Goal: Task Accomplishment & Management: Use online tool/utility

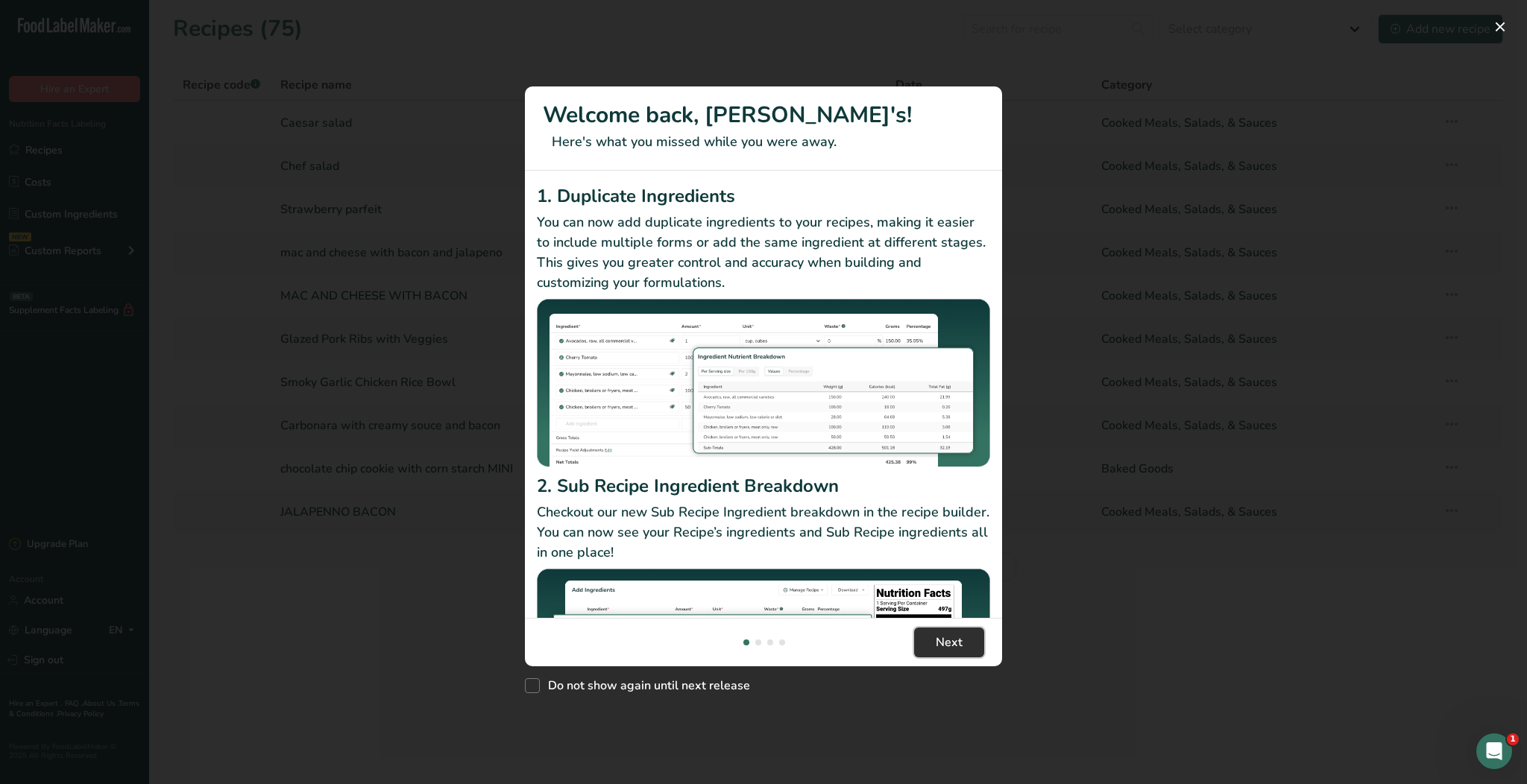
click at [957, 638] on span "Next" at bounding box center [949, 642] width 27 height 18
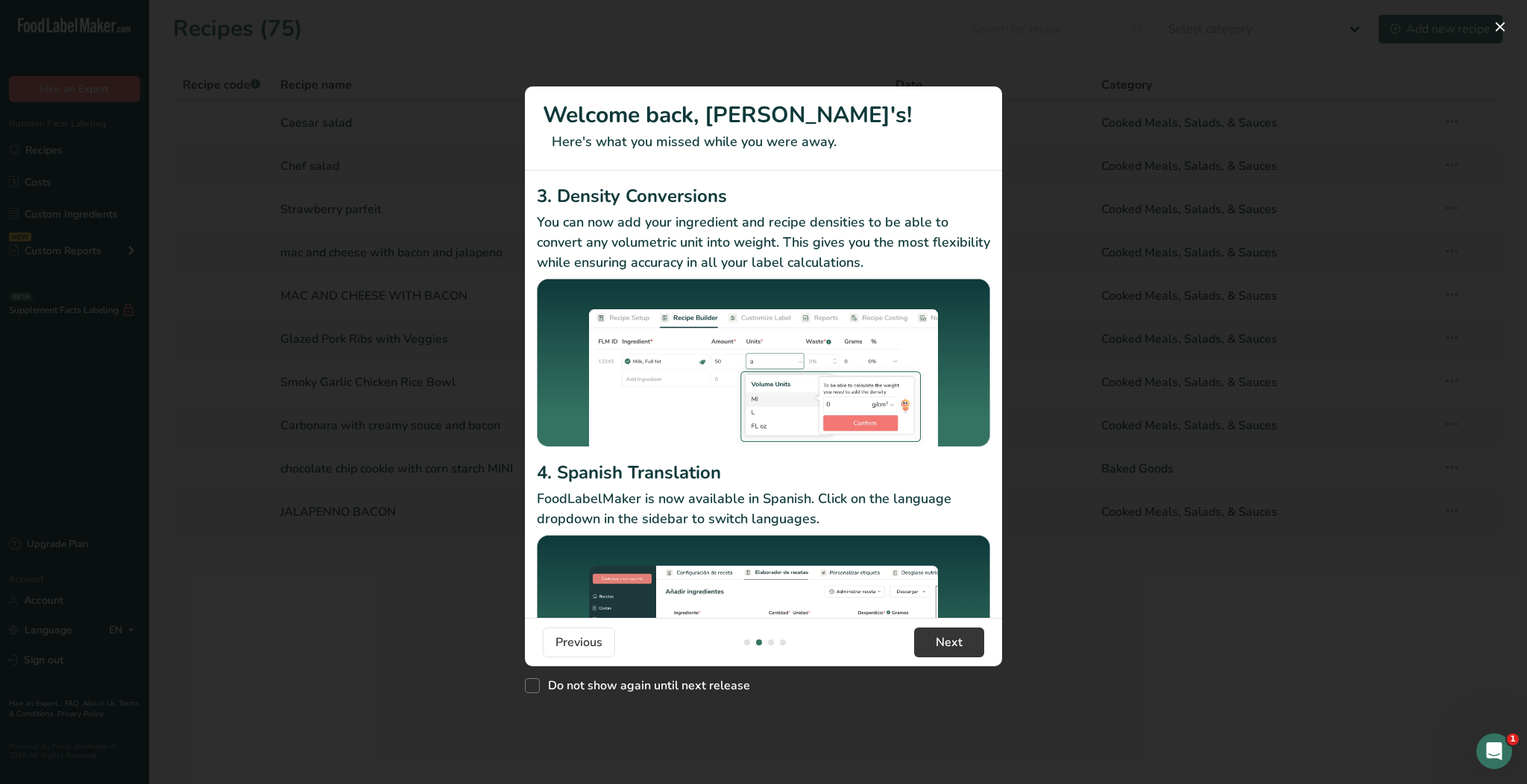
click at [1117, 122] on div "New Features" at bounding box center [763, 392] width 1527 height 784
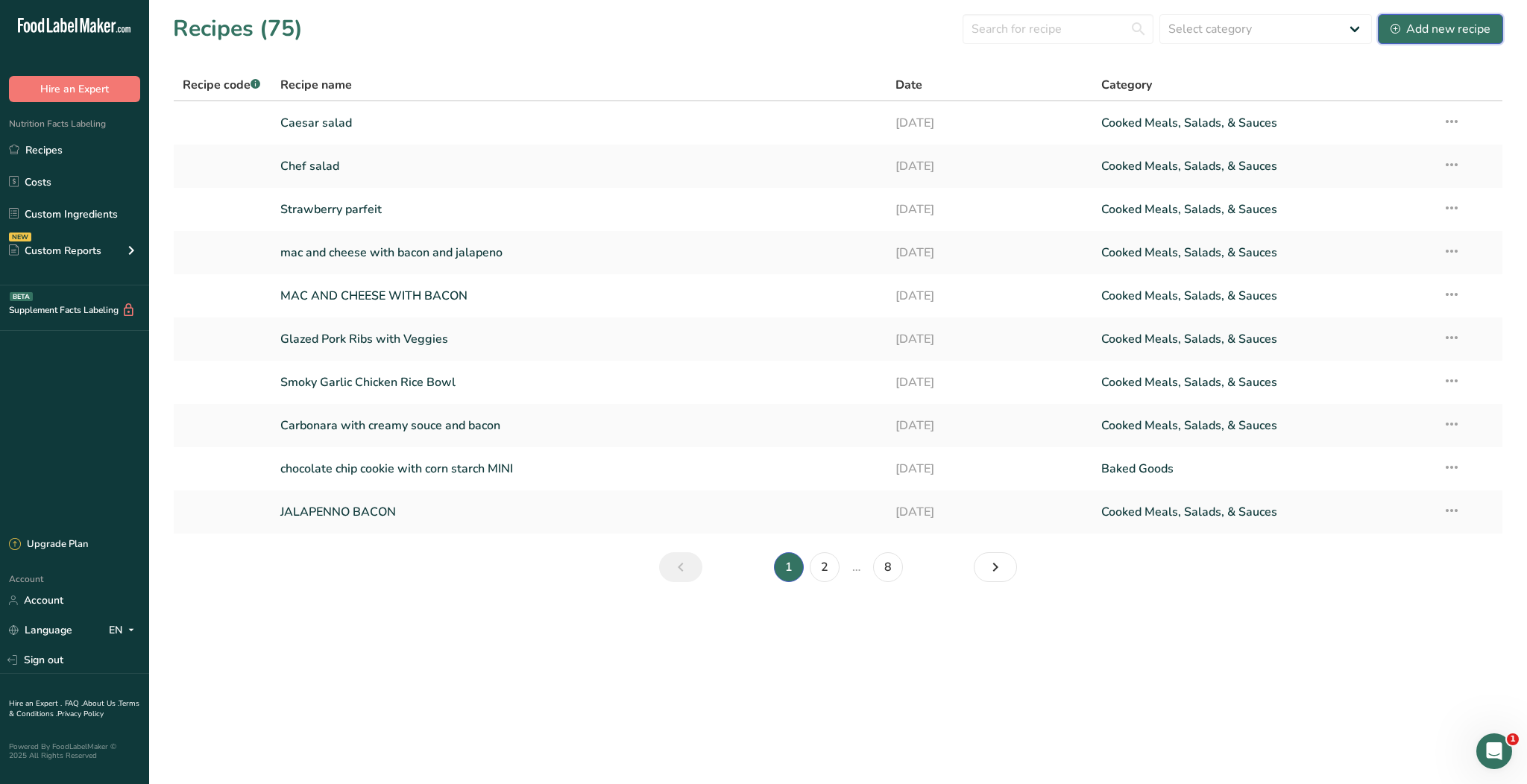
click at [1412, 36] on div "Add new recipe" at bounding box center [1440, 29] width 100 height 18
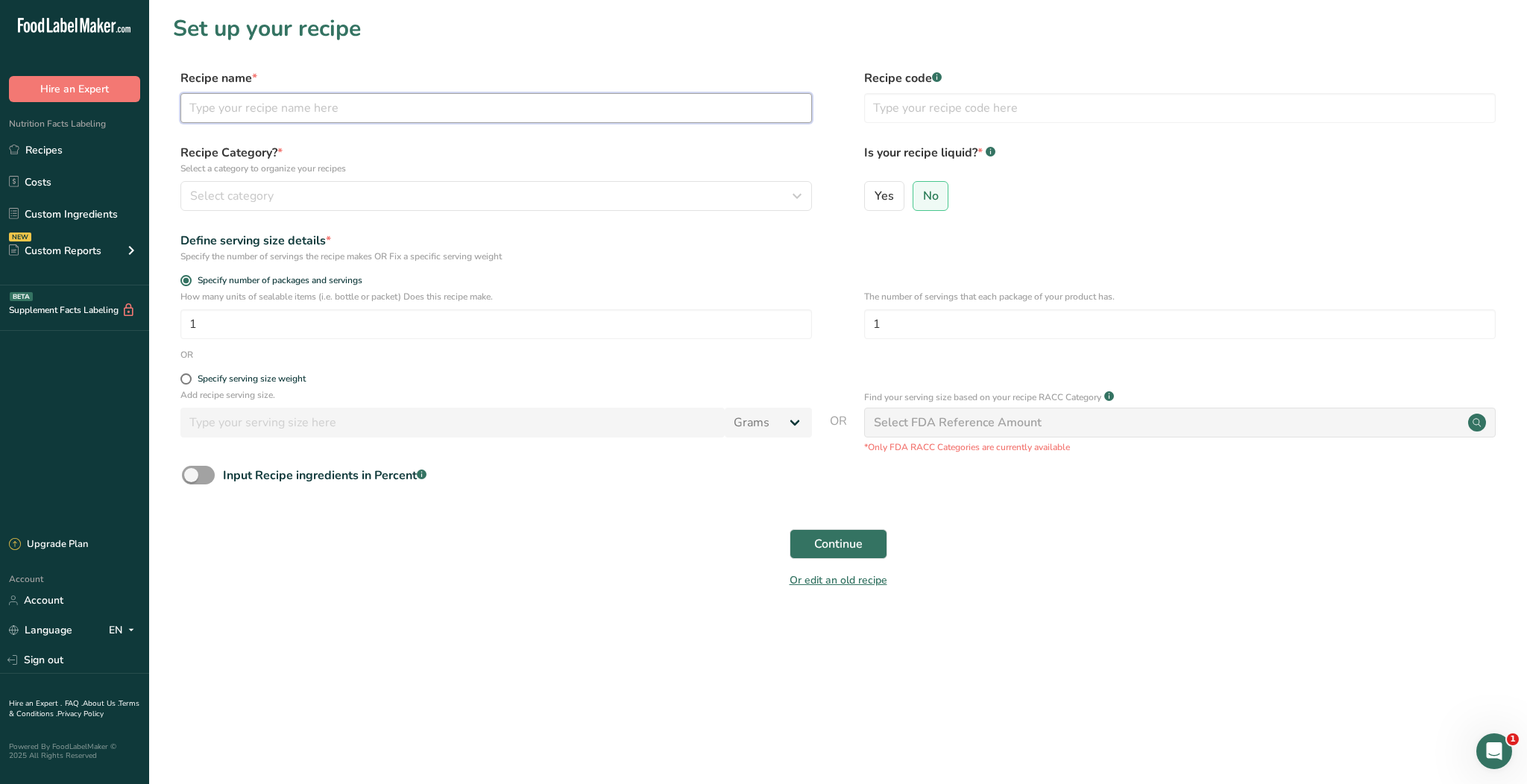
click at [480, 98] on input "text" at bounding box center [496, 108] width 631 height 30
type input "mango with grape and tajin"
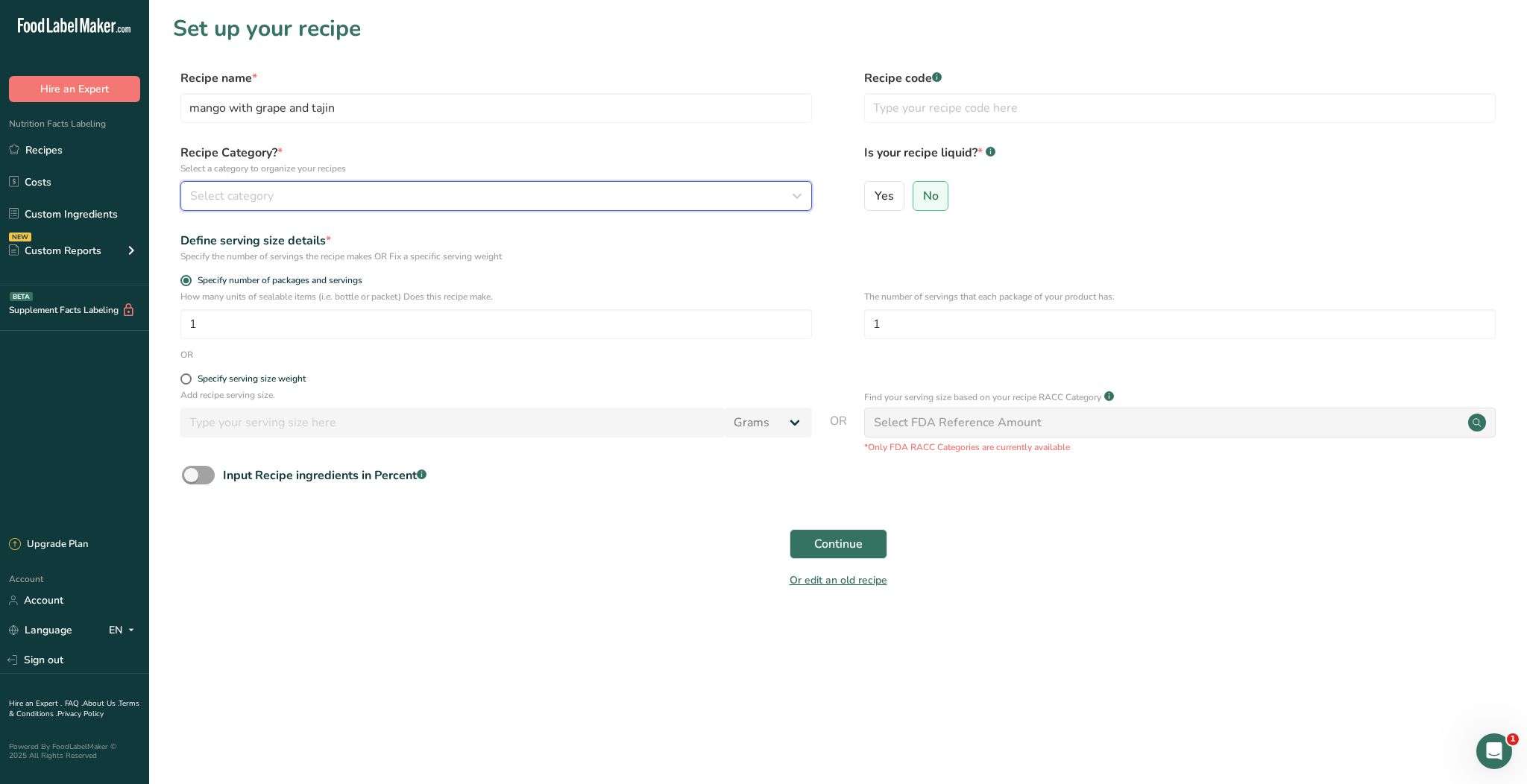
click at [474, 194] on div "Select category" at bounding box center [491, 196] width 603 height 18
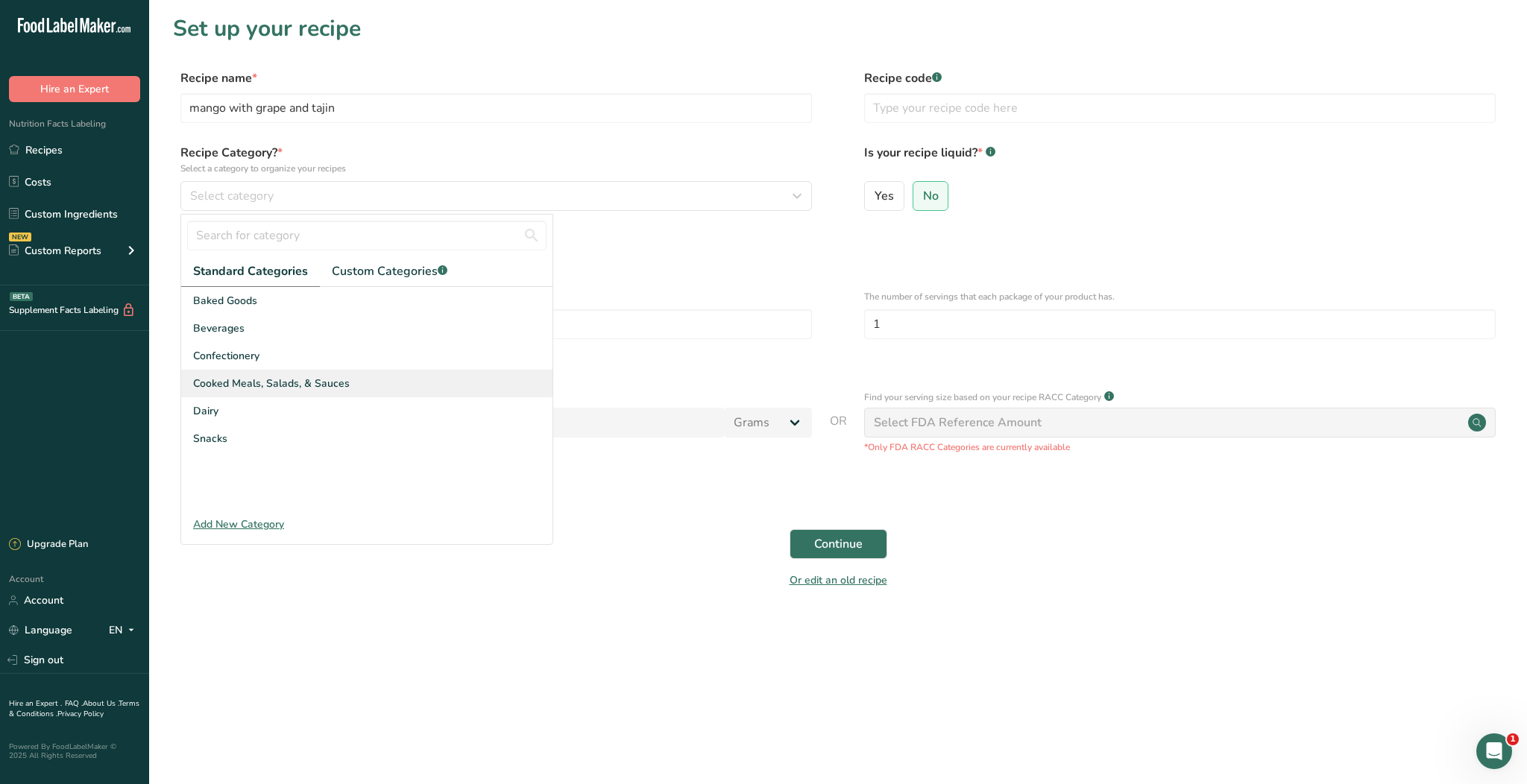
click at [360, 382] on div "Cooked Meals, Salads, & Sauces" at bounding box center [366, 383] width 371 height 27
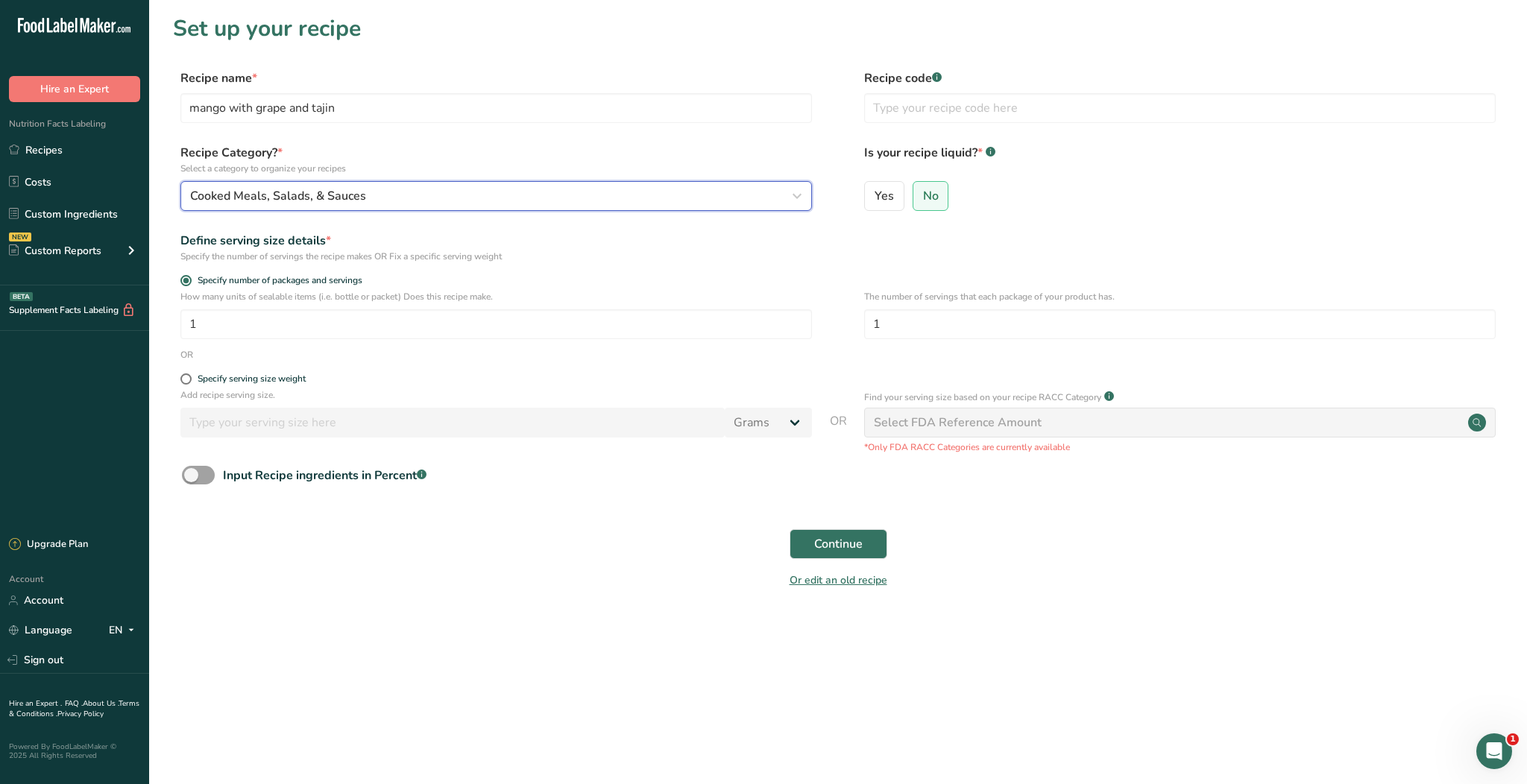
click at [444, 208] on button "Cooked Meals, Salads, & Sauces" at bounding box center [496, 196] width 631 height 30
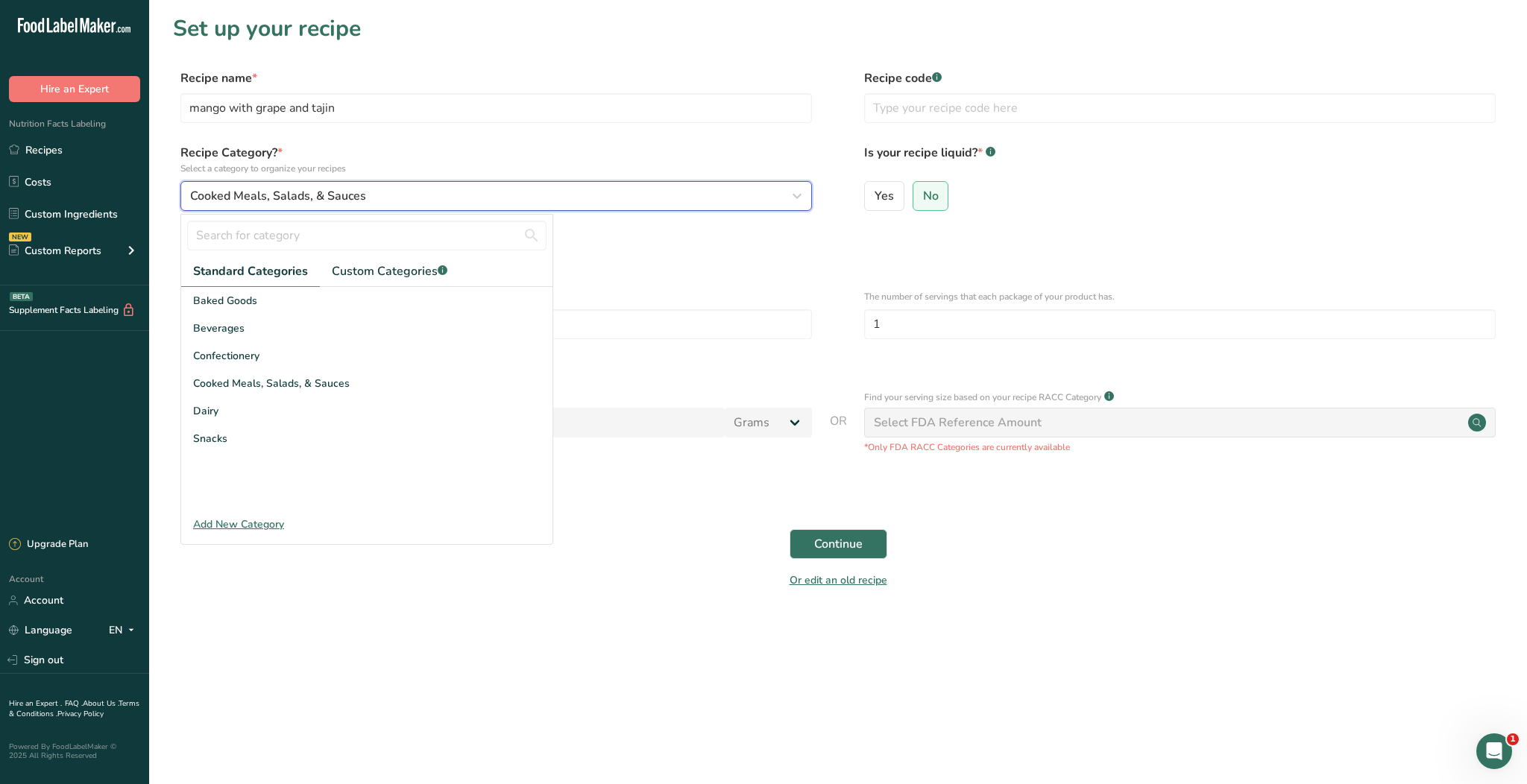
click at [444, 208] on button "Cooked Meals, Salads, & Sauces" at bounding box center [496, 196] width 631 height 30
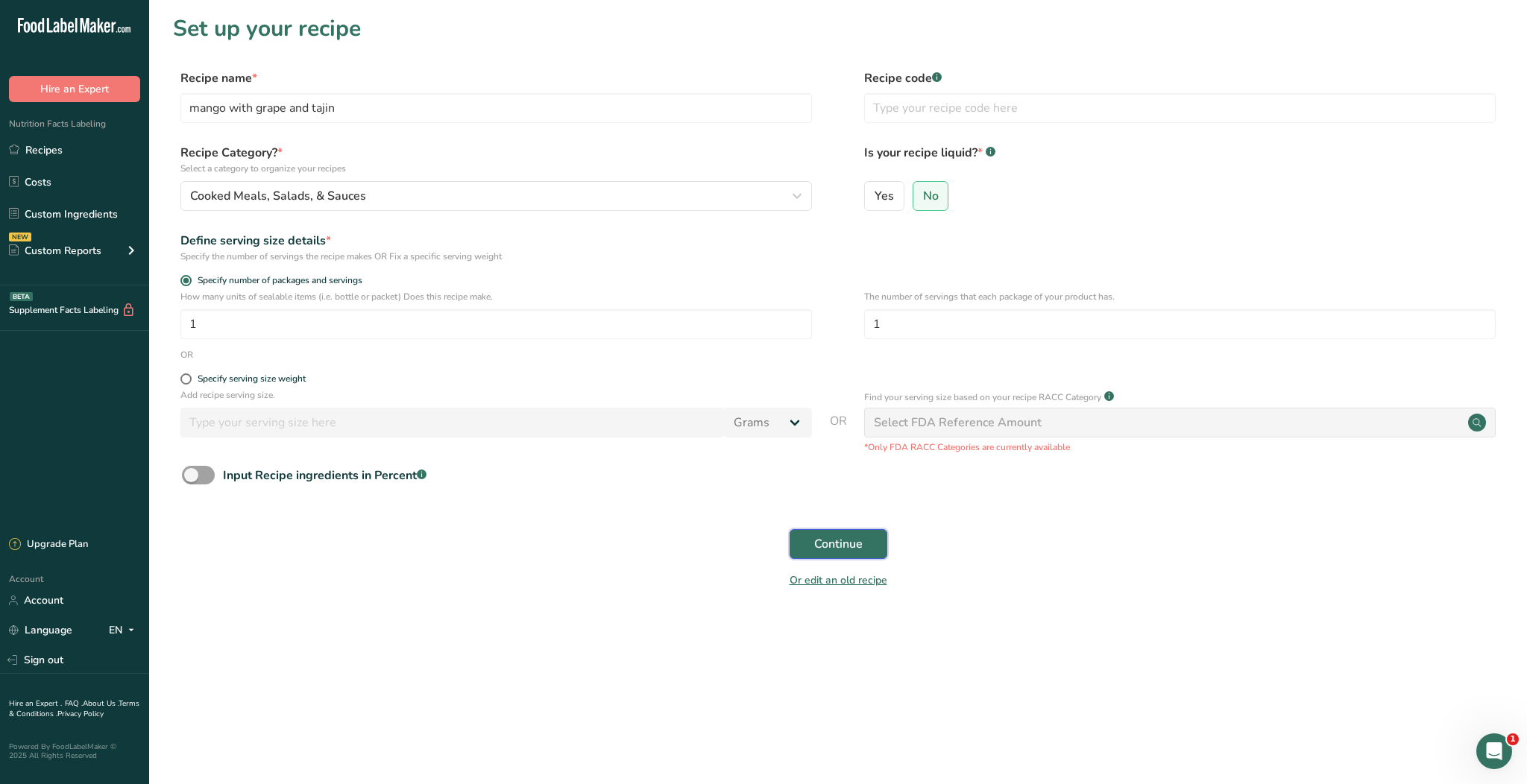
click at [840, 541] on span "Continue" at bounding box center [838, 543] width 49 height 18
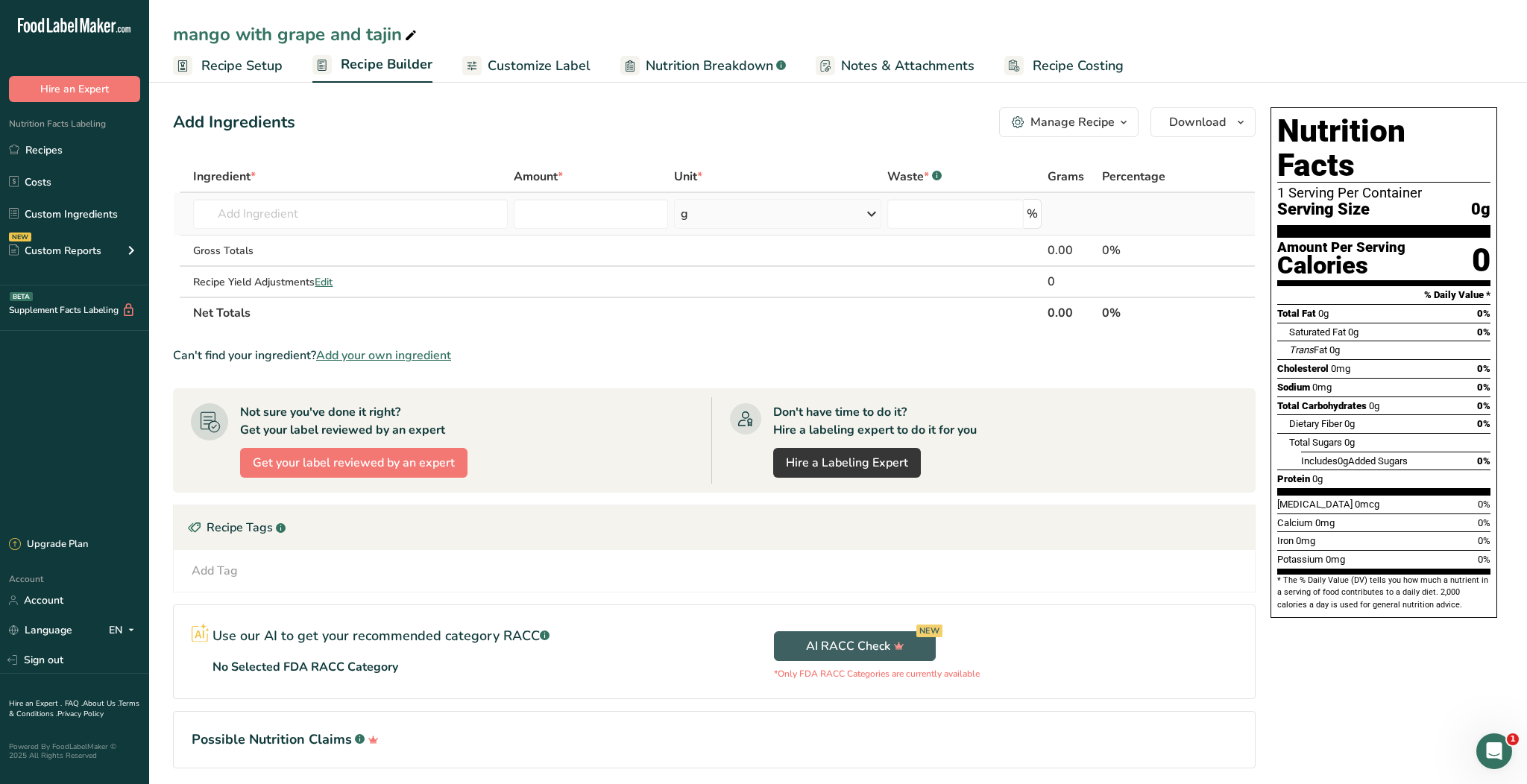
click at [737, 216] on div "g" at bounding box center [777, 214] width 207 height 30
click at [744, 328] on div "See more" at bounding box center [746, 332] width 125 height 16
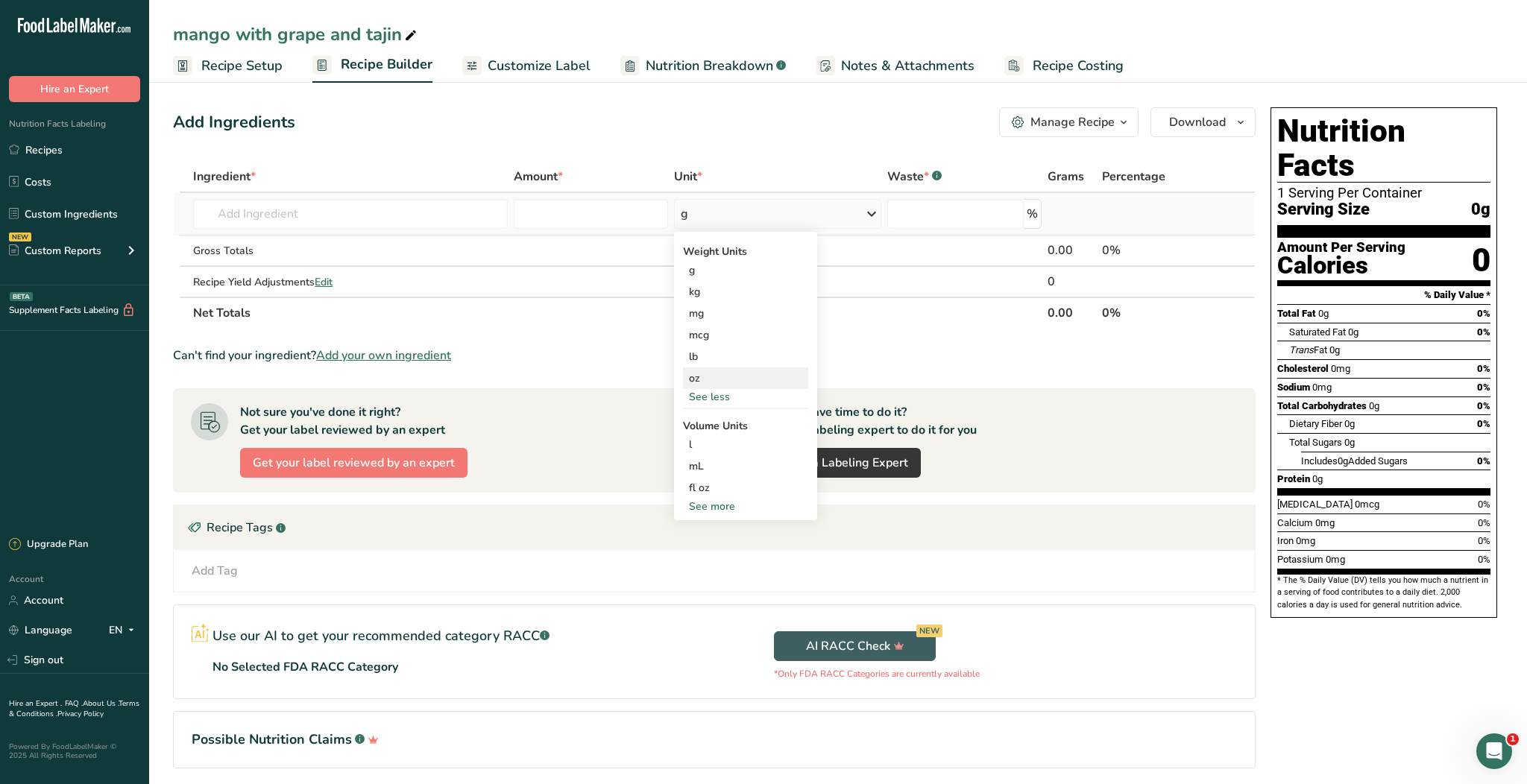
click at [731, 372] on div "oz" at bounding box center [746, 379] width 125 height 22
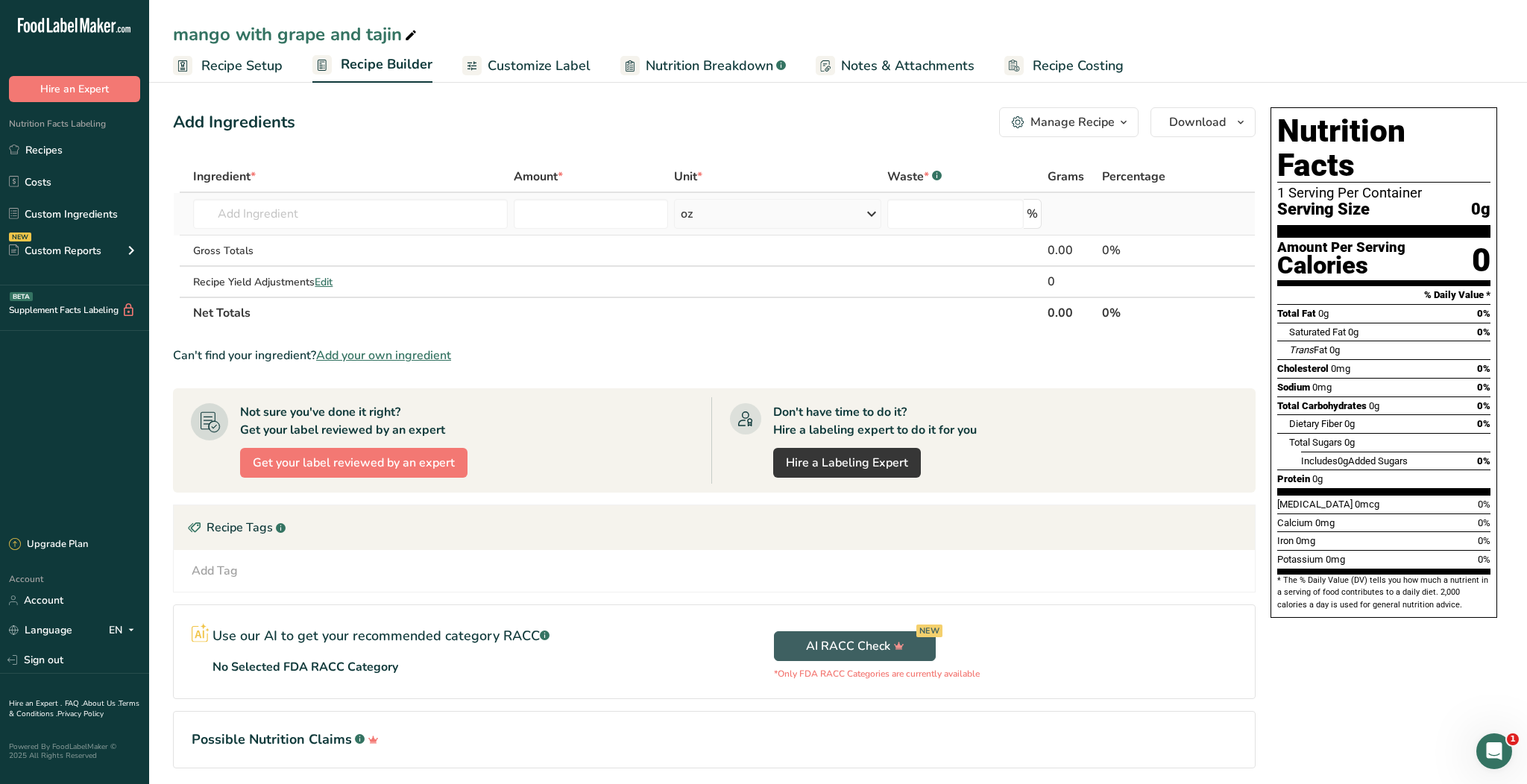
click at [337, 230] on td "Almond flour 1211 Milk, whole, 3.25% milkfat, without added vitamin A and [MEDI…" at bounding box center [350, 214] width 321 height 42
click at [356, 220] on input "text" at bounding box center [350, 214] width 314 height 30
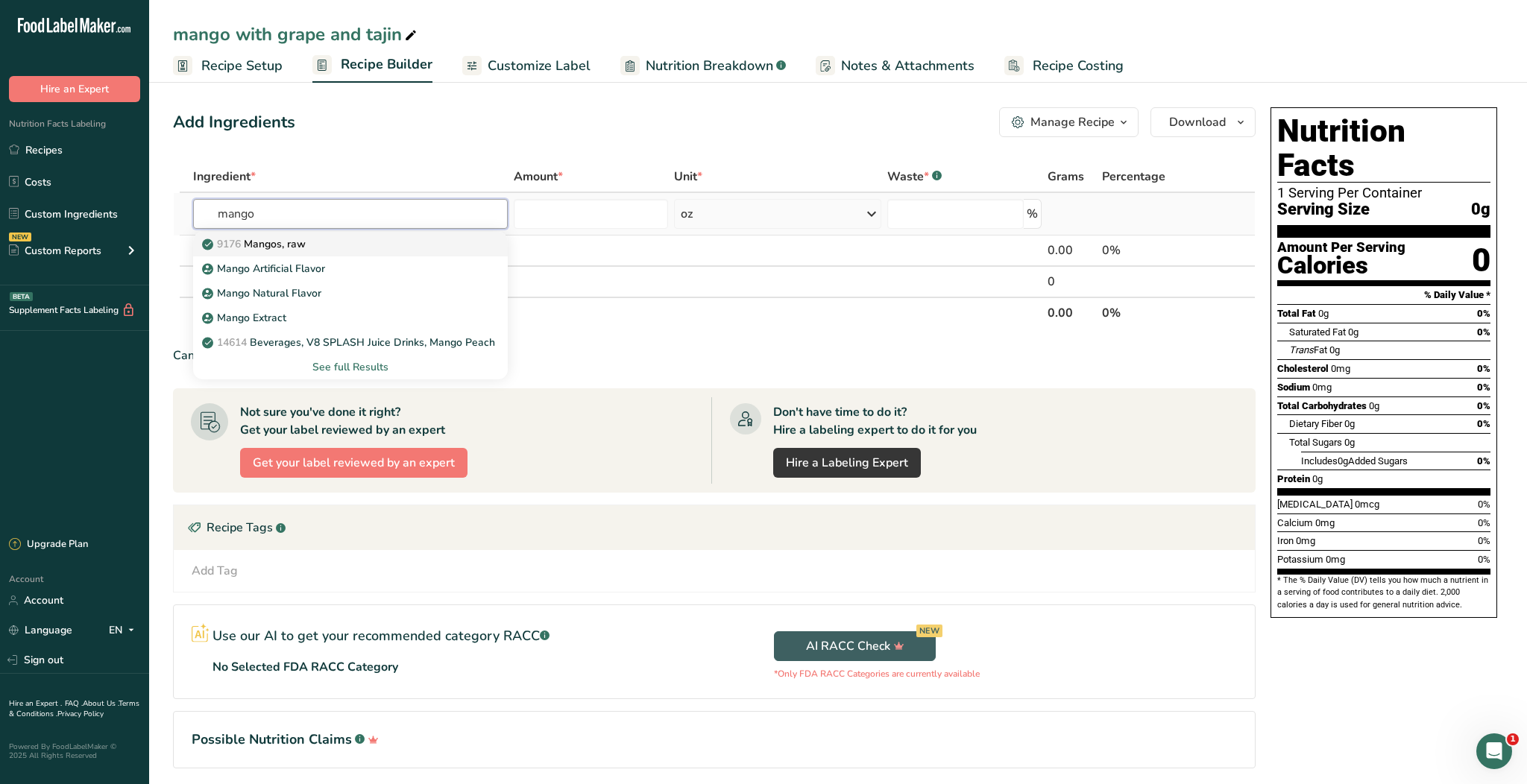
type input "mango"
click at [354, 248] on div "9176 Mangos, raw" at bounding box center [338, 244] width 267 height 16
type input "Mangos, raw"
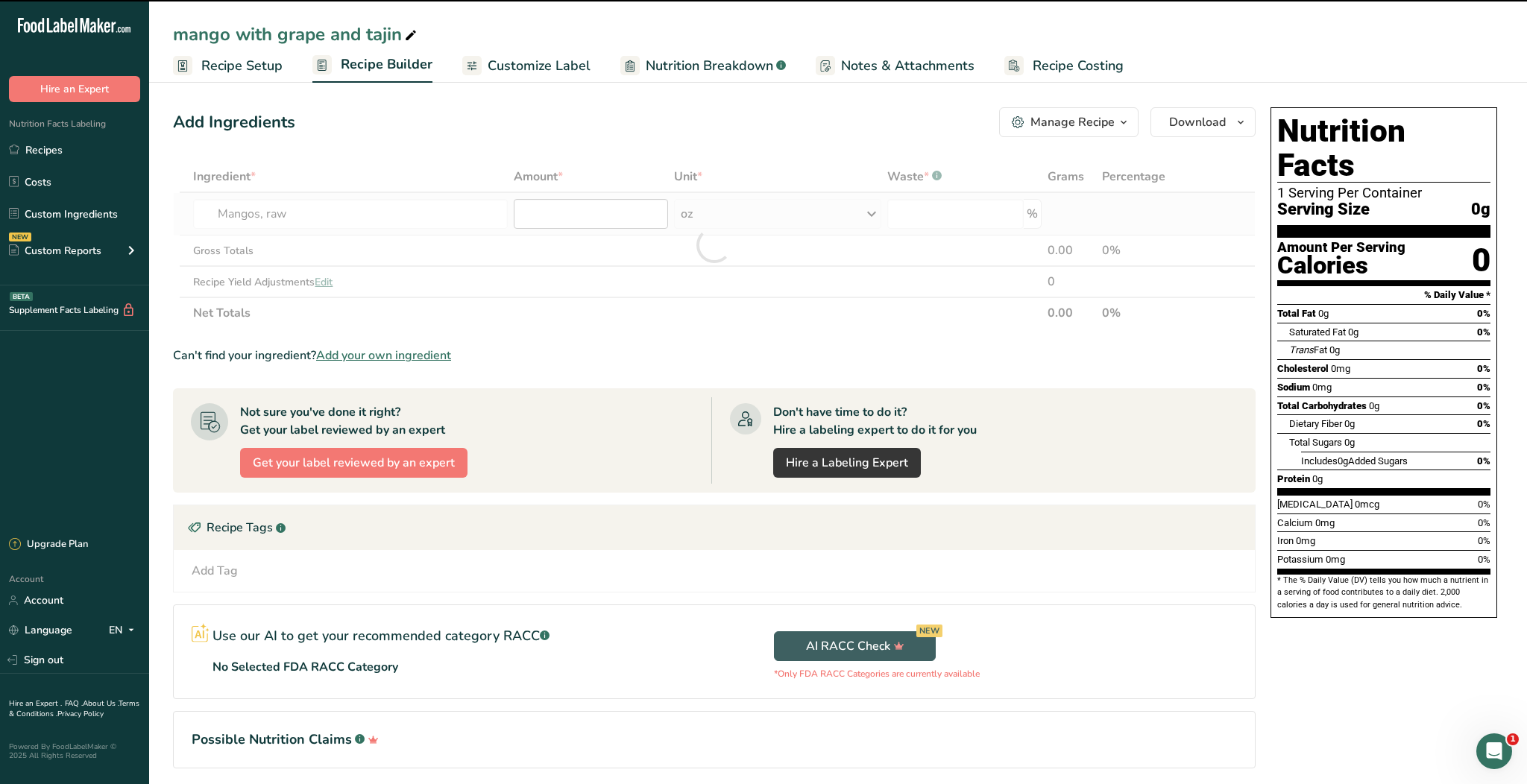
type input "0"
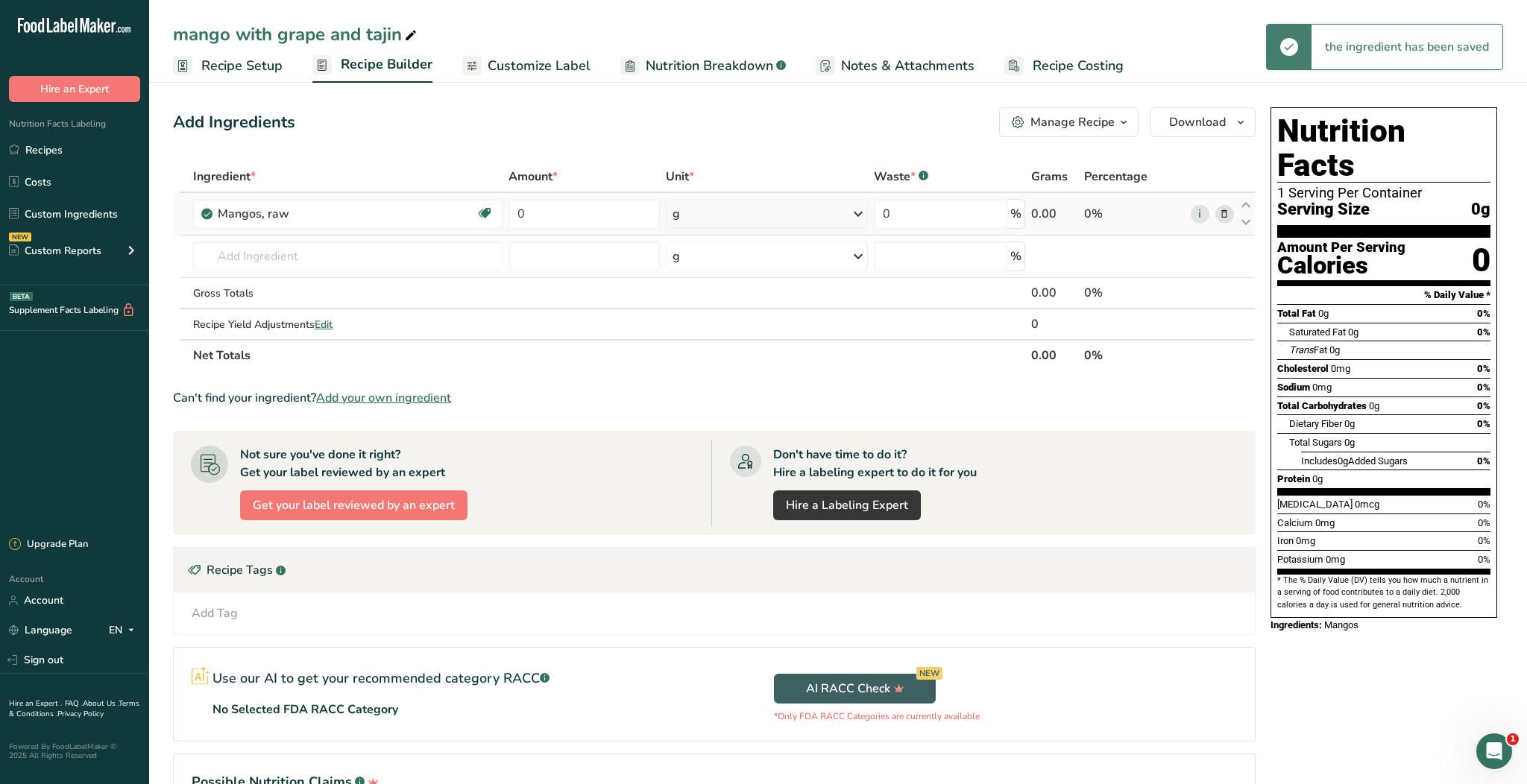
click at [729, 214] on div "g" at bounding box center [767, 214] width 202 height 30
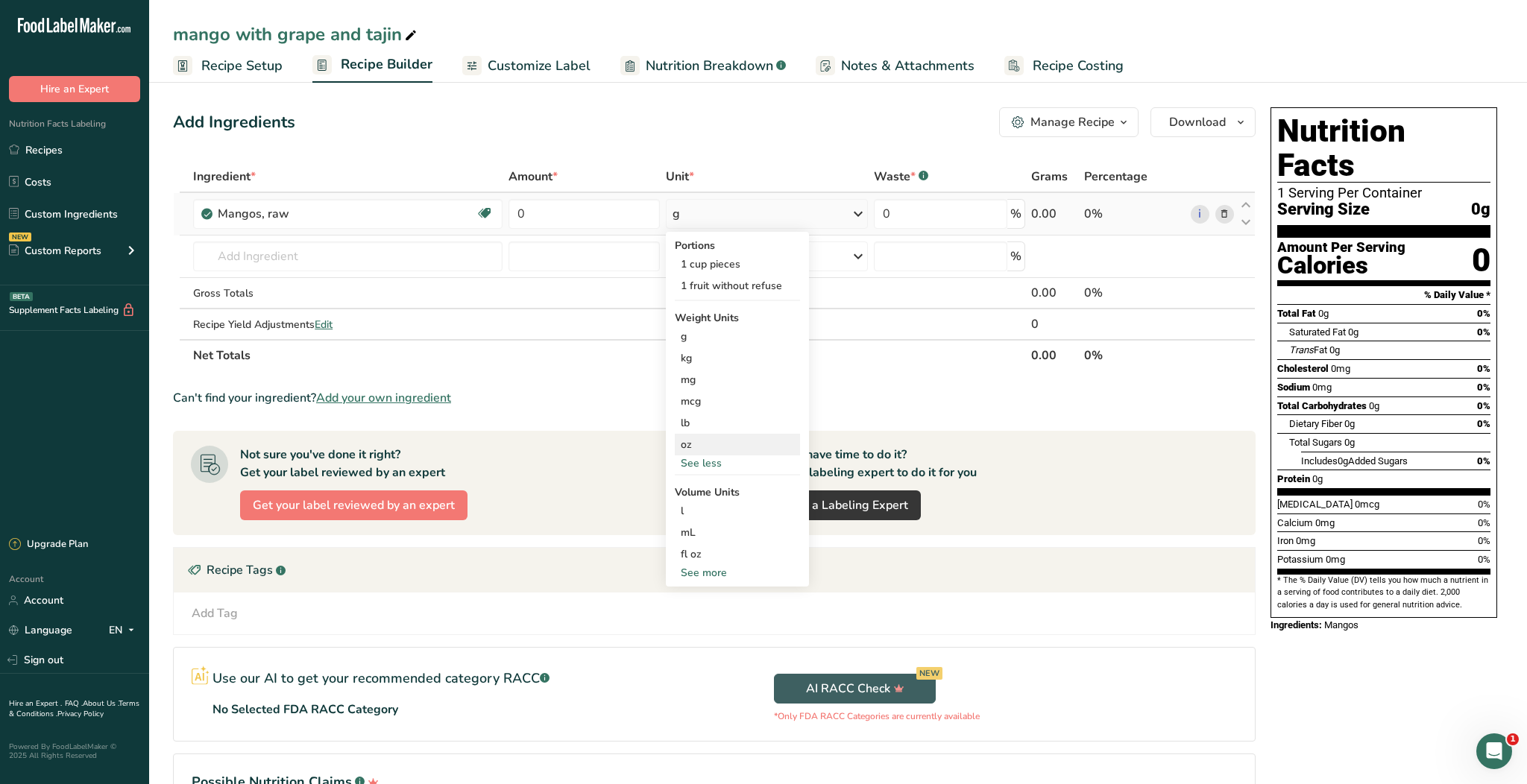
click at [704, 450] on div "oz" at bounding box center [737, 445] width 125 height 22
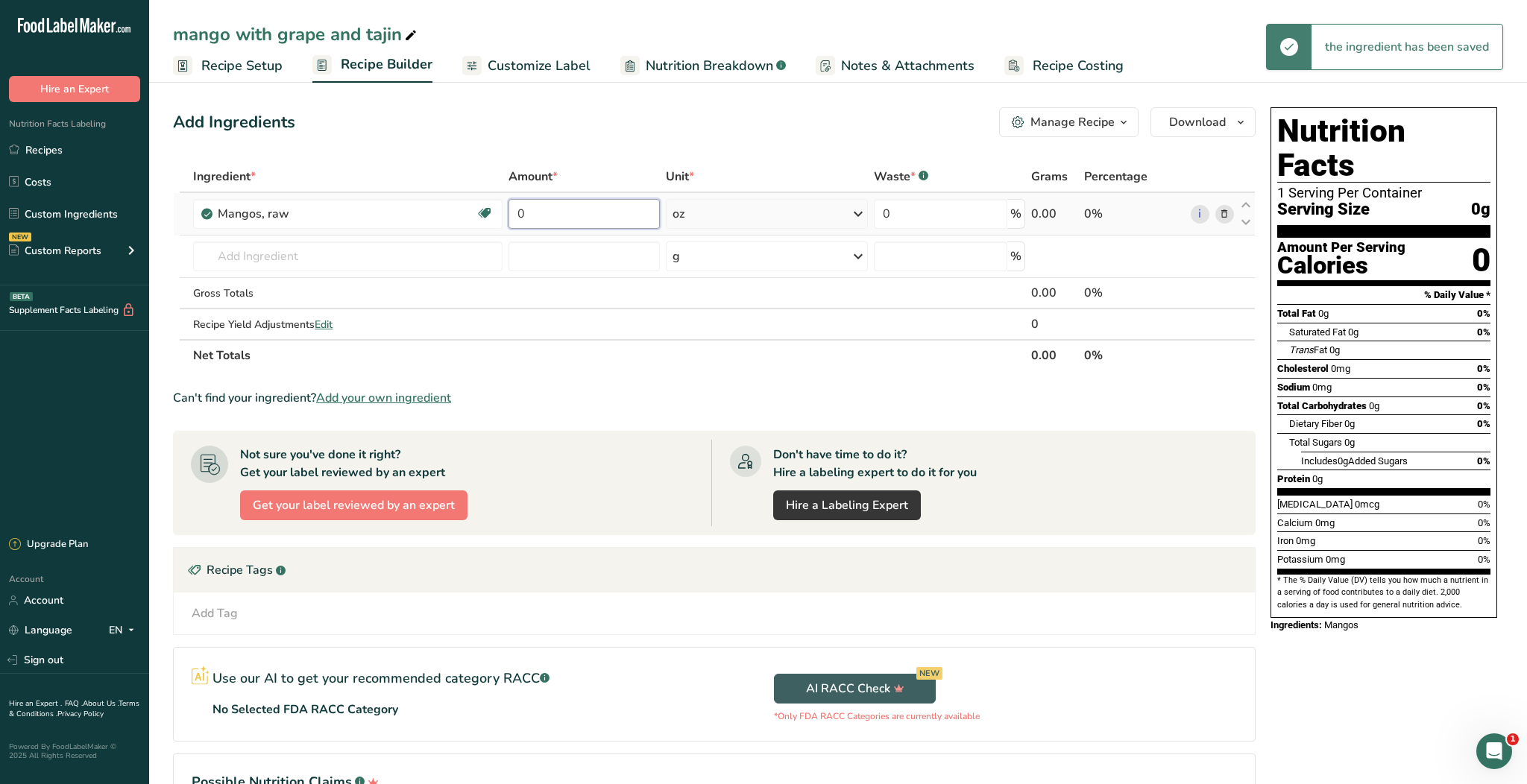
click at [586, 216] on input "0" at bounding box center [584, 214] width 151 height 30
type input "8"
click at [413, 267] on div "Ingredient * Amount * Unit * Waste * .a-a{fill:#347362;}.b-a{fill:#fff;} Grams …" at bounding box center [714, 266] width 1082 height 210
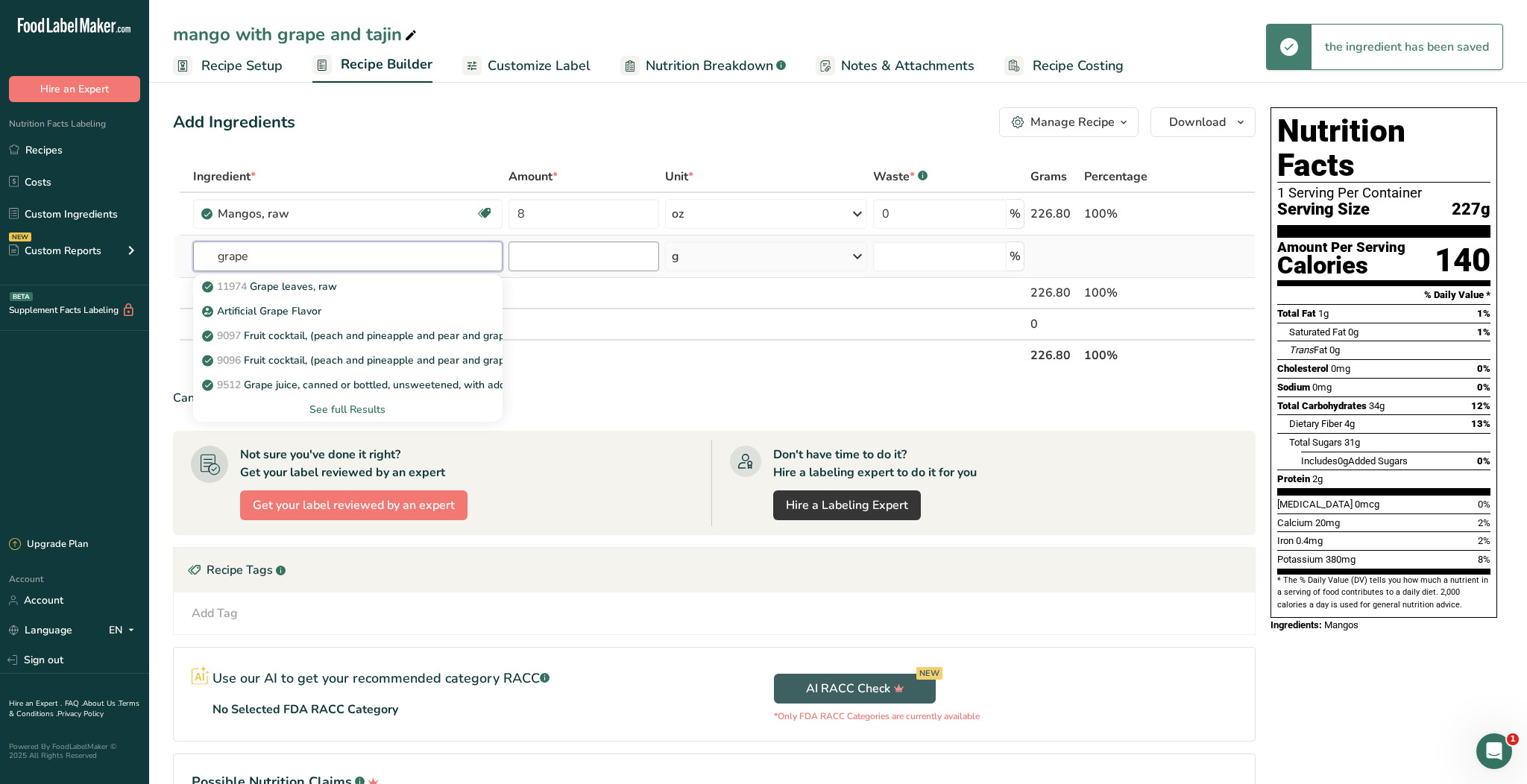
type input "grape"
click at [534, 256] on input "number" at bounding box center [584, 256] width 151 height 30
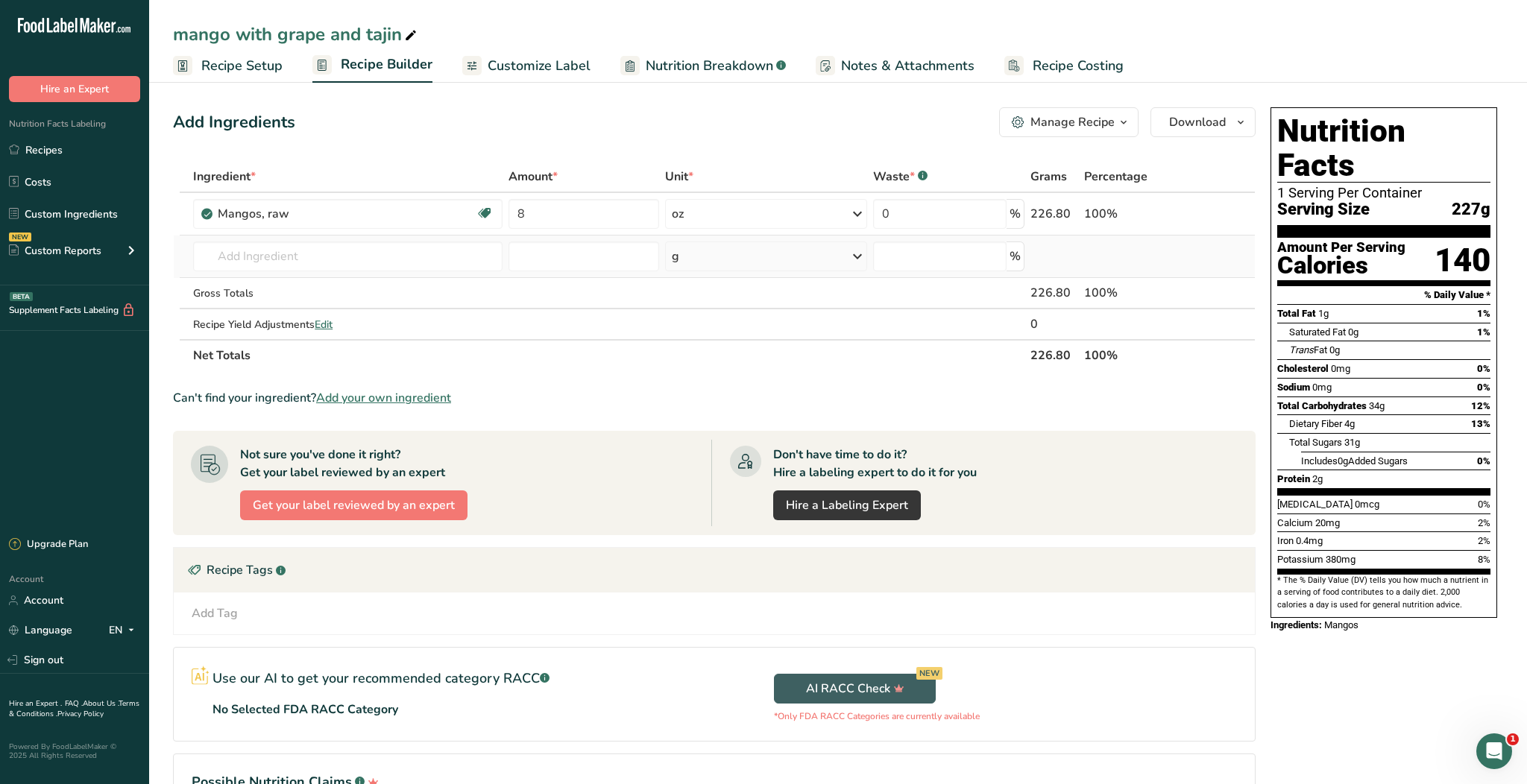
click at [402, 271] on td "11974 Grape leaves, raw Artificial Grape Flavor 9097 Fruit cocktail, (peach and…" at bounding box center [347, 256] width 315 height 42
click at [402, 249] on input "text" at bounding box center [347, 256] width 309 height 30
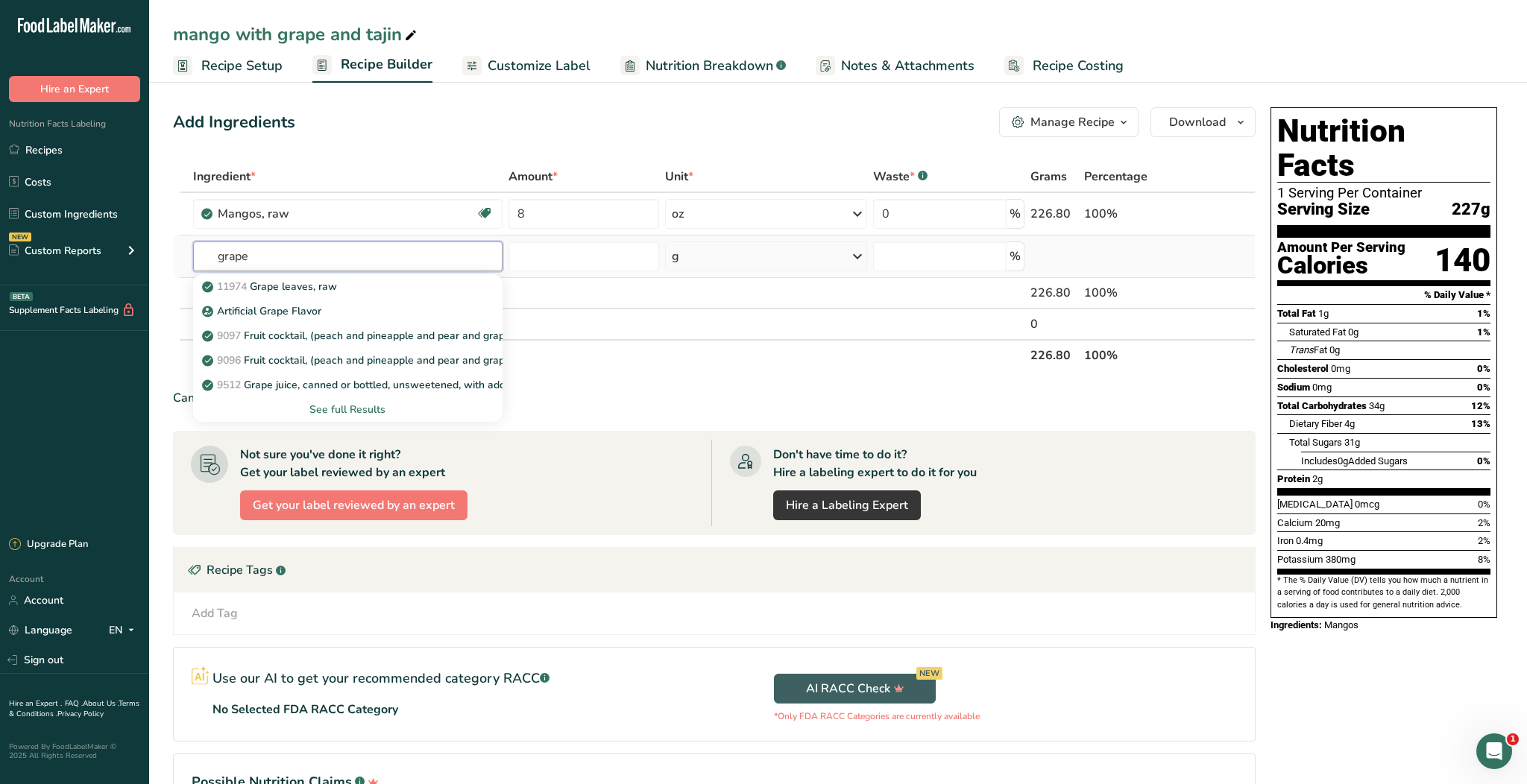
type input "grape"
click at [356, 405] on div "See full Results" at bounding box center [347, 409] width 285 height 16
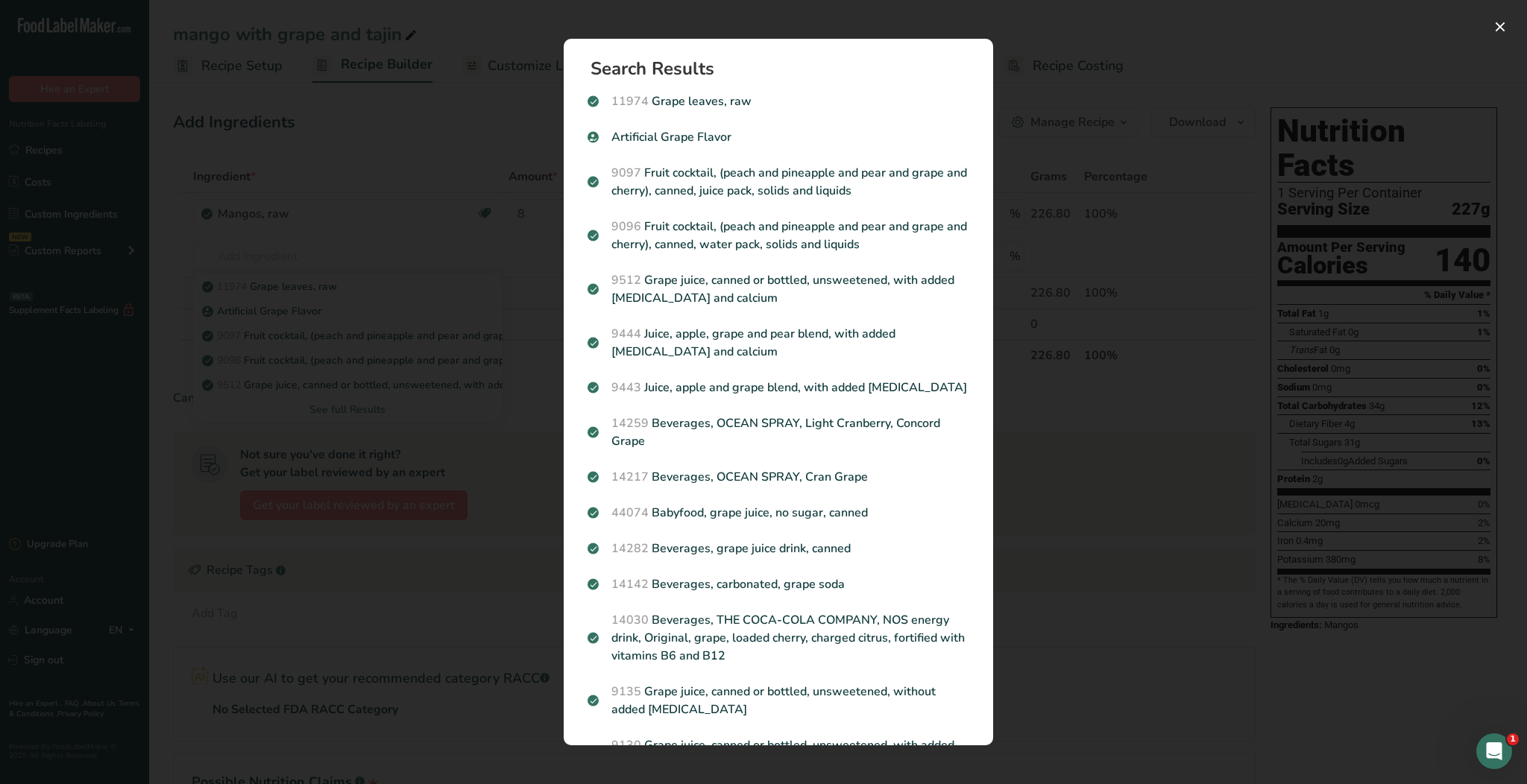
click at [754, 27] on div "Search Results 11974 Grape leaves, raw Artificial Grape Flavor 9097 Fruit cockt…" at bounding box center [778, 392] width 477 height 754
click at [735, 27] on div "Search Results 11974 Grape leaves, raw Artificial Grape Flavor 9097 Fruit cockt…" at bounding box center [778, 392] width 477 height 754
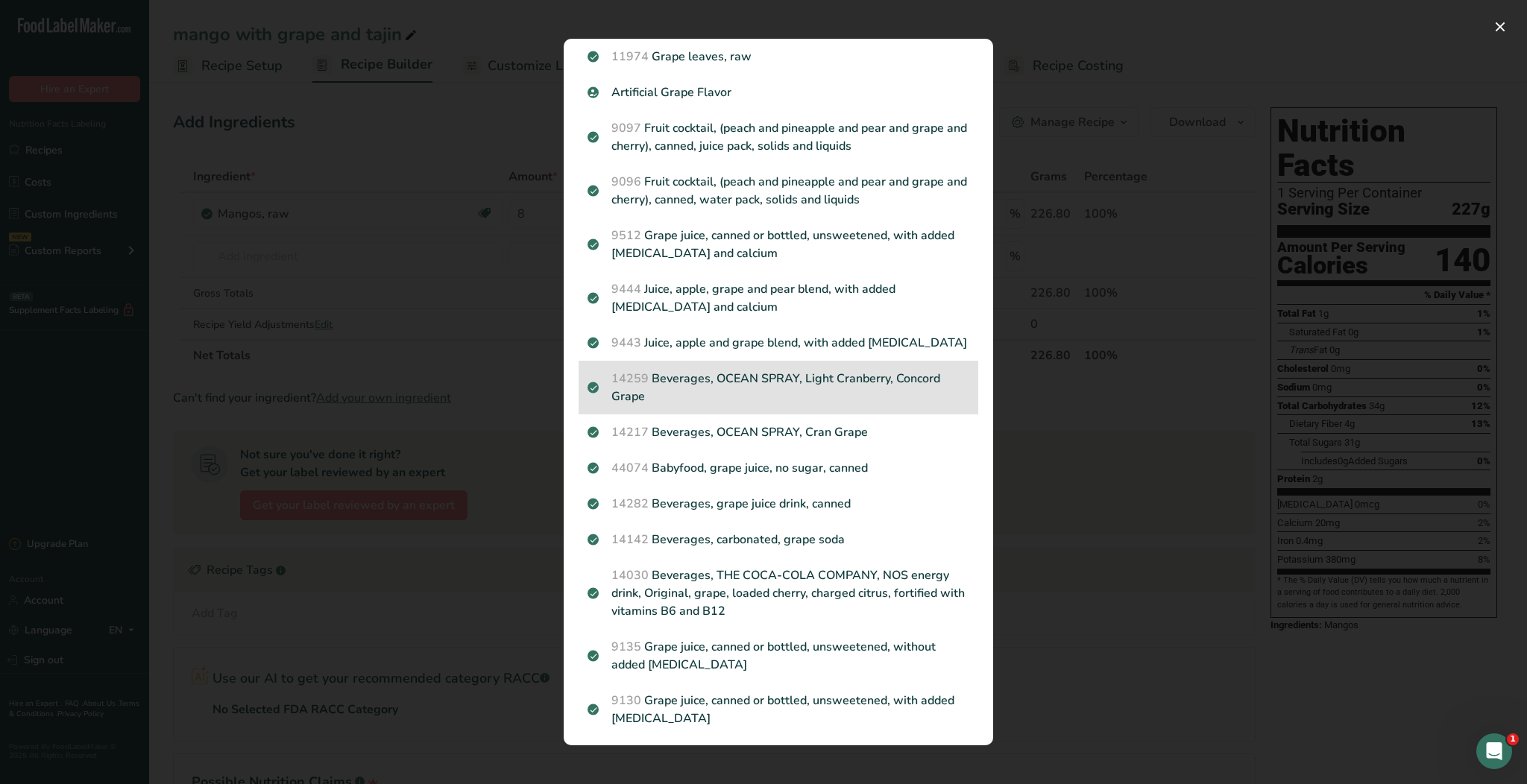
scroll to position [58, 0]
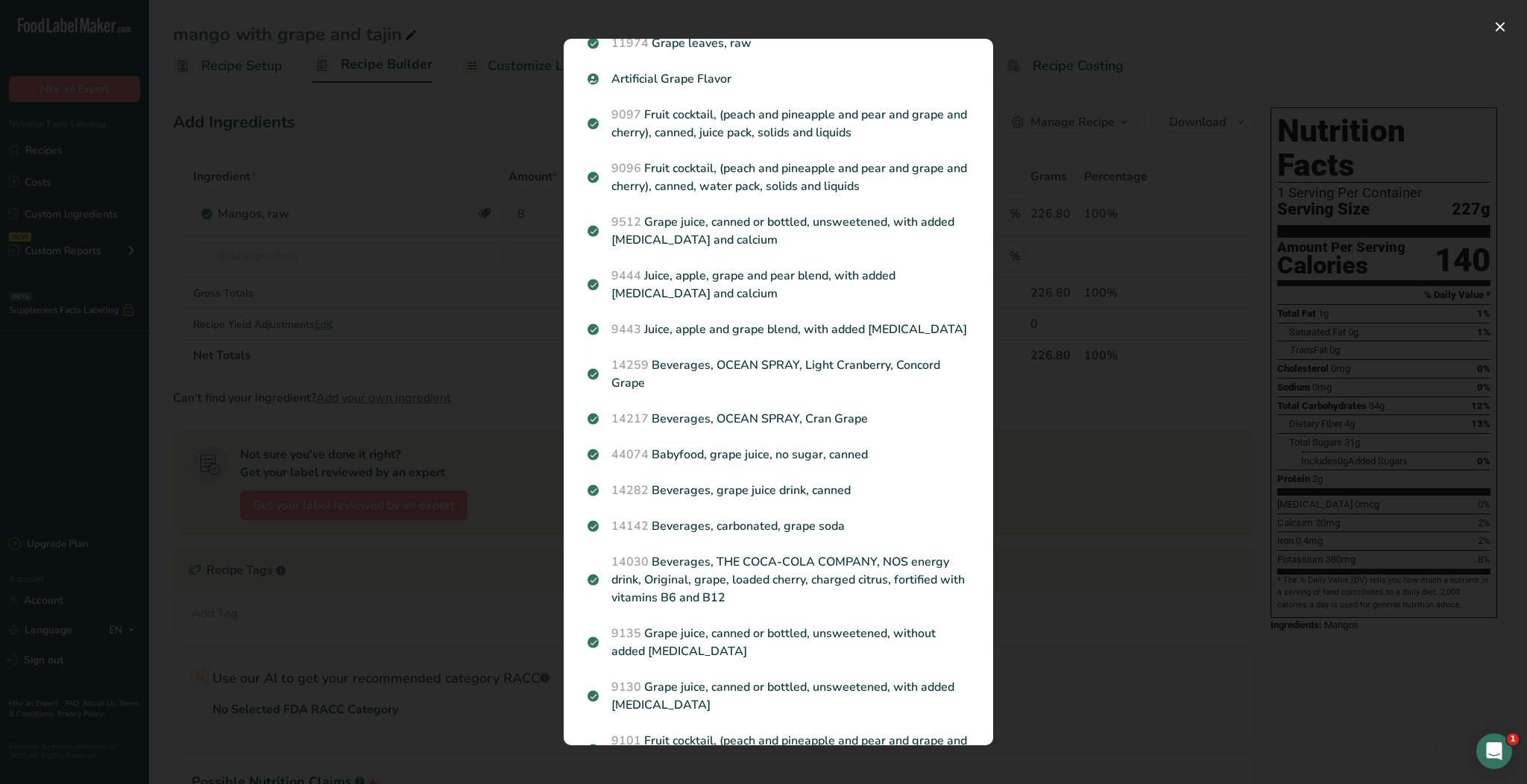
click at [1097, 114] on div "Search results modal" at bounding box center [763, 392] width 1527 height 784
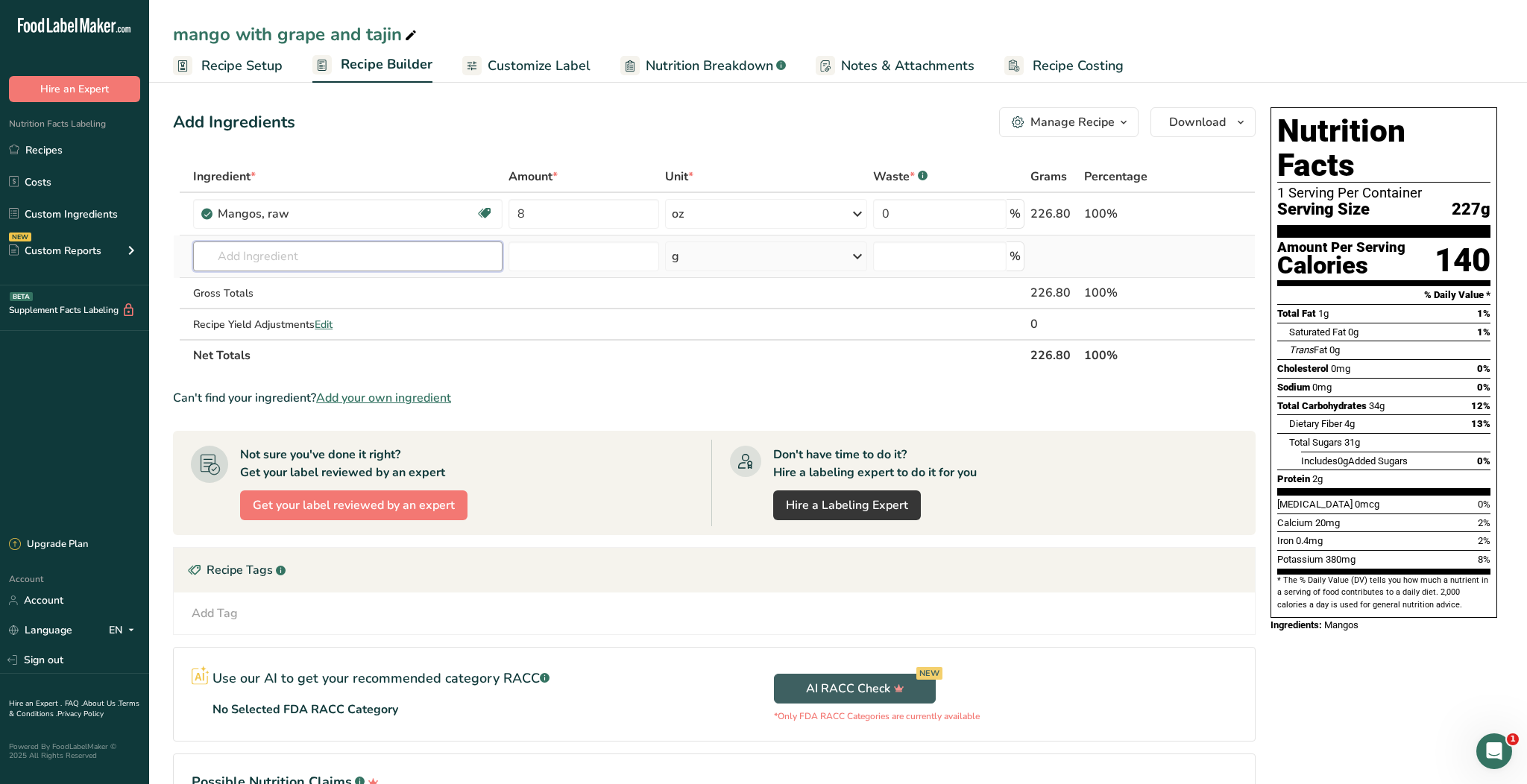
click at [361, 243] on input "text" at bounding box center [347, 256] width 309 height 30
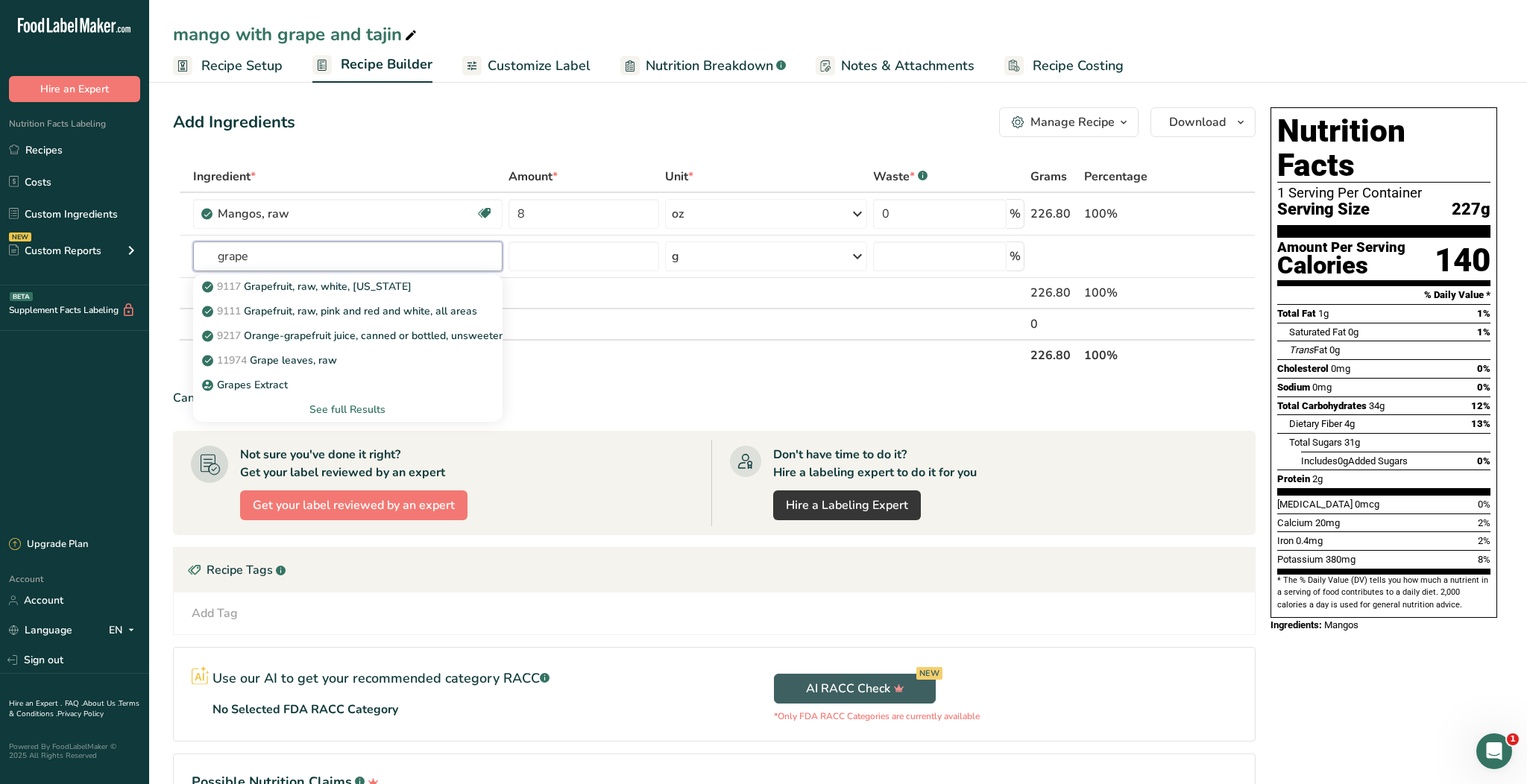
type input "grape"
type input "grapes"
click at [382, 339] on p "9132 Grapes, red or green (European type, such [PERSON_NAME] seedless), raw" at bounding box center [405, 336] width 401 height 16
type input "Grapes, red or green (European type, such [PERSON_NAME] seedless), raw"
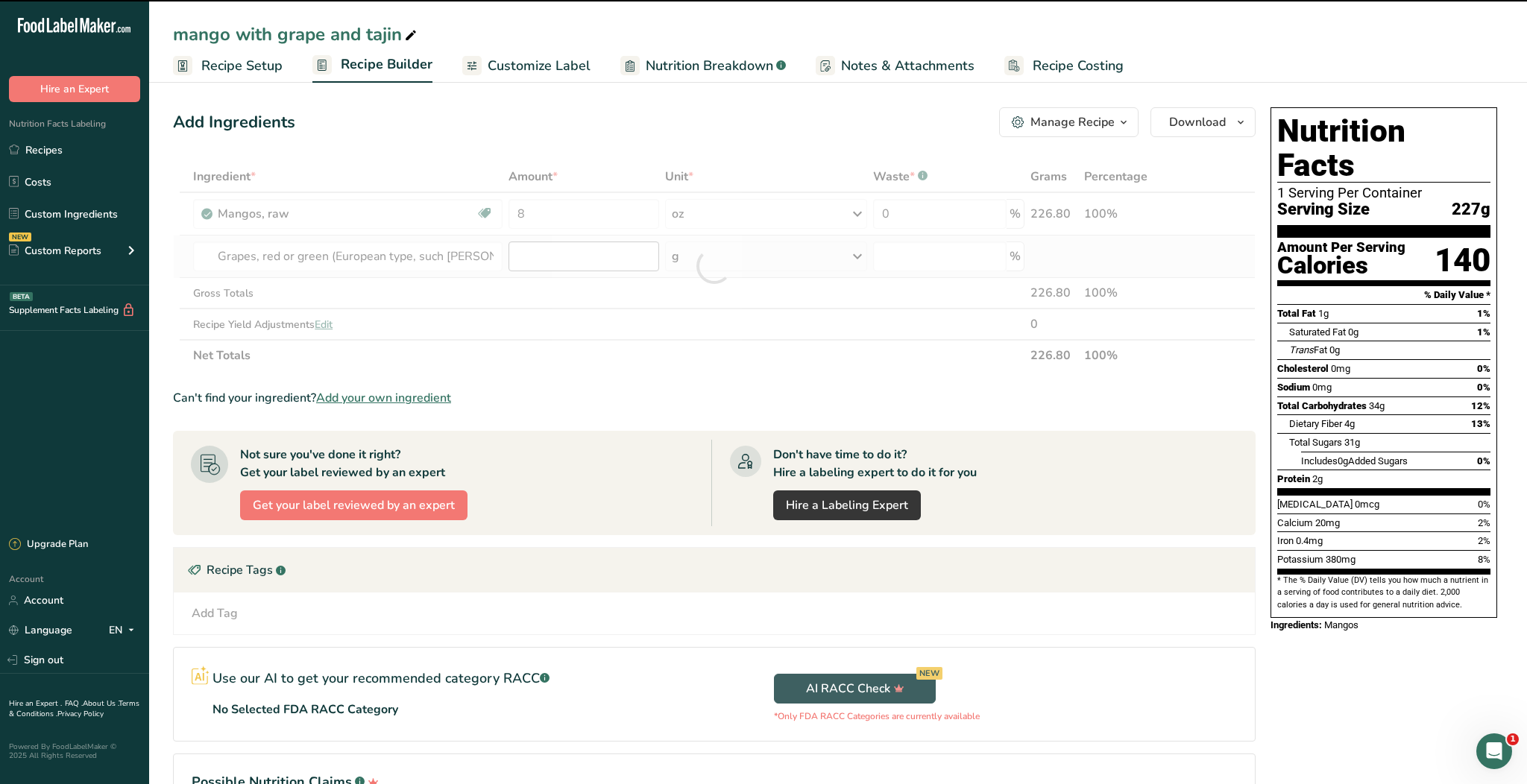
type input "0"
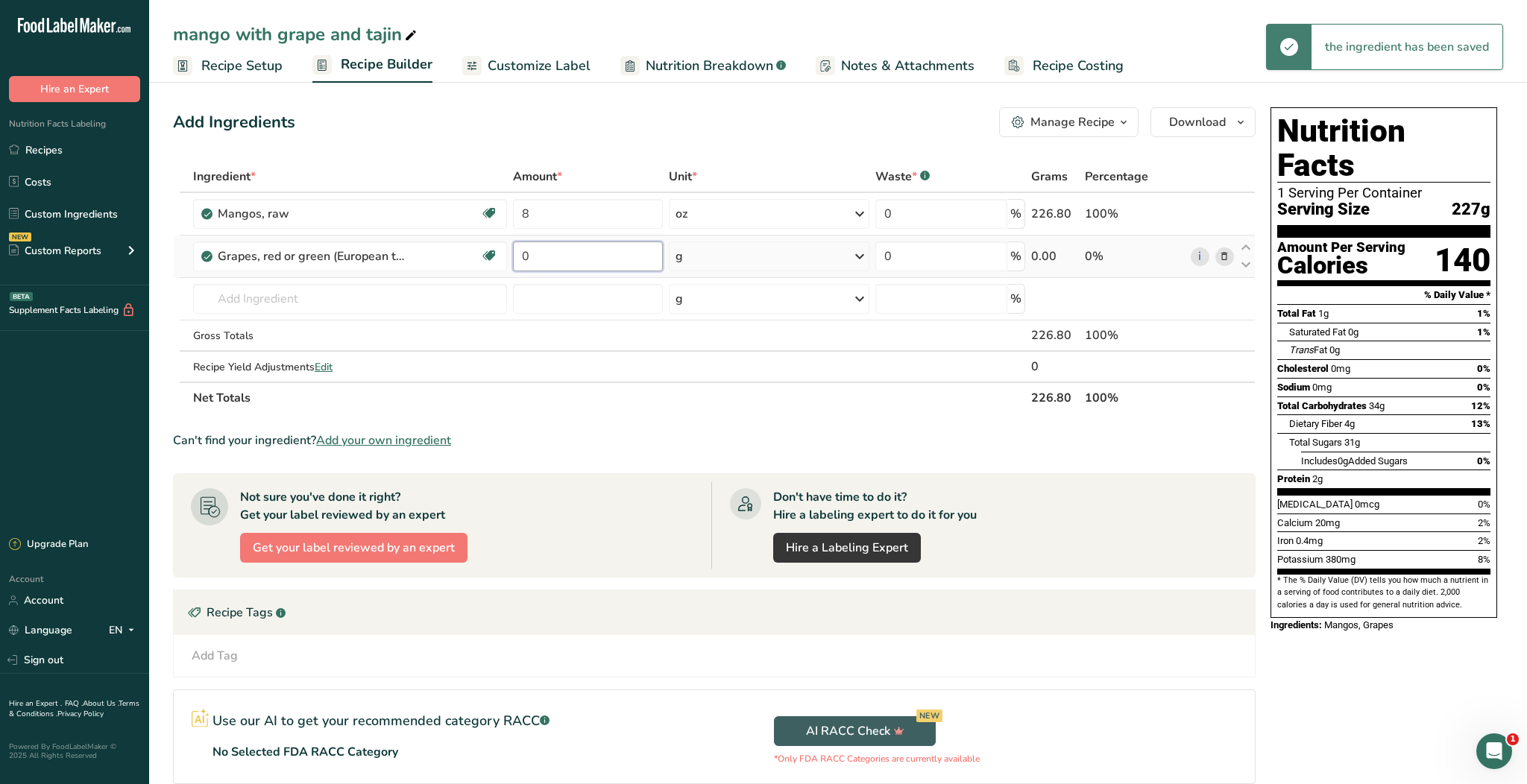
click at [556, 256] on input "0" at bounding box center [587, 256] width 150 height 30
type input "0"
click at [698, 251] on div "Ingredient * Amount * Unit * Waste * .a-a{fill:#347362;}.b-a{fill:#fff;} Grams …" at bounding box center [714, 287] width 1082 height 252
click at [698, 251] on div "g" at bounding box center [769, 256] width 201 height 30
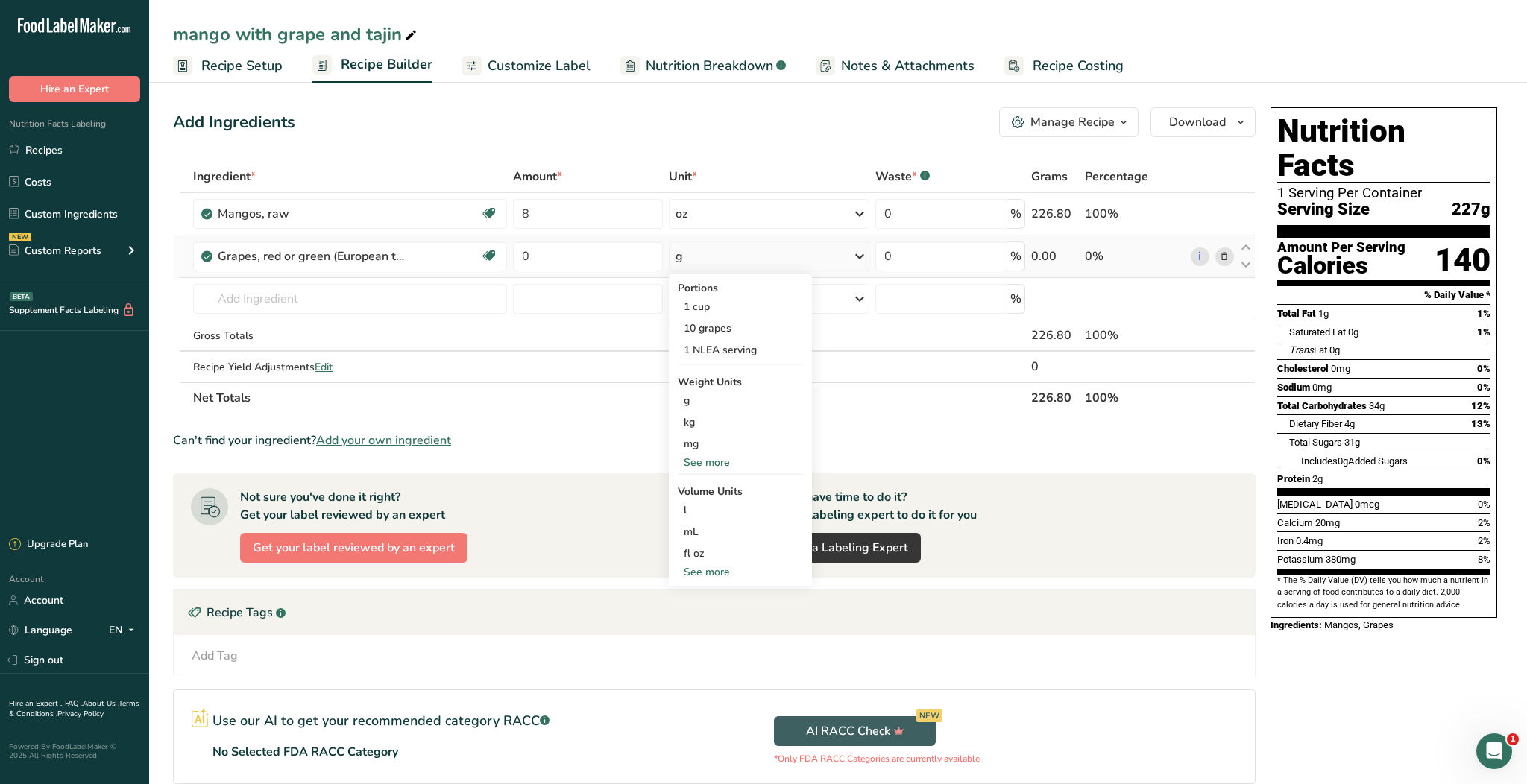
click at [713, 463] on div "See more" at bounding box center [740, 463] width 125 height 16
click at [708, 512] on div "oz" at bounding box center [740, 509] width 125 height 22
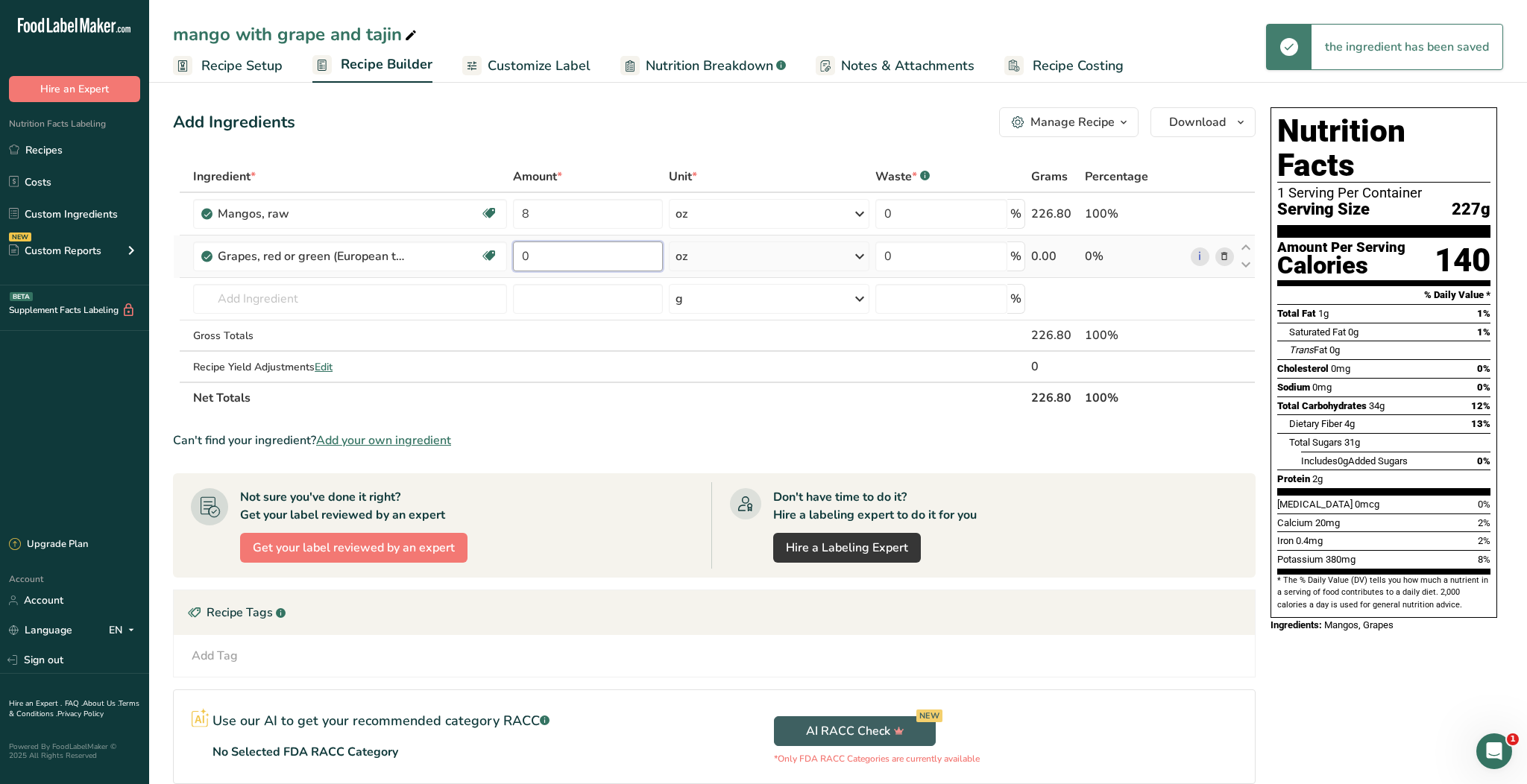
click at [582, 263] on input "0" at bounding box center [587, 256] width 150 height 30
type input "2"
click at [585, 399] on div "Ingredient * Amount * Unit * Waste * .a-a{fill:#347362;}.b-a{fill:#fff;} Grams …" at bounding box center [714, 287] width 1082 height 252
click at [378, 300] on input "text" at bounding box center [350, 299] width 314 height 30
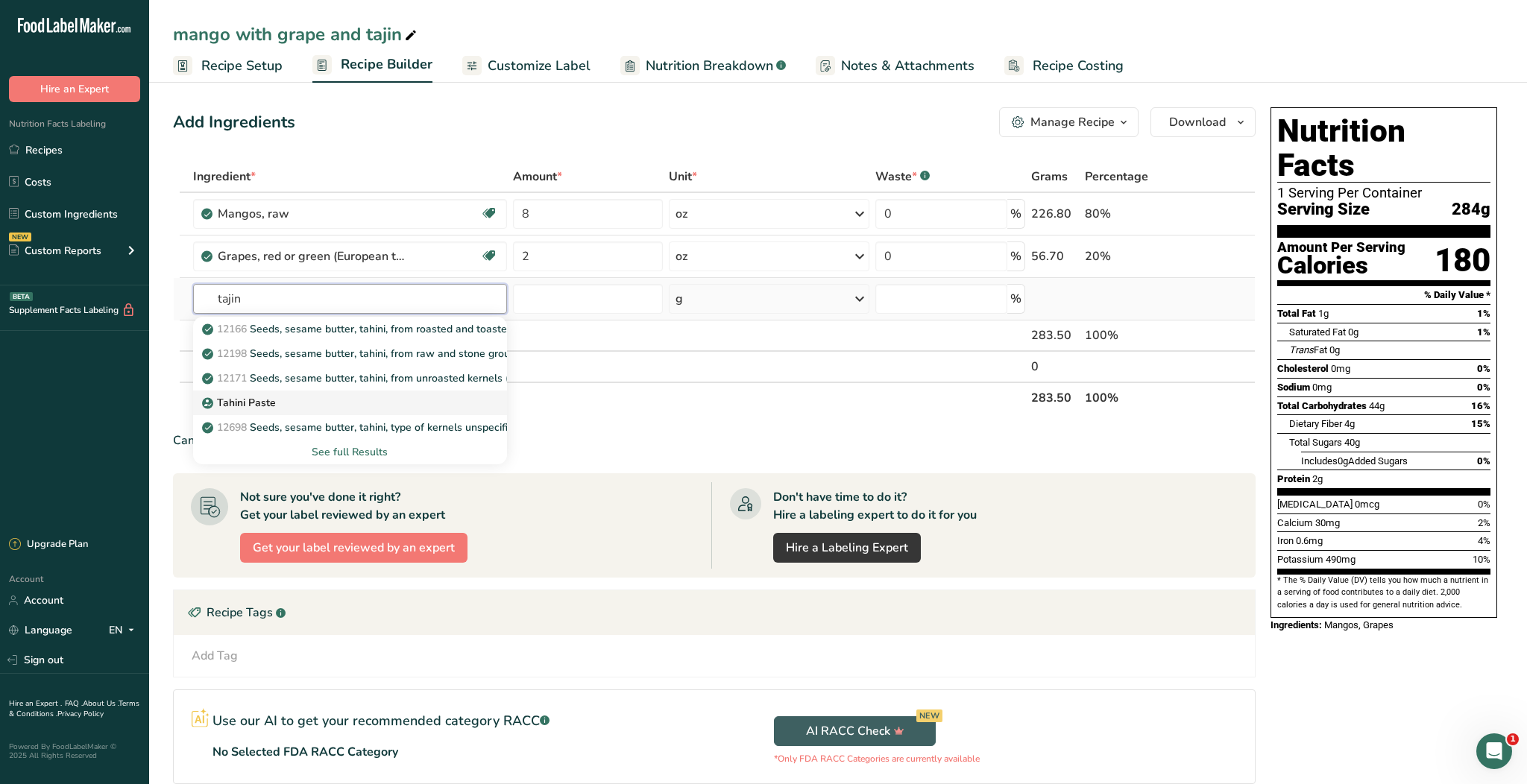
type input "tajin"
click at [380, 399] on div "Tahini Paste" at bounding box center [337, 403] width 266 height 16
type input "Tahini Paste"
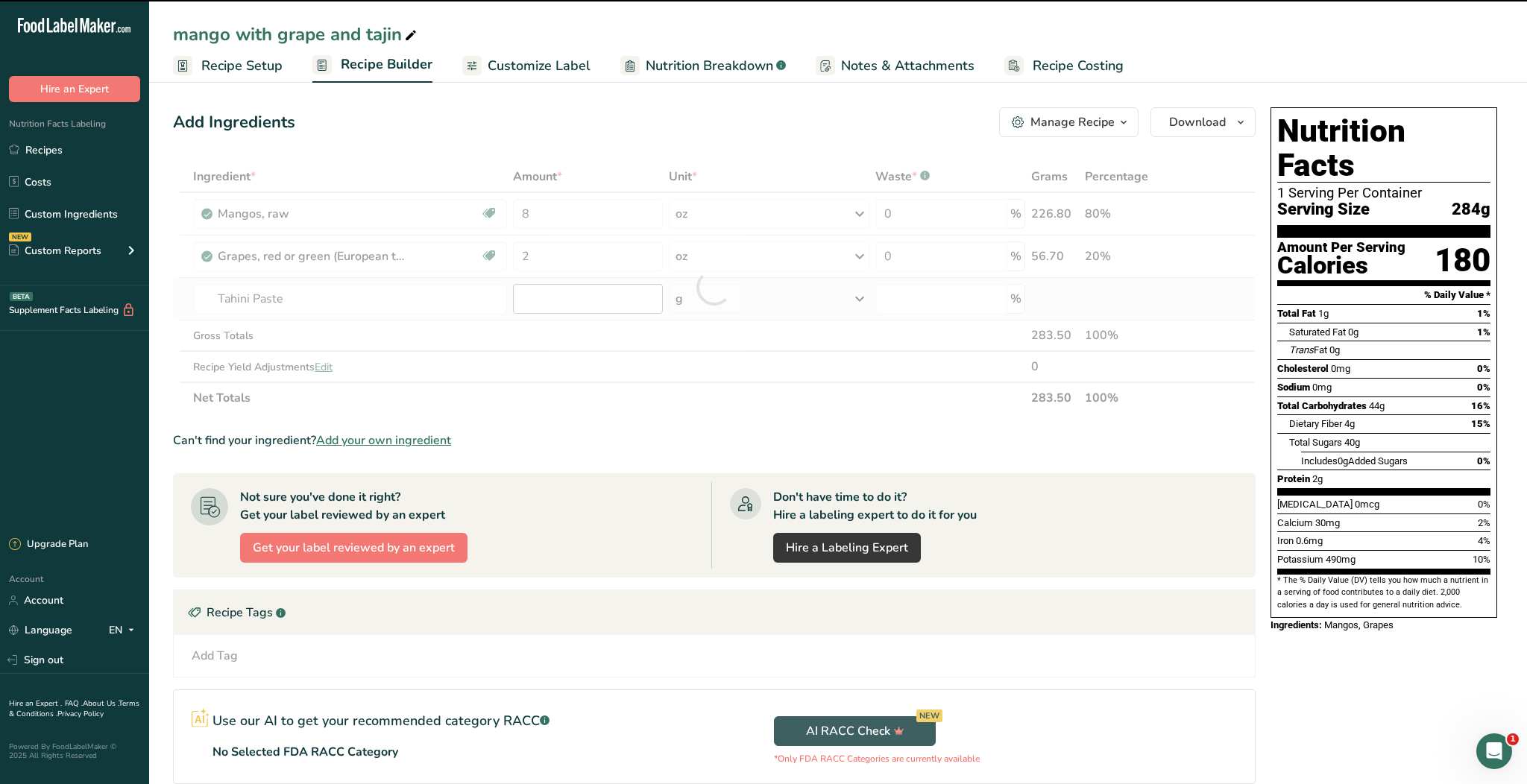
type input "0"
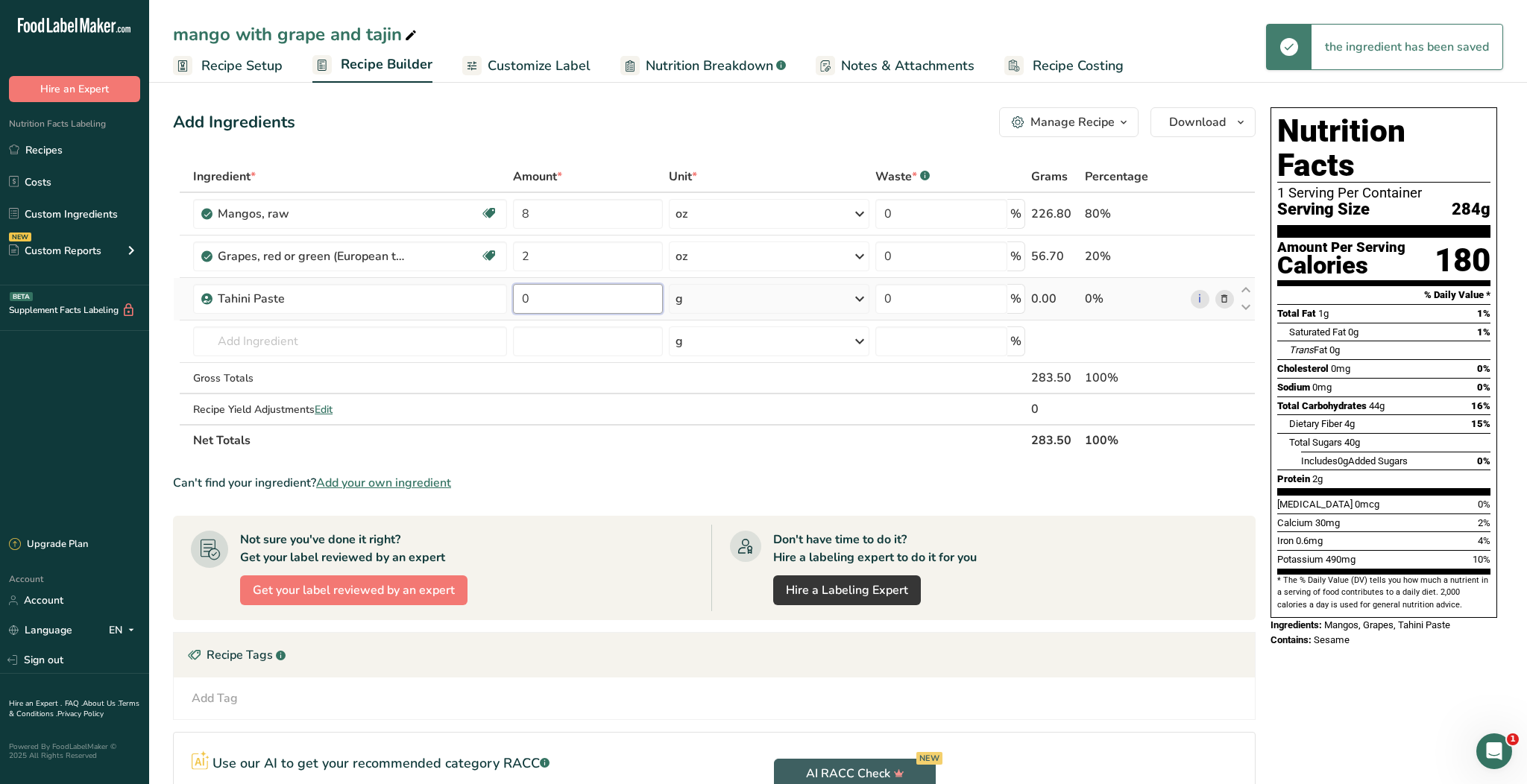
click at [557, 295] on input "0" at bounding box center [587, 299] width 150 height 30
type input "2"
type input "5"
click at [624, 467] on section "Ingredient * Amount * Unit * Waste * .a-a{fill:#347362;}.b-a{fill:#fff;} Grams …" at bounding box center [714, 540] width 1082 height 759
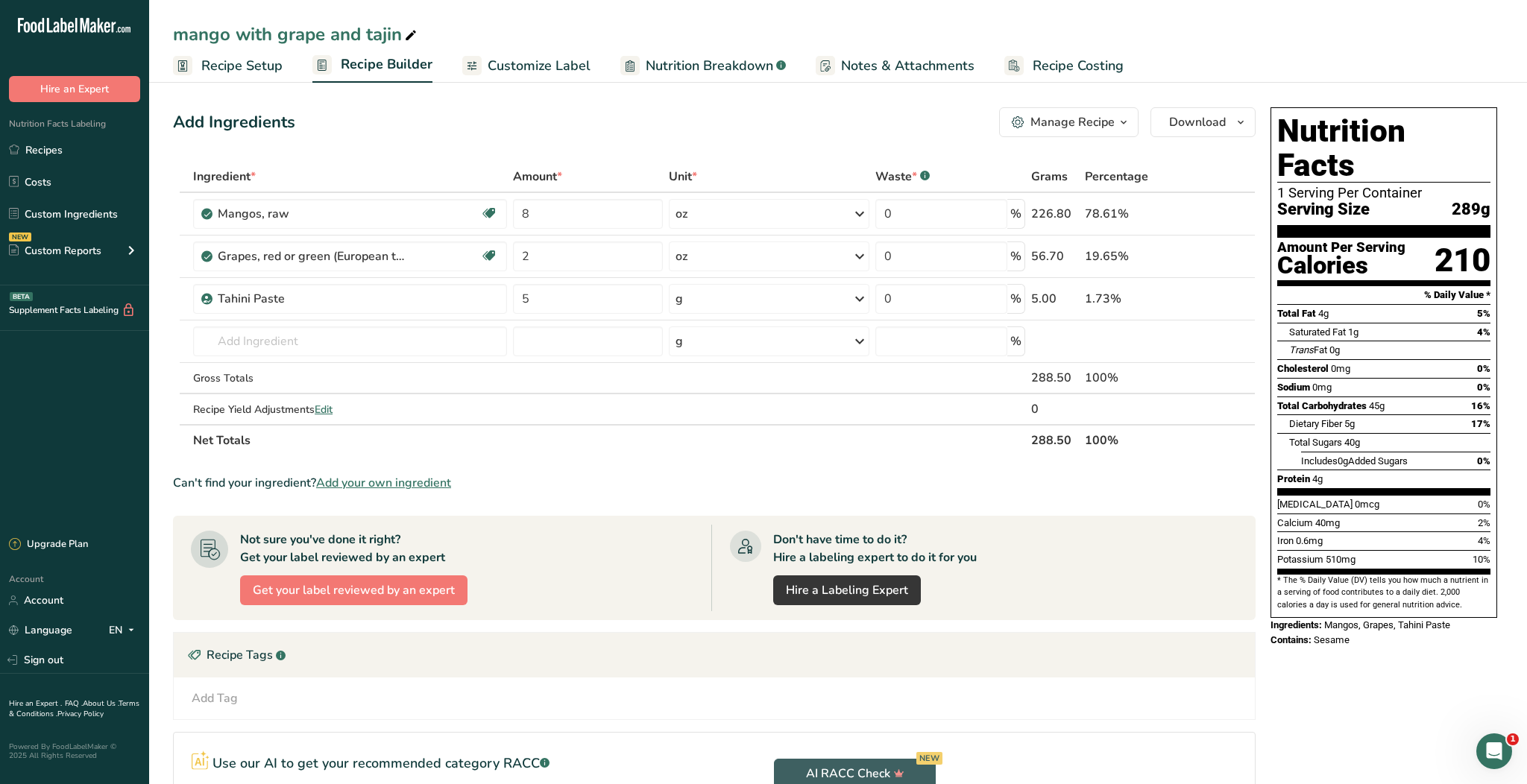
click at [525, 53] on link "Customize Label" at bounding box center [525, 66] width 128 height 34
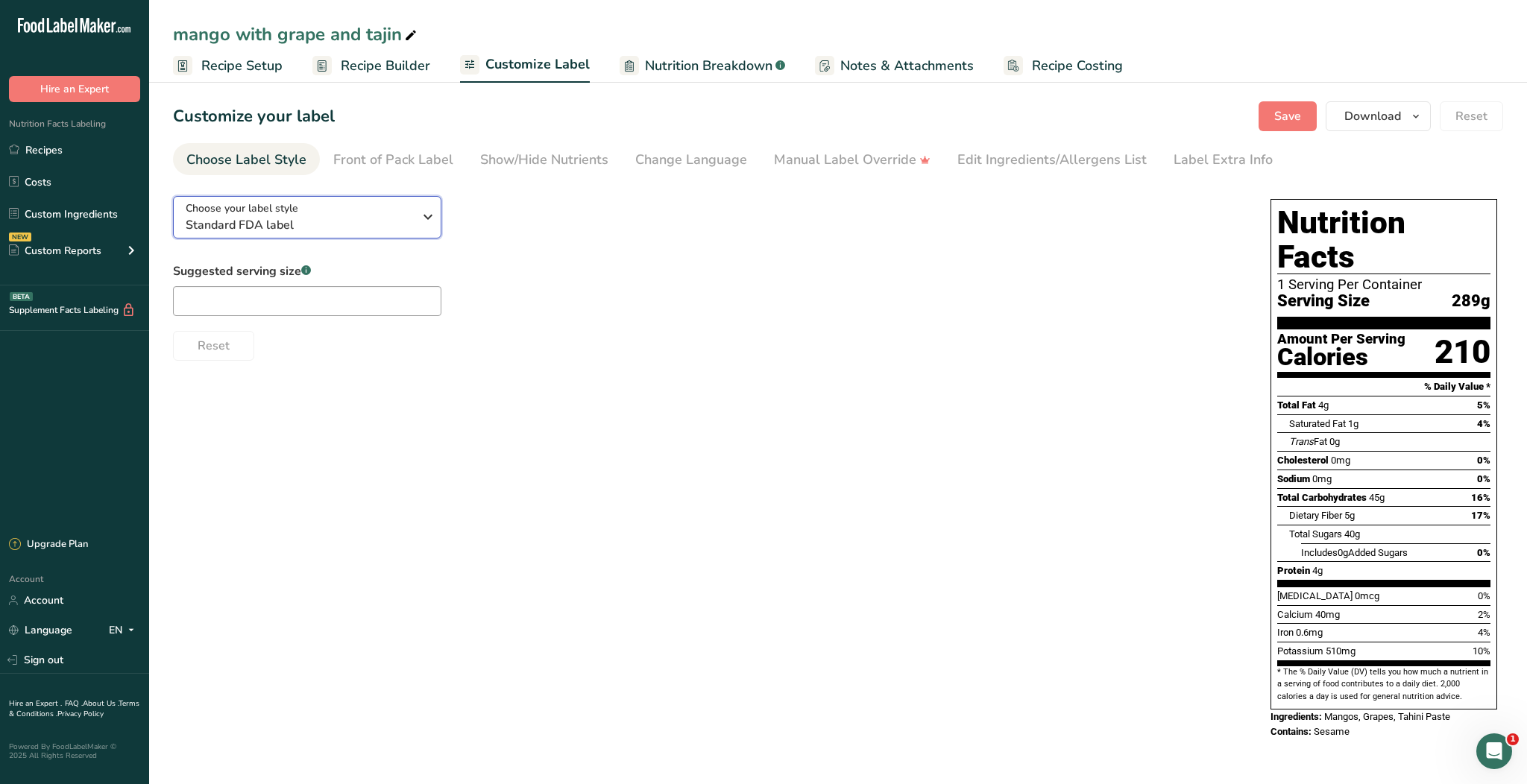
click at [355, 201] on div "Choose your label style Standard FDA label" at bounding box center [300, 217] width 227 height 34
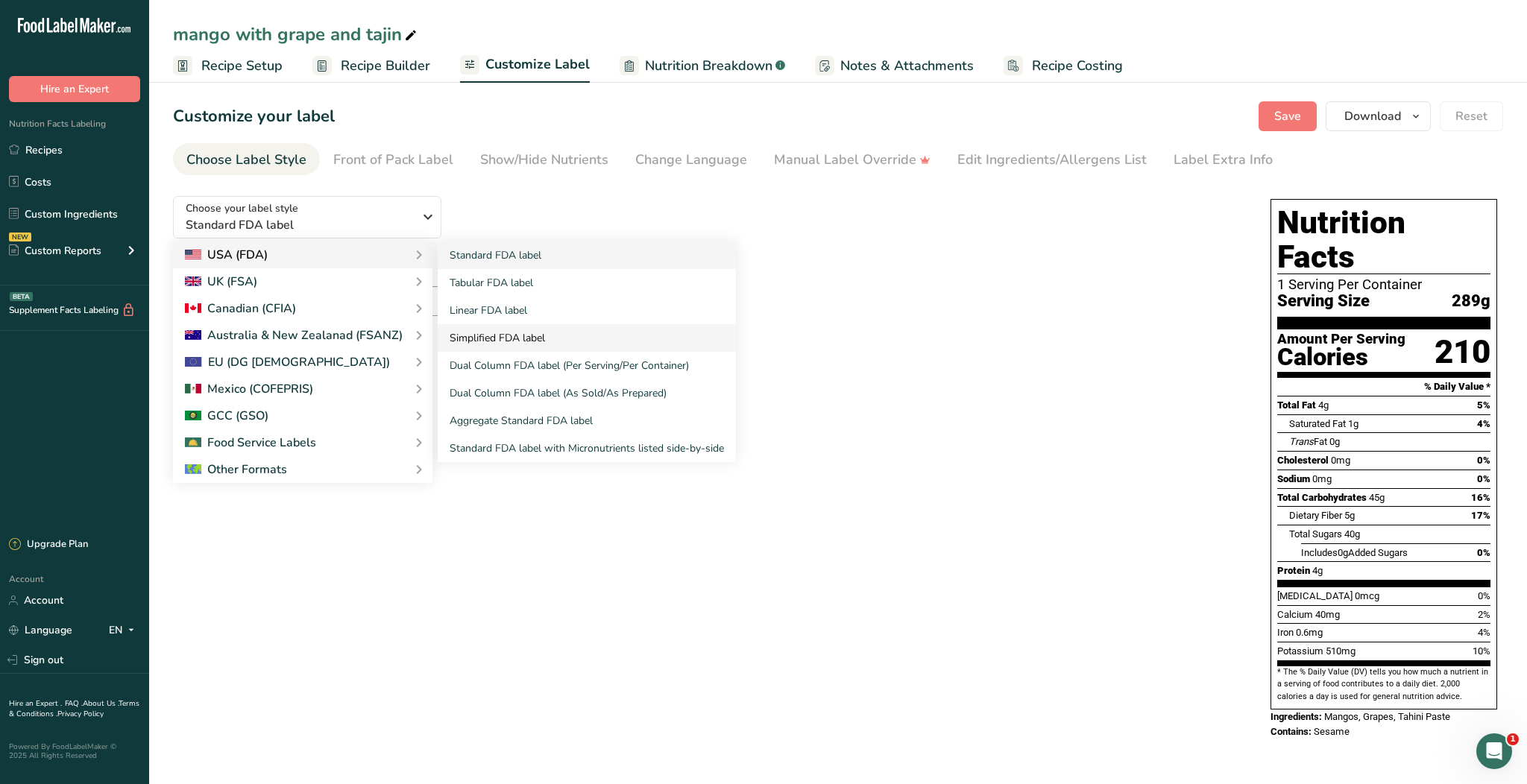
click at [471, 328] on link "Simplified FDA label" at bounding box center [587, 337] width 298 height 27
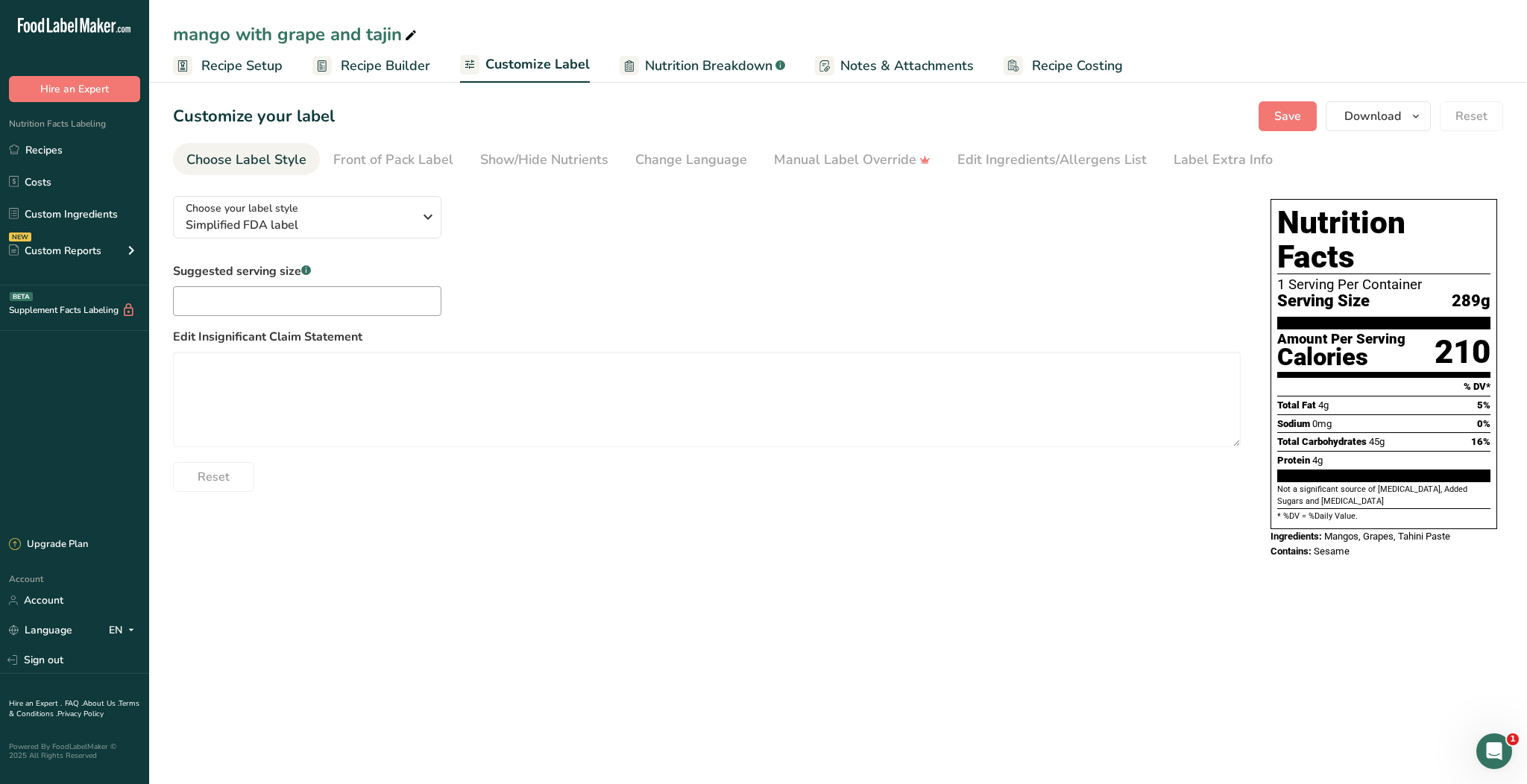
click at [969, 526] on div "Choose your label style Simplified FDA label USA (FDA) Standard FDA label Tabul…" at bounding box center [838, 379] width 1330 height 389
click at [1289, 107] on span "Save" at bounding box center [1287, 116] width 27 height 18
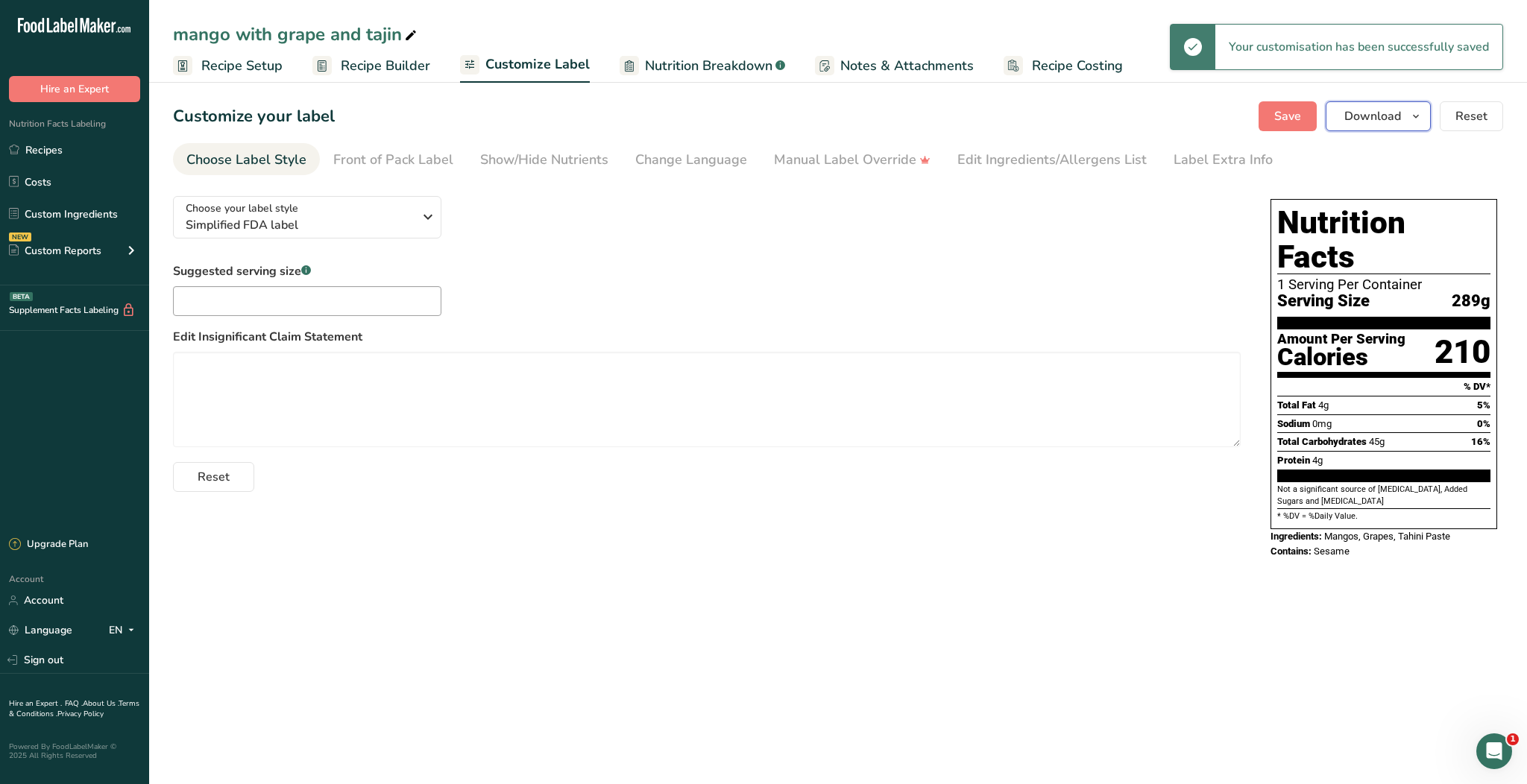
click at [1374, 116] on span "Download" at bounding box center [1372, 116] width 56 height 18
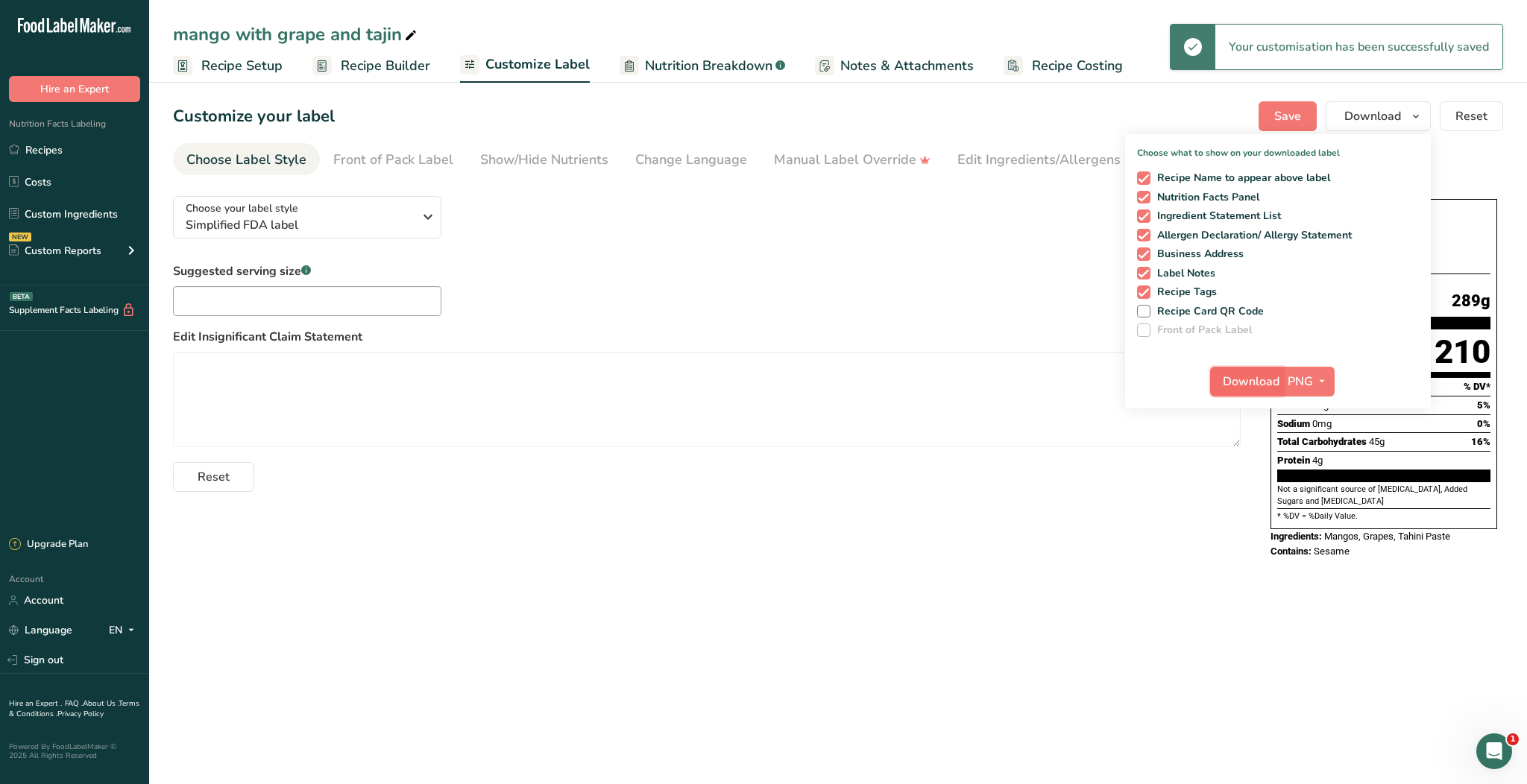
click at [1239, 368] on button "Download" at bounding box center [1246, 382] width 73 height 30
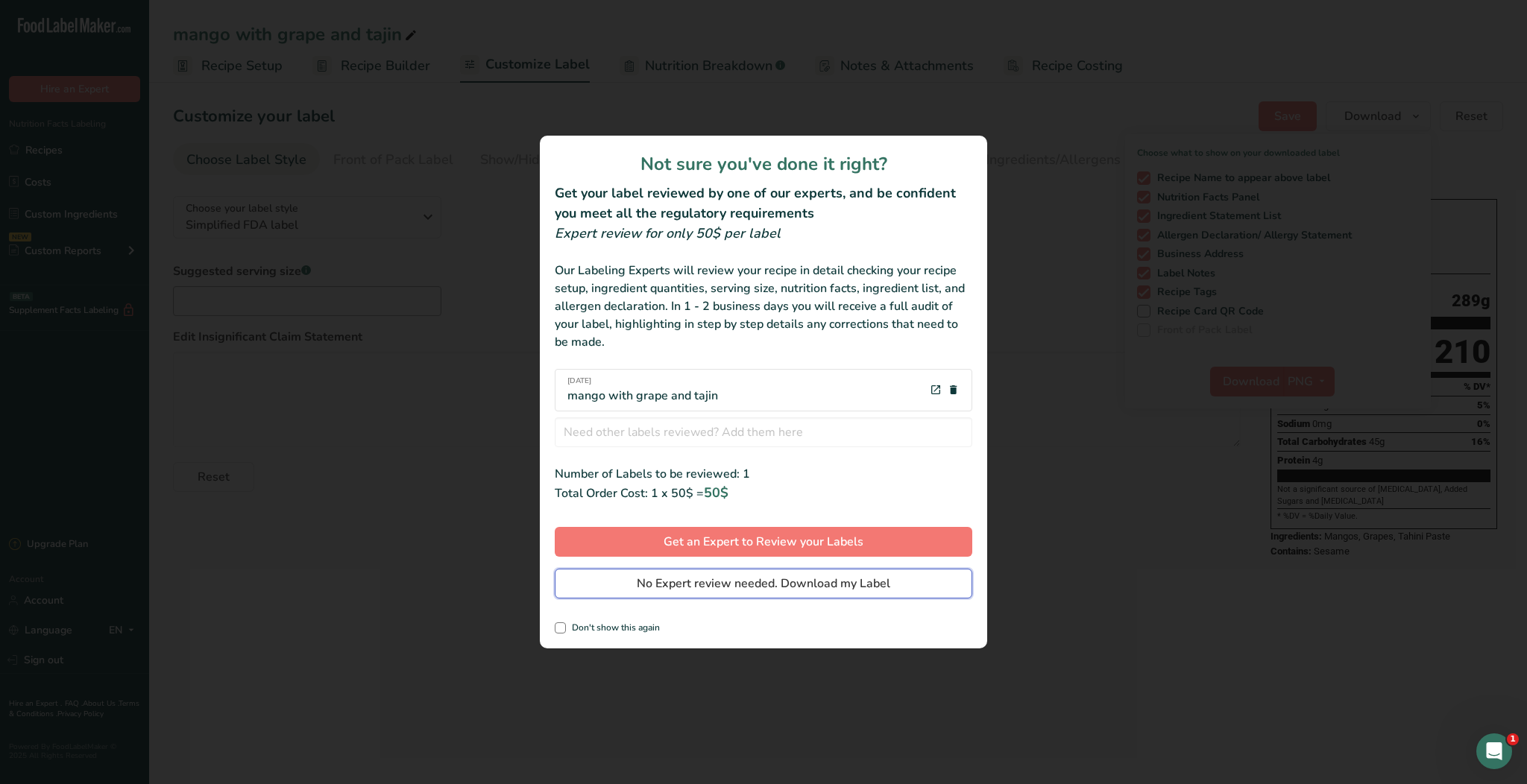
click at [771, 587] on span "No Expert review needed. Download my Label" at bounding box center [763, 583] width 253 height 18
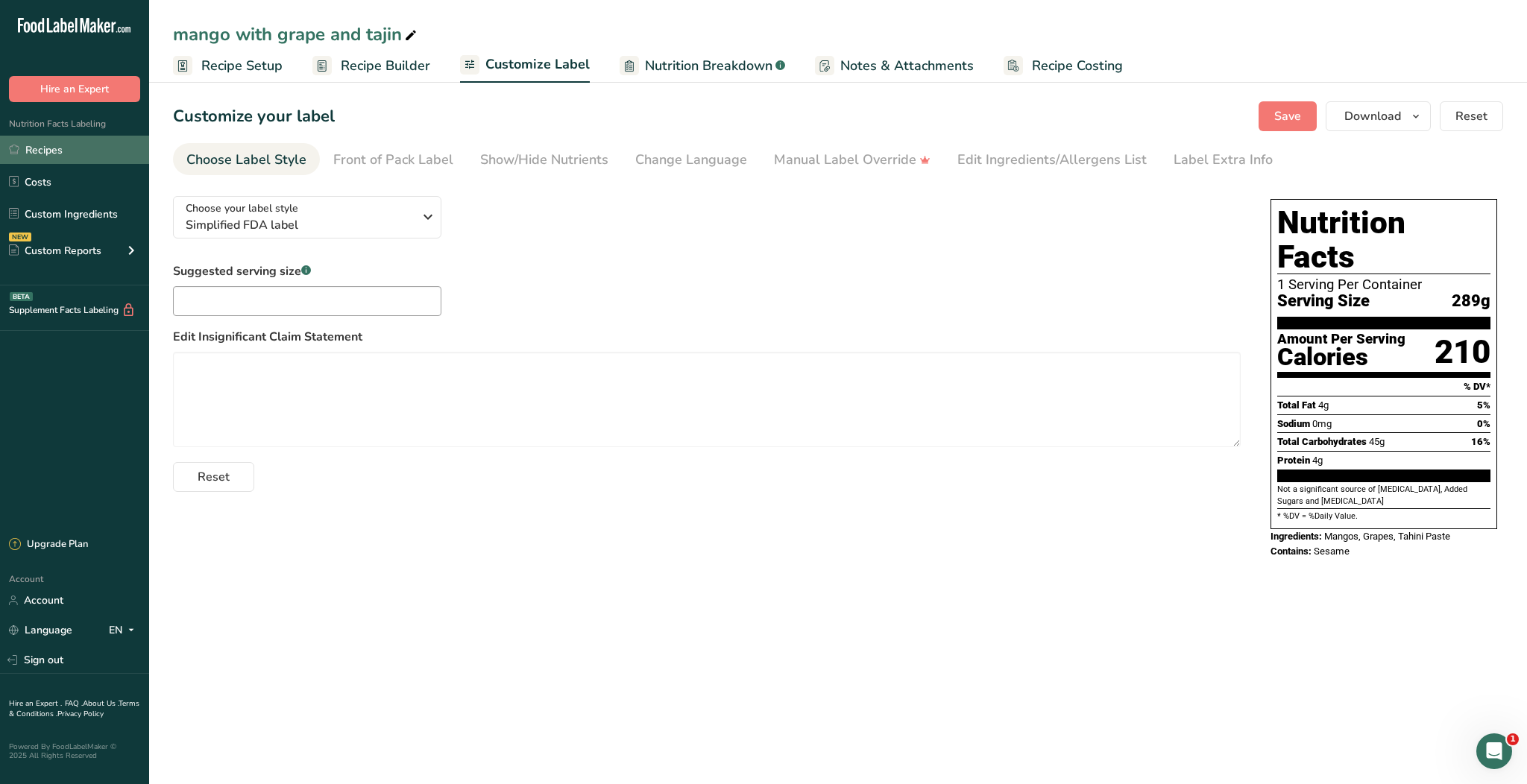
click at [60, 144] on link "Recipes" at bounding box center [75, 150] width 149 height 28
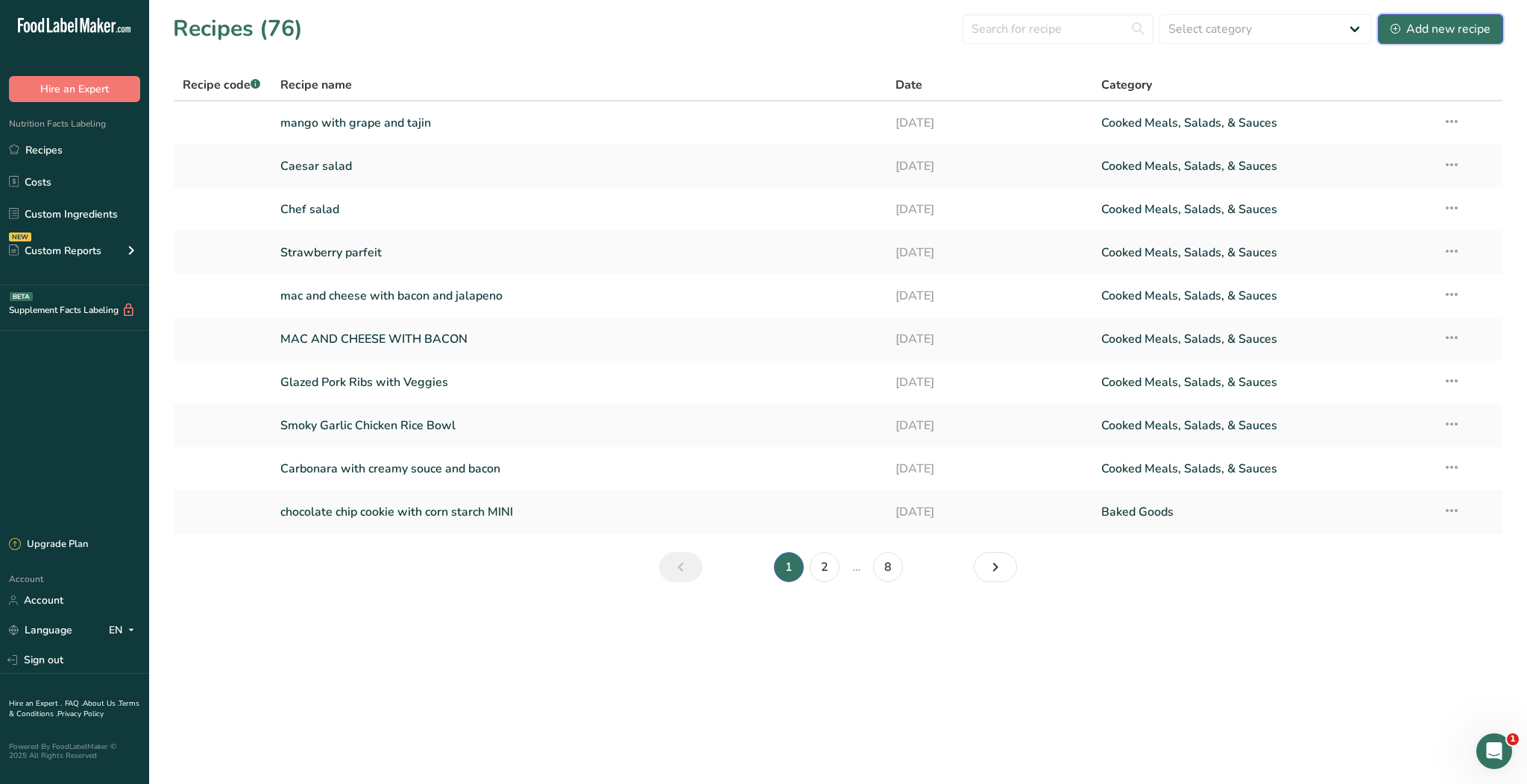
click at [1405, 20] on div "Add new recipe" at bounding box center [1440, 29] width 100 height 18
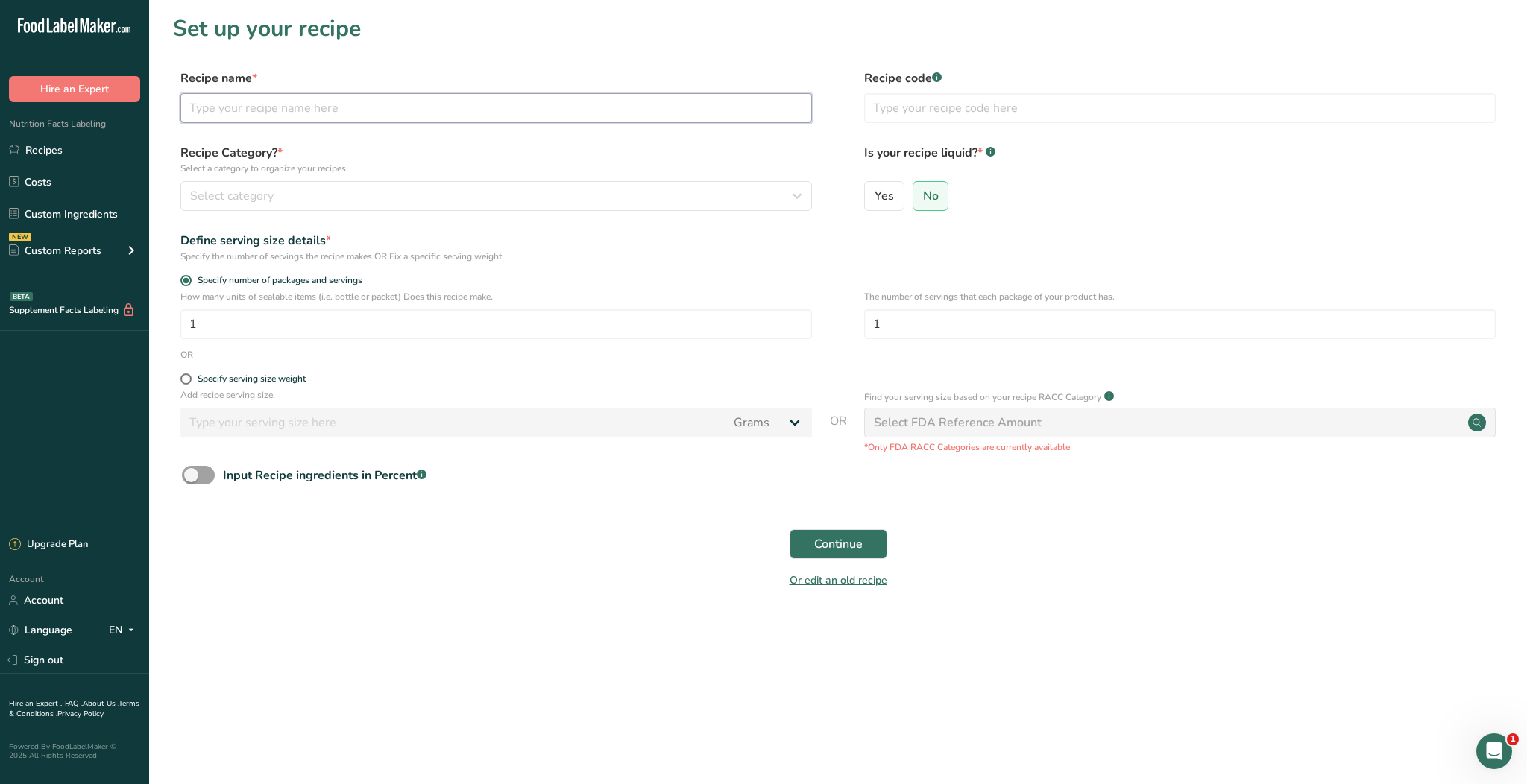
click at [667, 104] on input "text" at bounding box center [496, 108] width 631 height 30
type input "Pineapple"
click at [309, 107] on input "Pineapple" at bounding box center [496, 108] width 631 height 30
click at [311, 107] on input "Pineapple" at bounding box center [496, 108] width 631 height 30
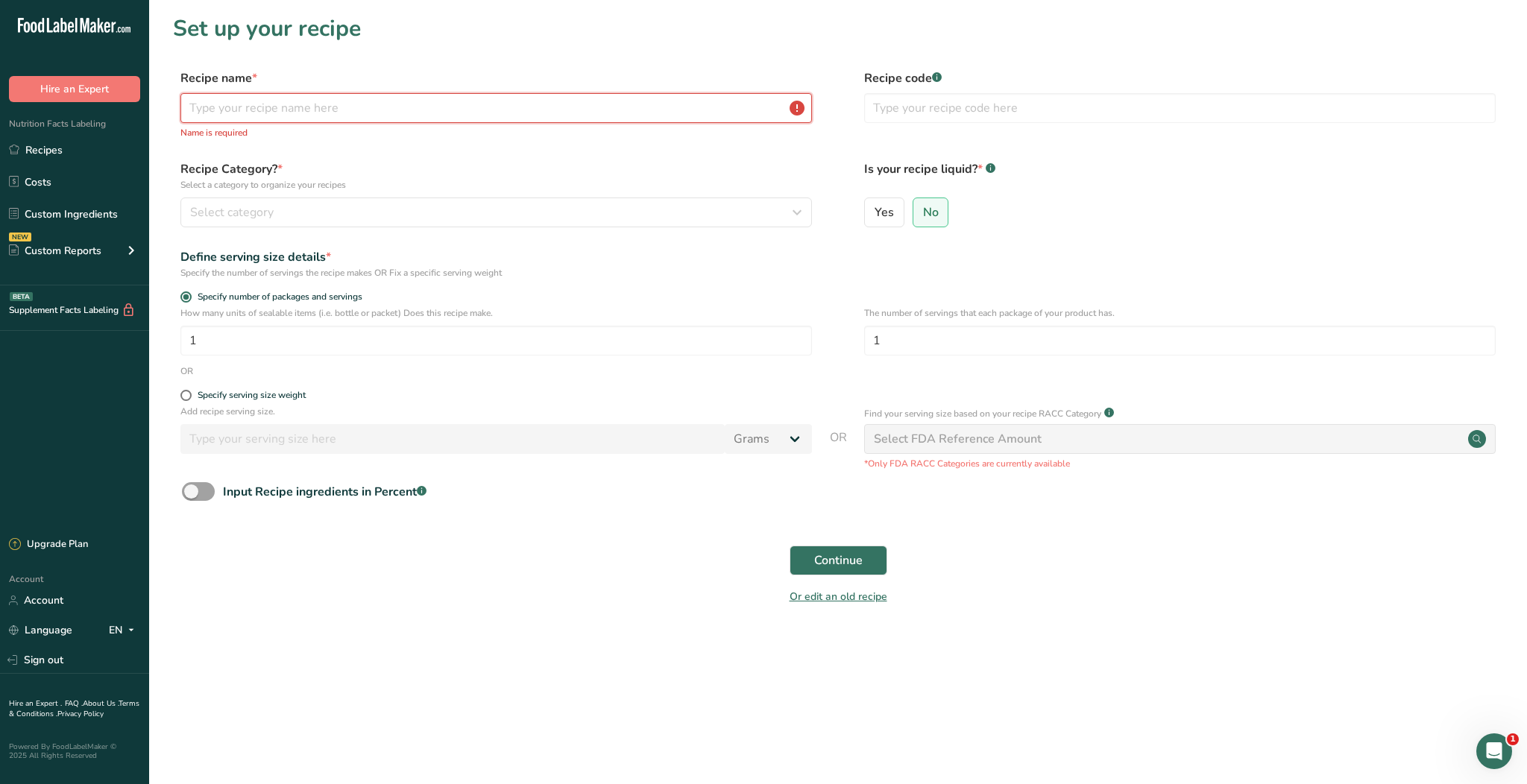
paste input "pineapple"
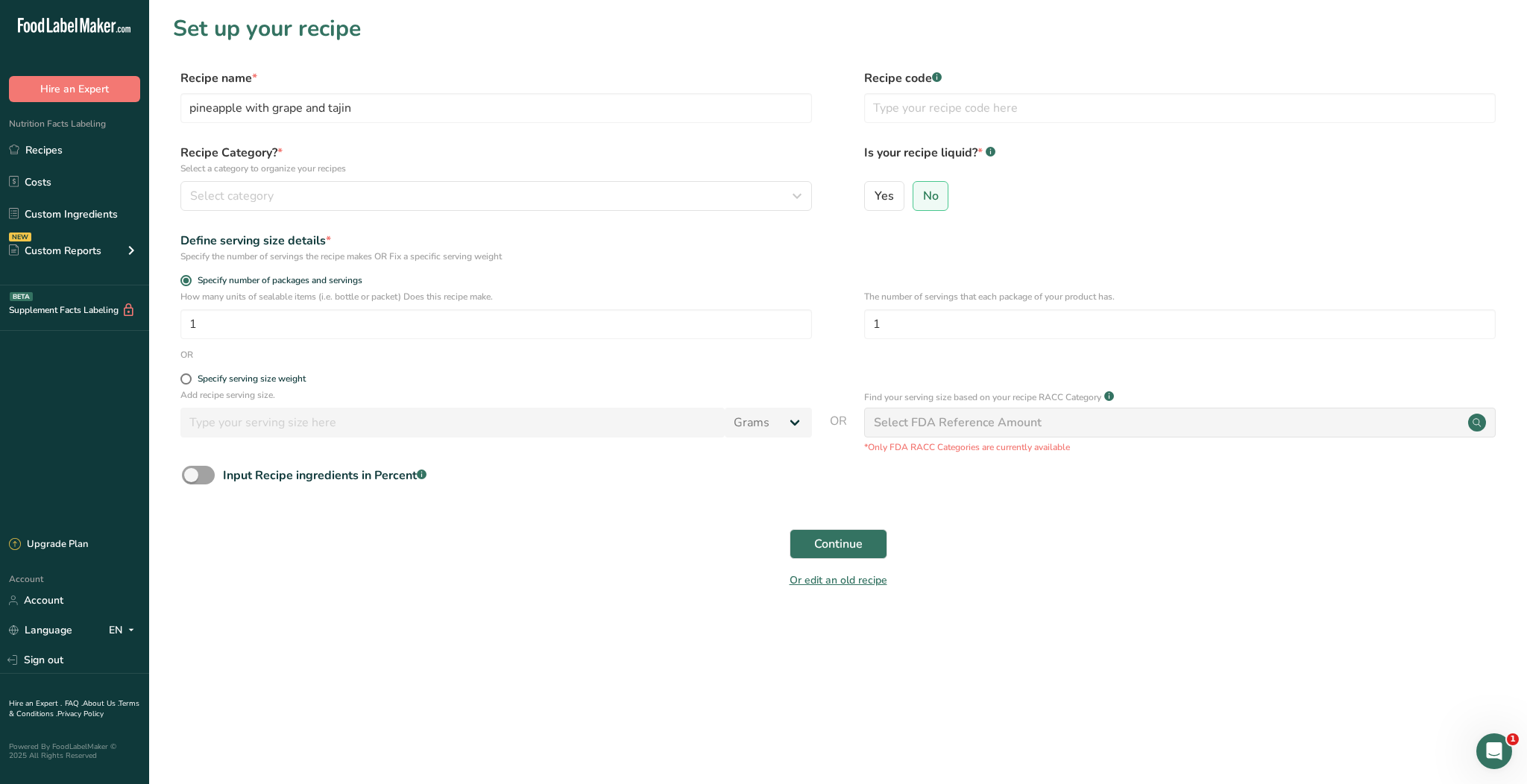
click at [798, 140] on form "Recipe name * pineapple with grape and tajin Recipe code .a-a{fill:#347362;}.b-…" at bounding box center [838, 333] width 1330 height 528
click at [195, 113] on input "pineapple with grape and tajin" at bounding box center [496, 108] width 631 height 30
type input "Pineapple with grape and tajin"
click at [381, 158] on label "Recipe Category? * Select a category to organize your recipes" at bounding box center [496, 159] width 631 height 31
click at [558, 138] on form "Recipe name * Pineapple with grape and tajin Recipe code .a-a{fill:#347362;}.b-…" at bounding box center [838, 333] width 1330 height 528
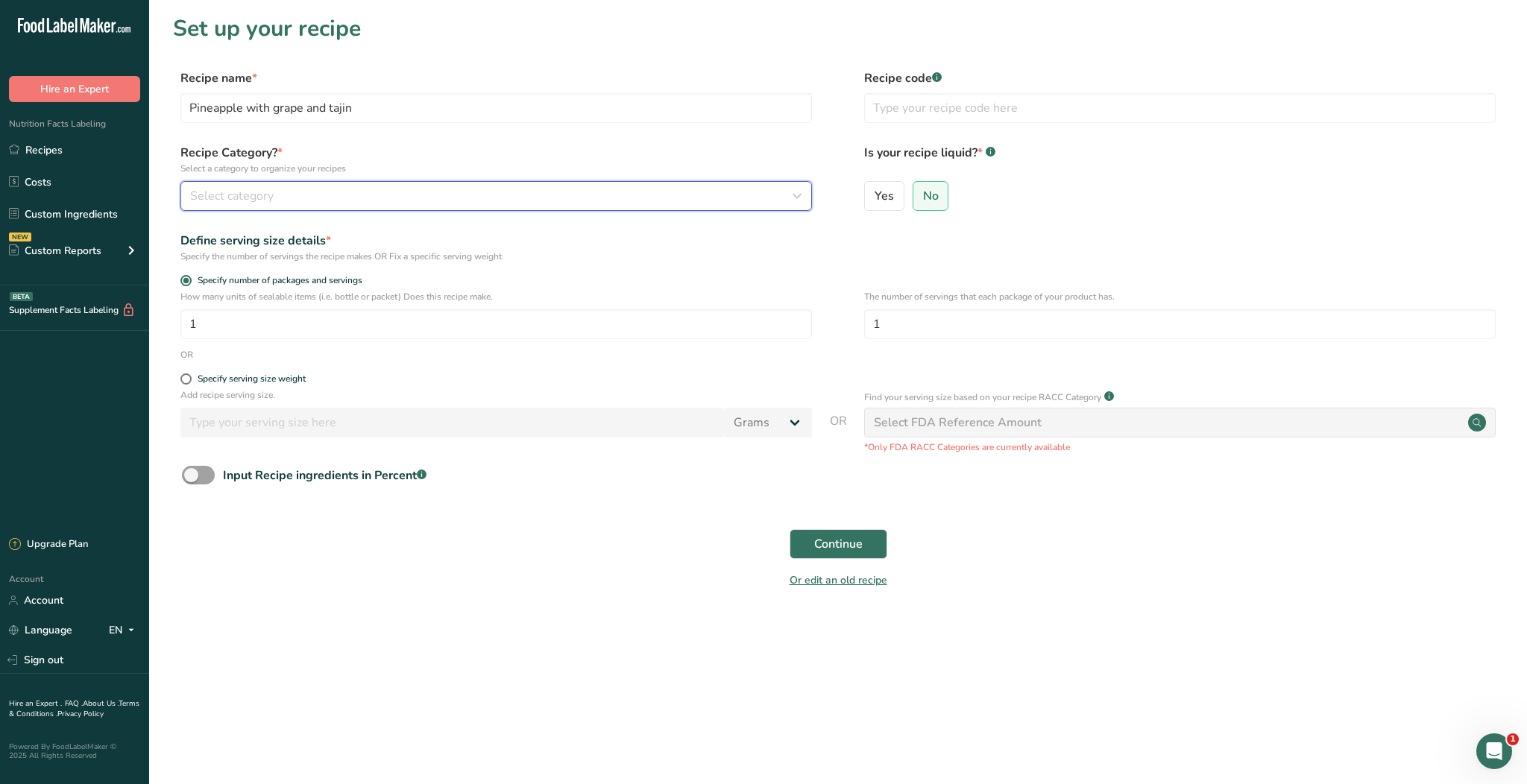
click at [644, 191] on div "Select category" at bounding box center [491, 196] width 603 height 18
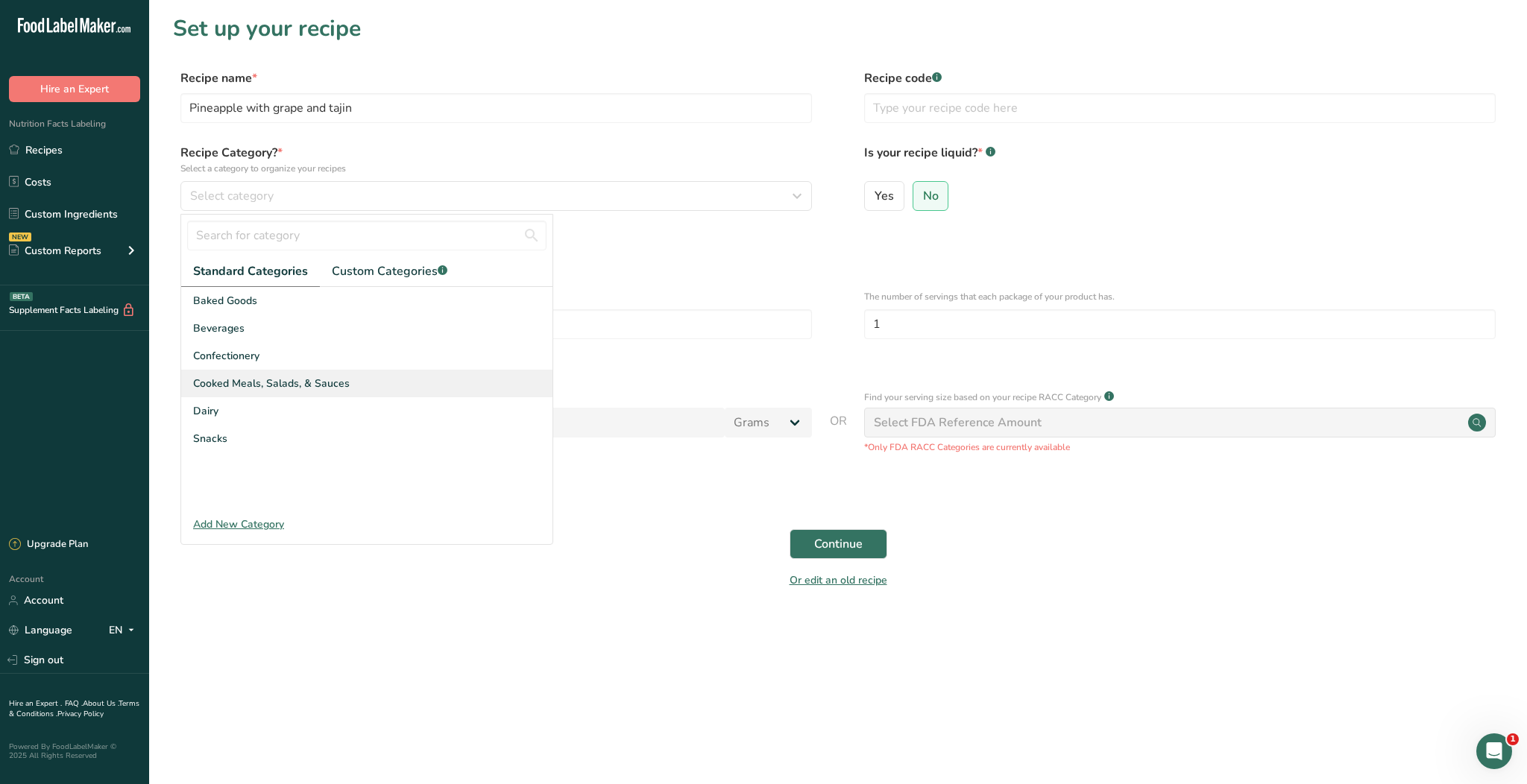
click at [354, 390] on div "Cooked Meals, Salads, & Sauces" at bounding box center [366, 383] width 371 height 27
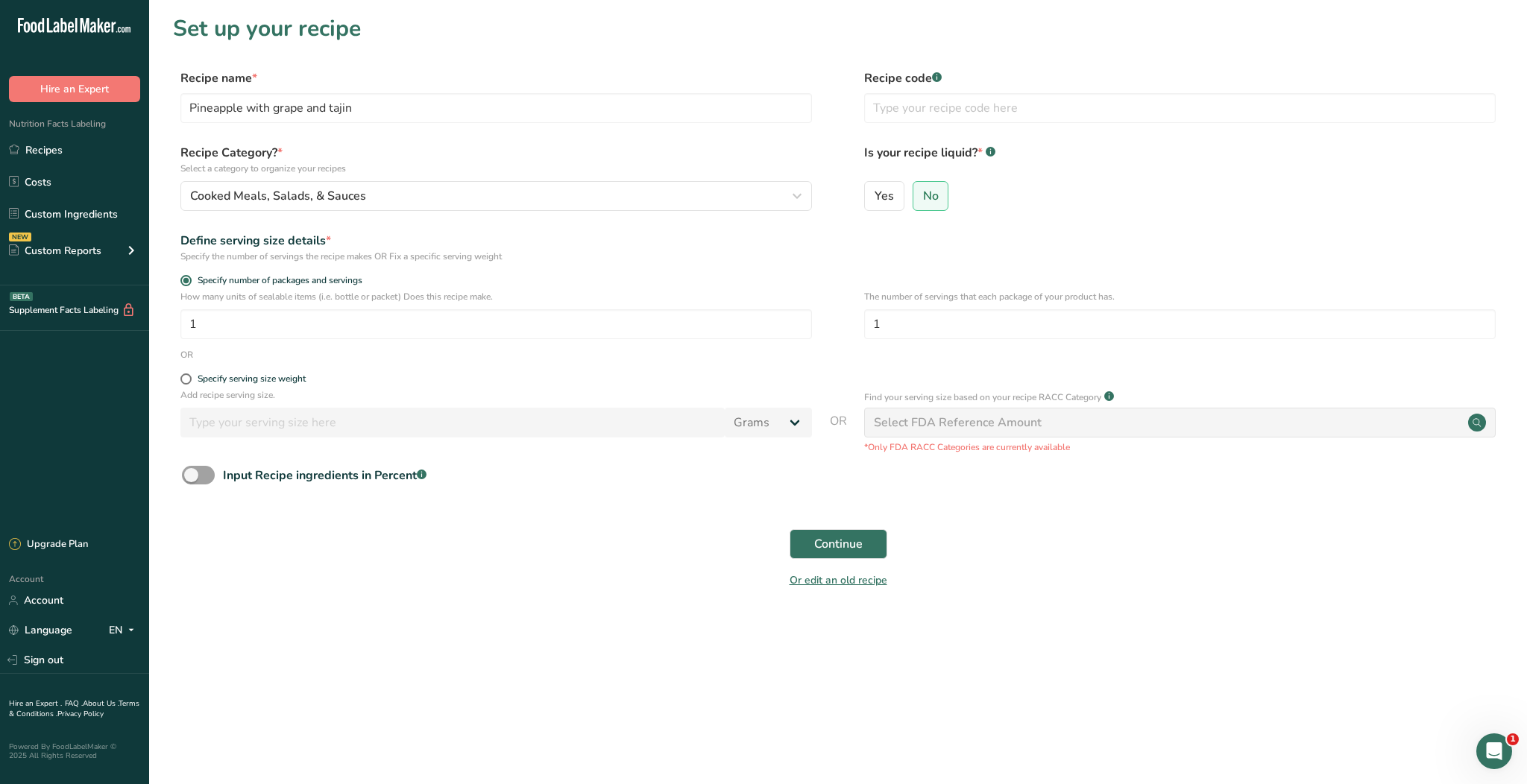
click at [649, 263] on form "Recipe name * Pineapple with grape and tajin Recipe code .a-a{fill:#347362;}.b-…" at bounding box center [838, 333] width 1330 height 528
click at [827, 544] on span "Continue" at bounding box center [838, 543] width 49 height 18
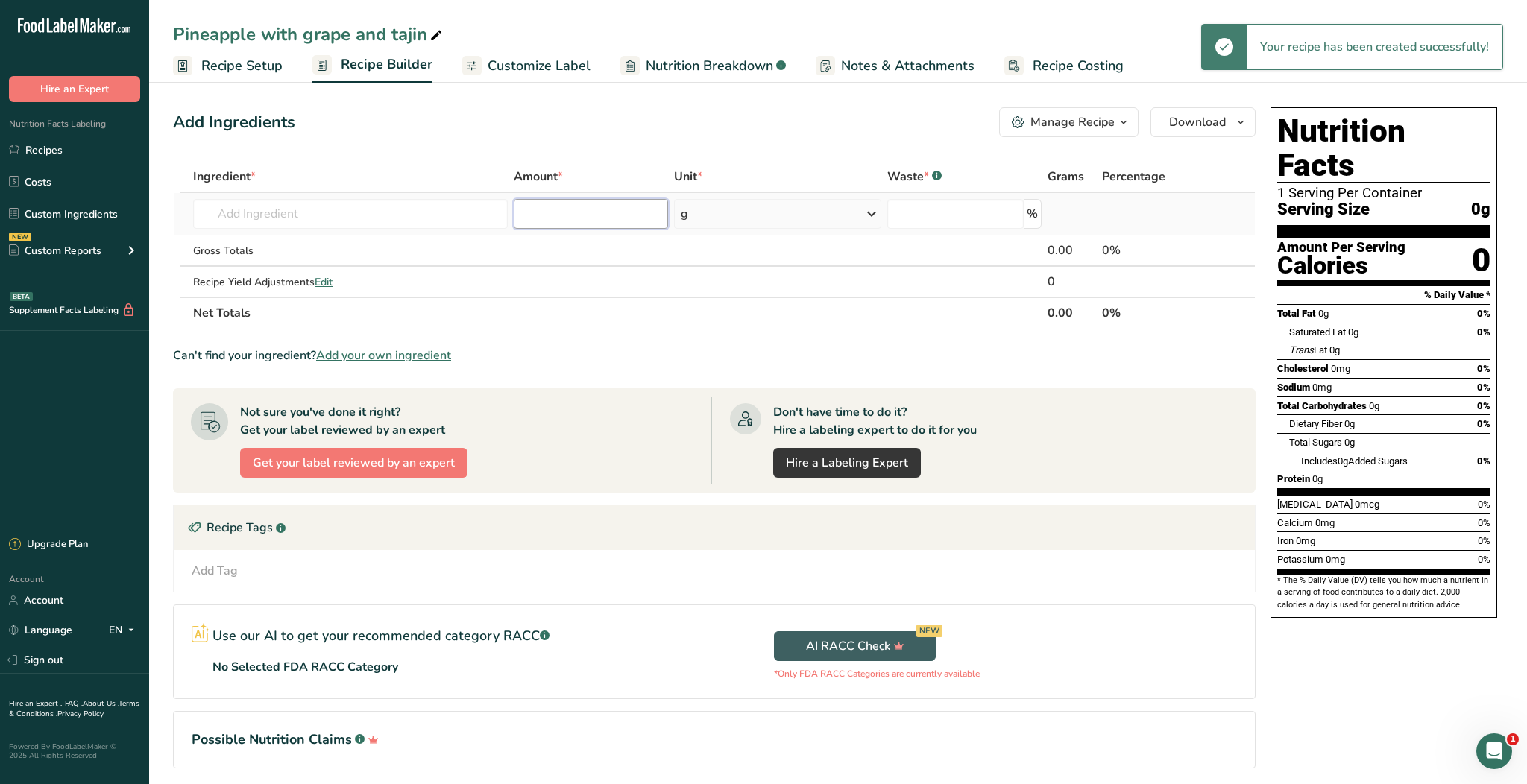
click at [580, 220] on input "number" at bounding box center [591, 214] width 155 height 30
click at [414, 220] on input "text" at bounding box center [350, 214] width 314 height 30
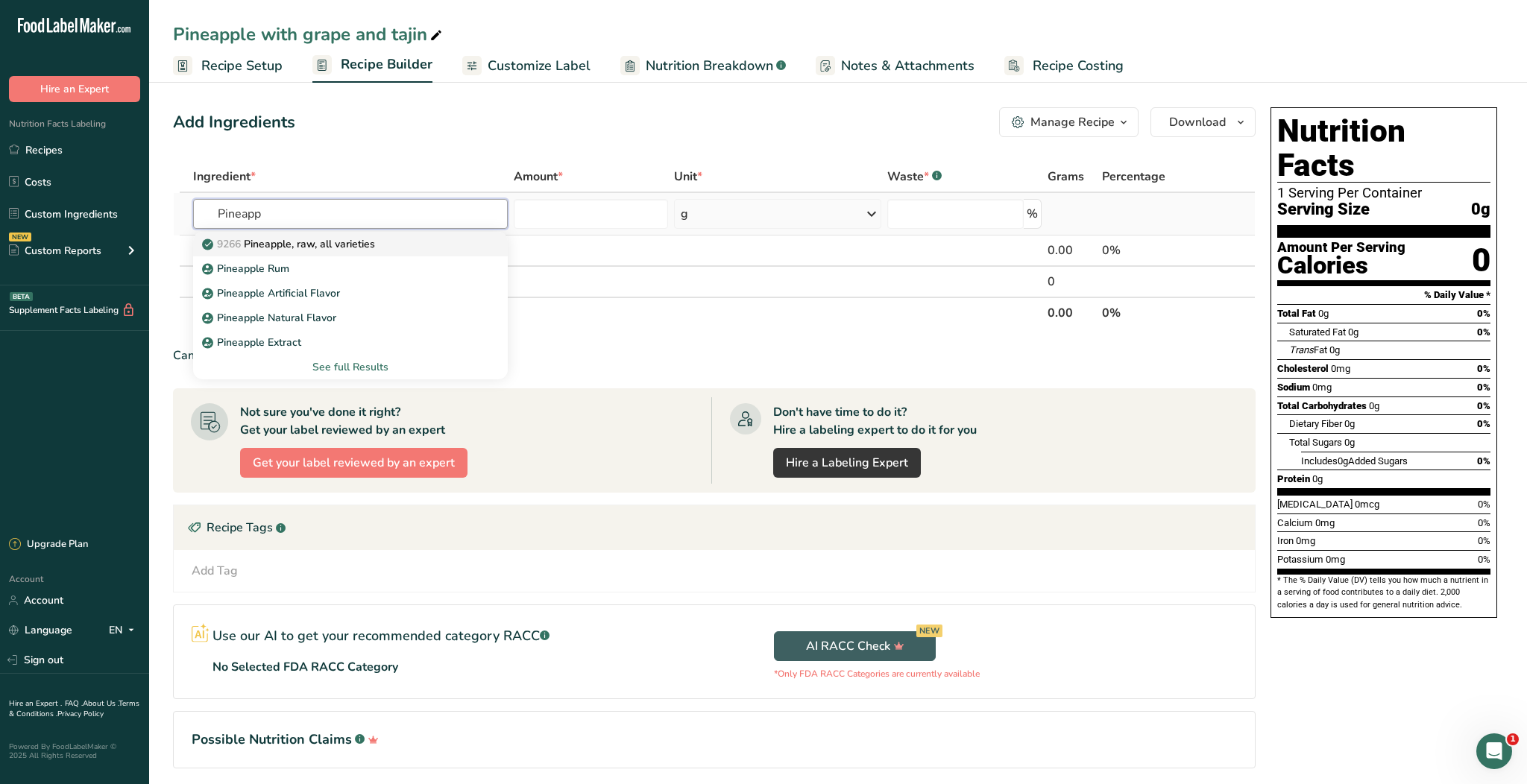
type input "Pineapp"
click at [375, 249] on p "9266 Pineapple, raw, all varieties" at bounding box center [289, 244] width 170 height 16
type input "Pineapple, raw, all varieties"
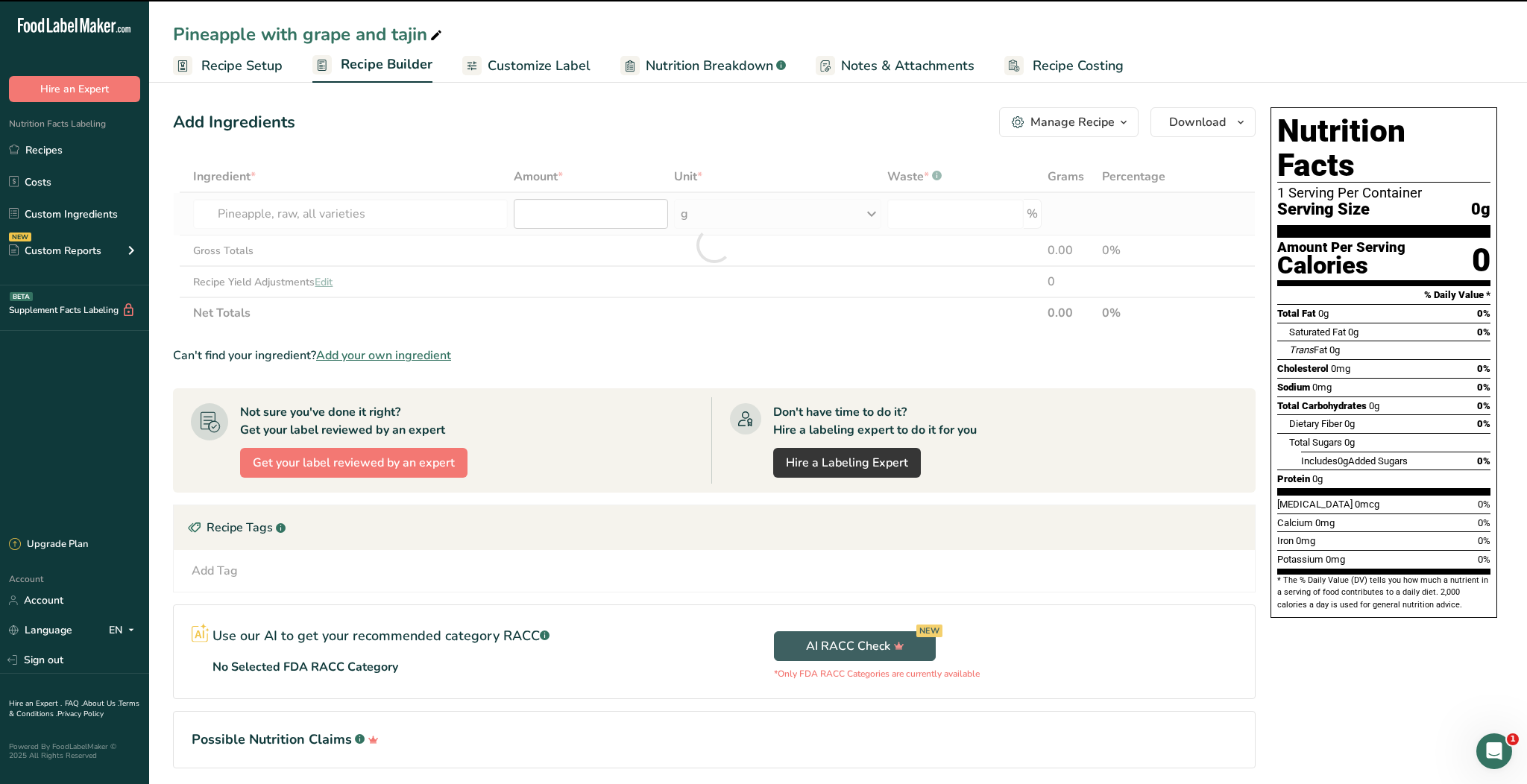
type input "0"
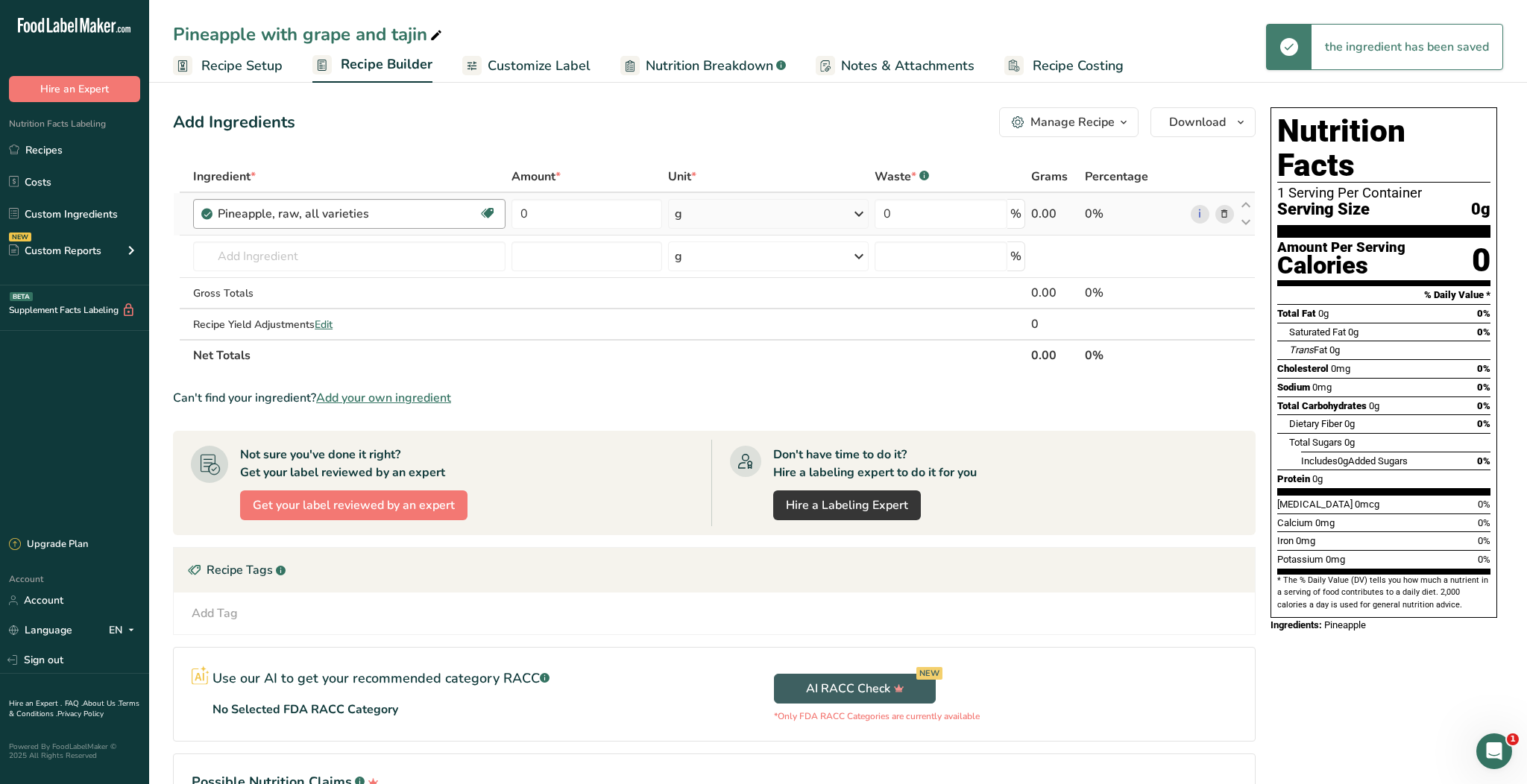
click at [410, 212] on div "Pineapple, raw, all varieties" at bounding box center [348, 213] width 261 height 18
click at [1224, 212] on icon at bounding box center [1223, 214] width 10 height 16
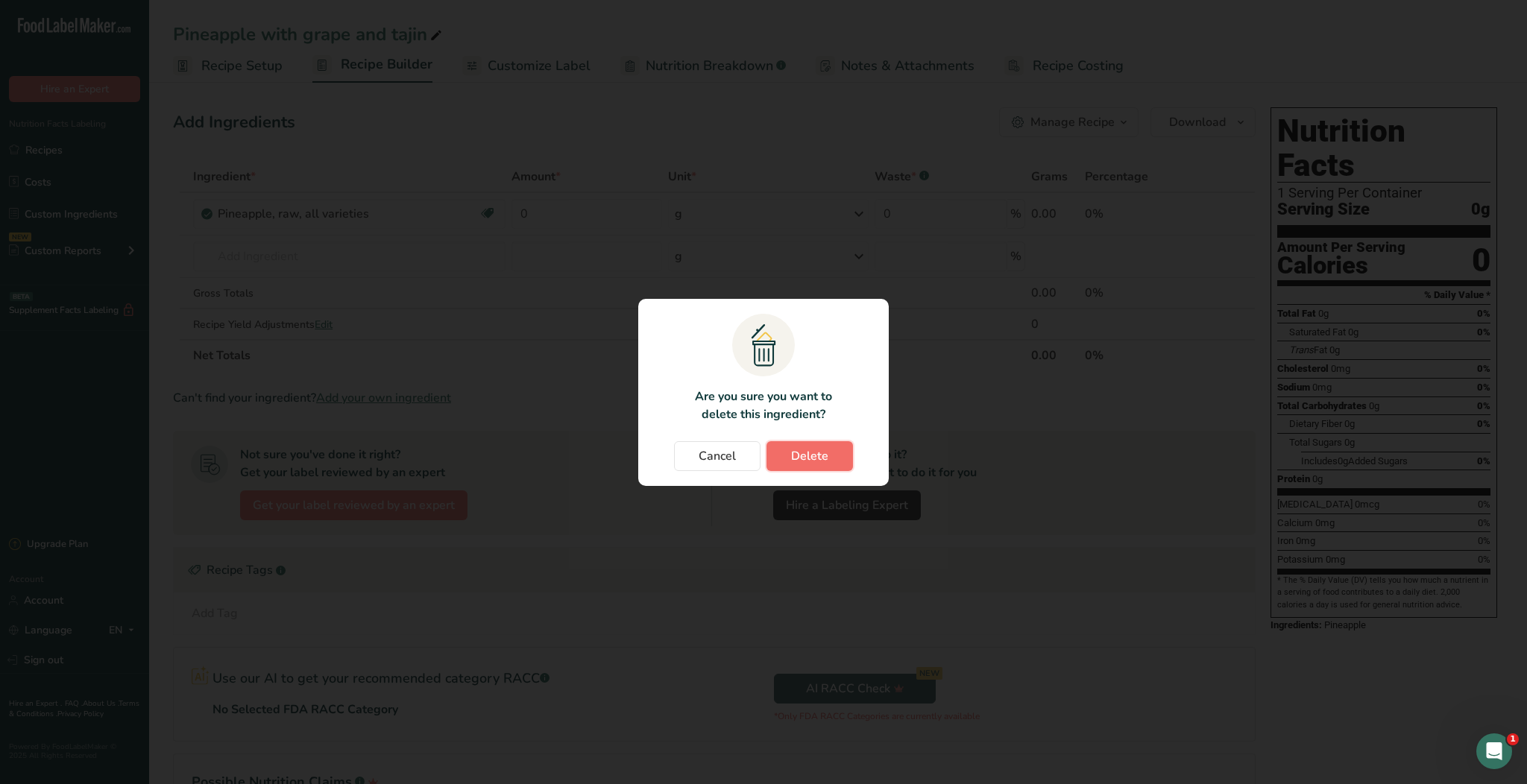
click at [830, 445] on button "Delete" at bounding box center [809, 456] width 86 height 30
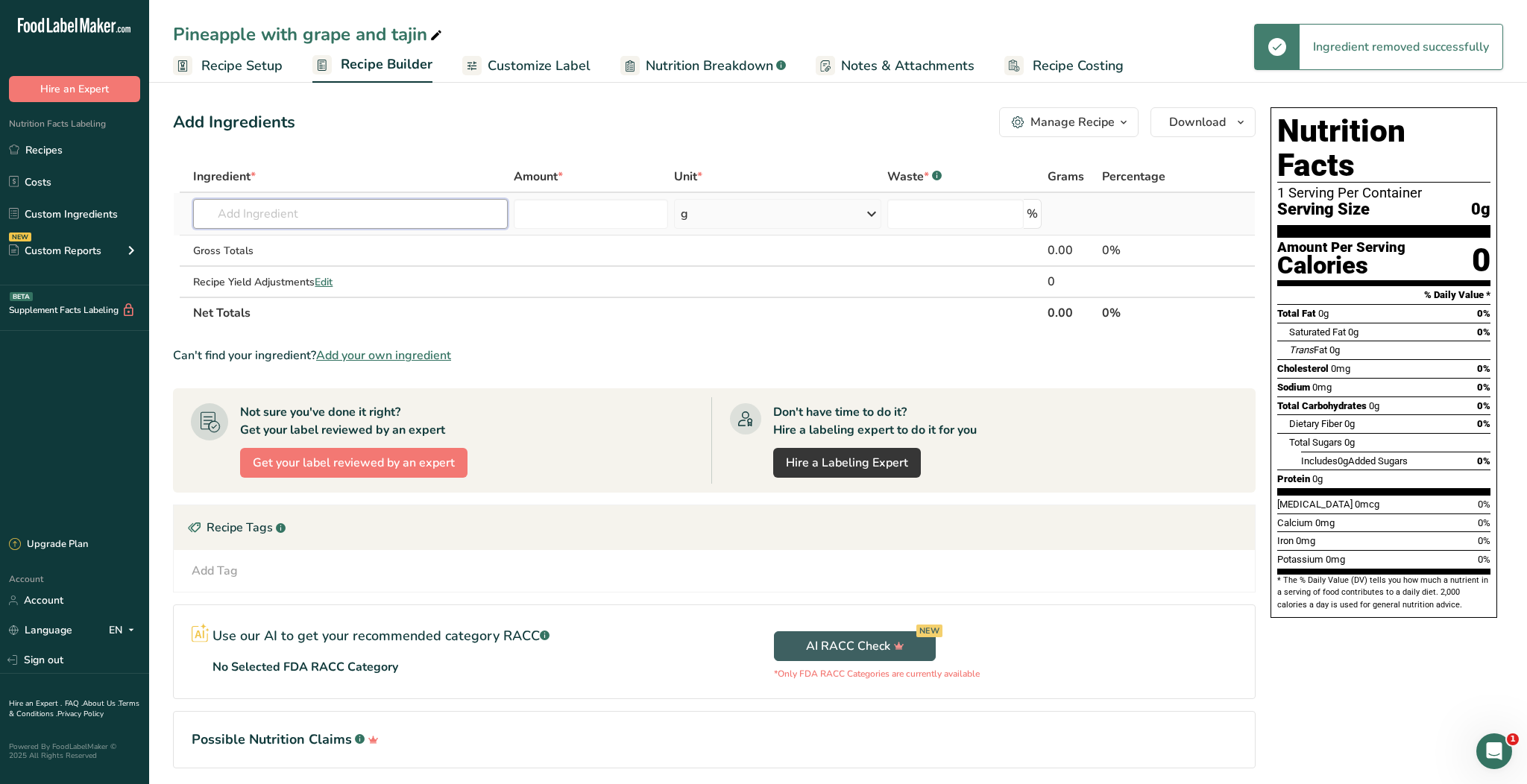
click at [326, 206] on input "text" at bounding box center [350, 214] width 314 height 30
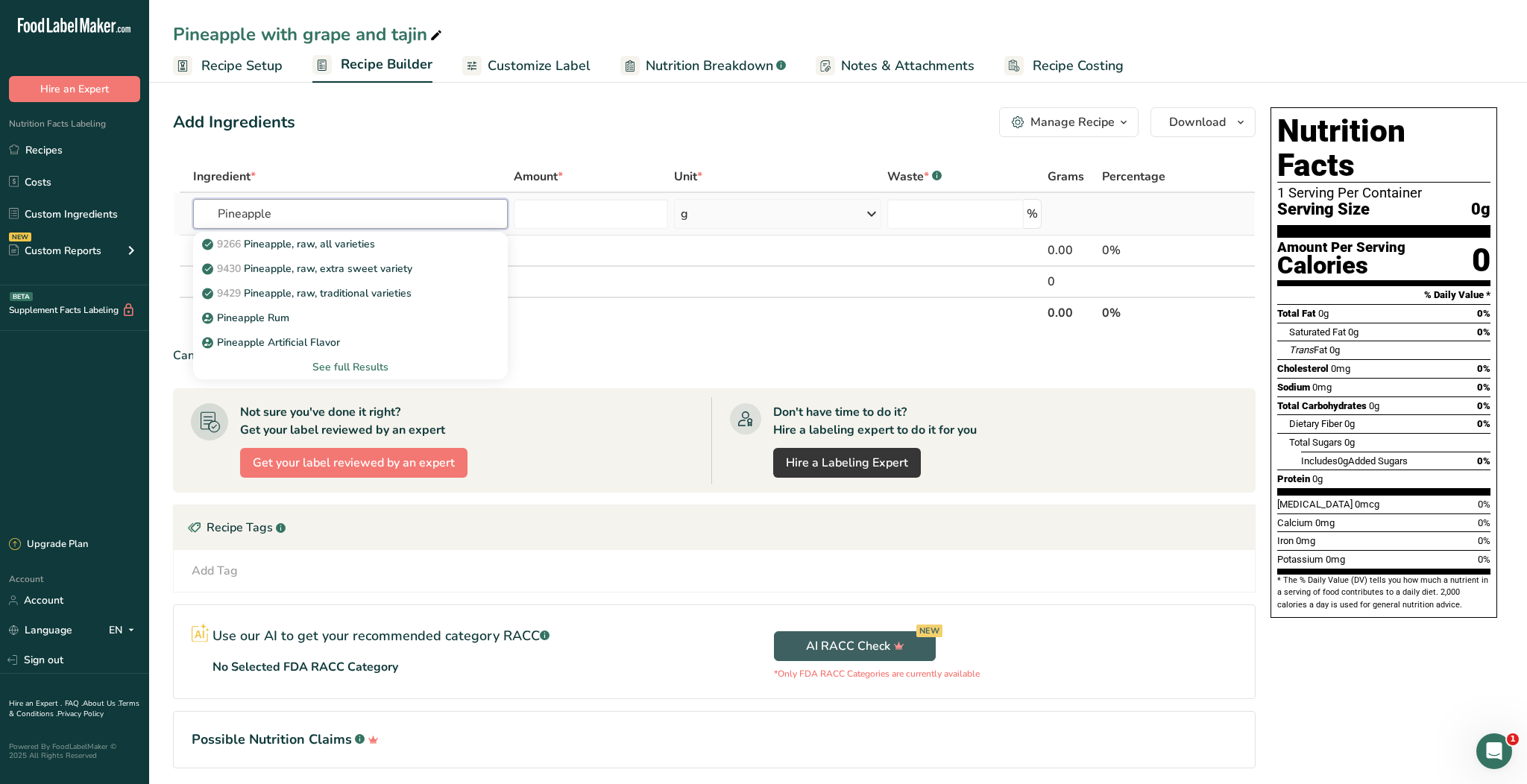
type input "Pineapple"
click at [344, 361] on div "See full Results" at bounding box center [350, 367] width 291 height 16
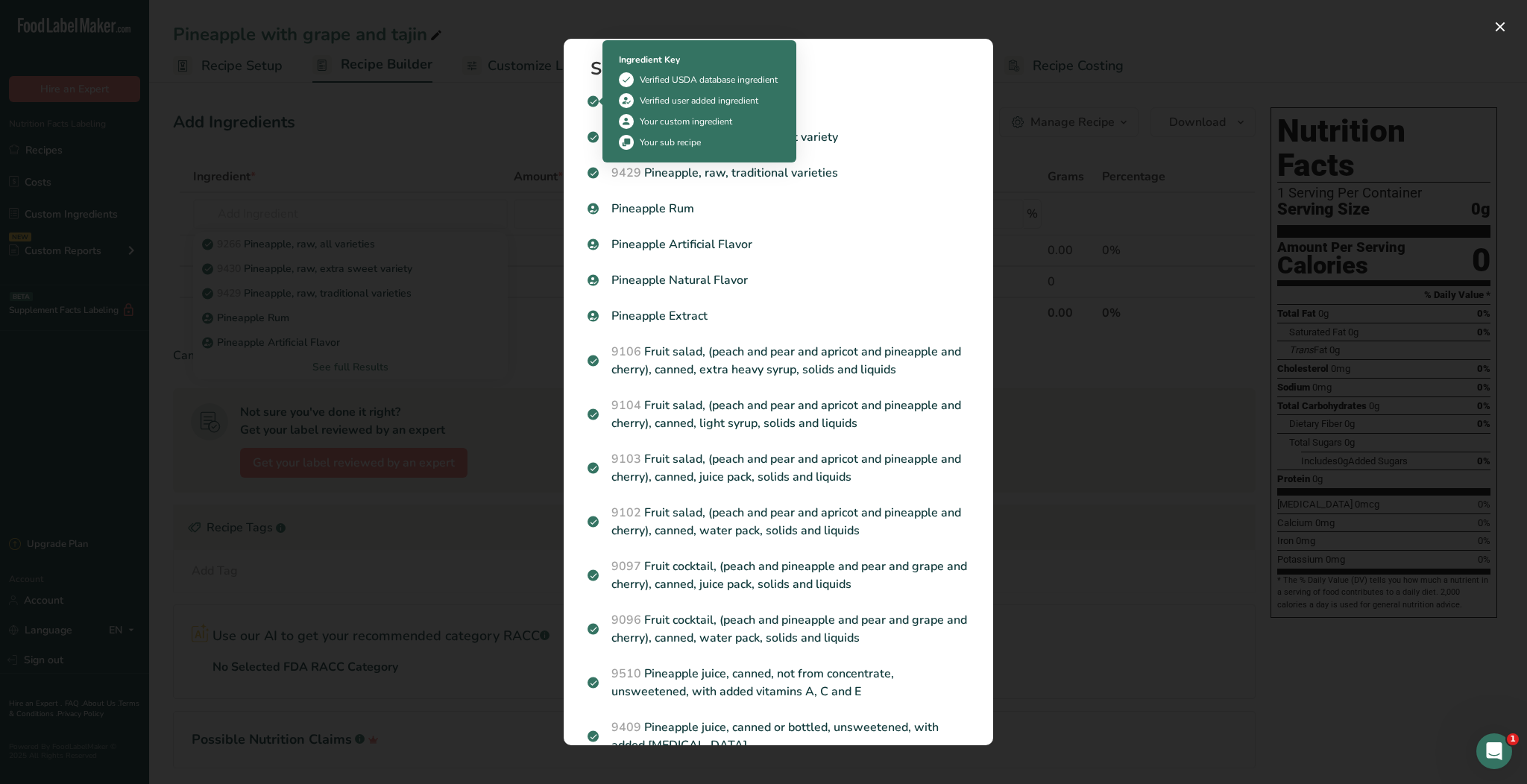
click at [444, 171] on div "Search results modal" at bounding box center [763, 392] width 1527 height 784
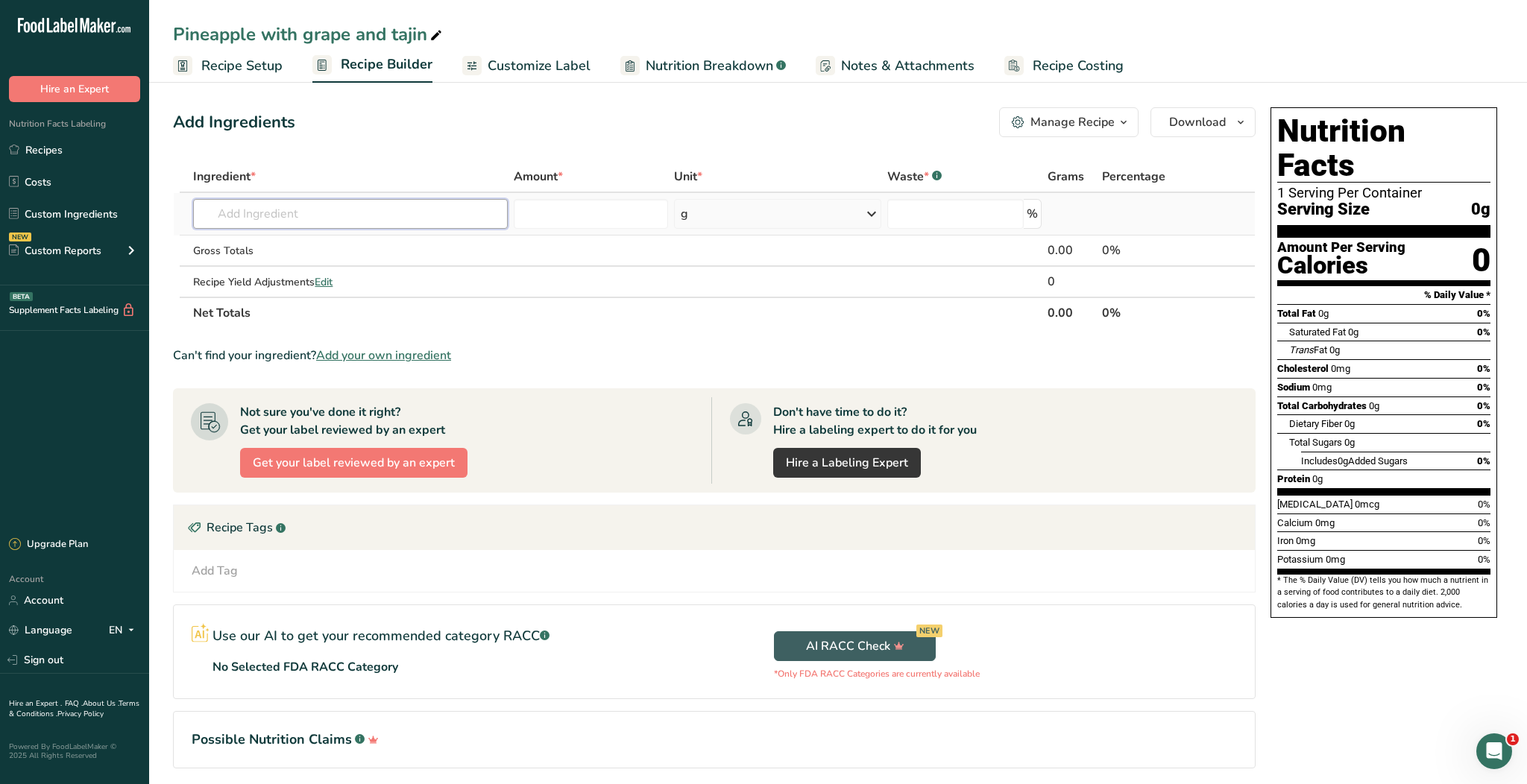
click at [361, 218] on input "text" at bounding box center [350, 214] width 314 height 30
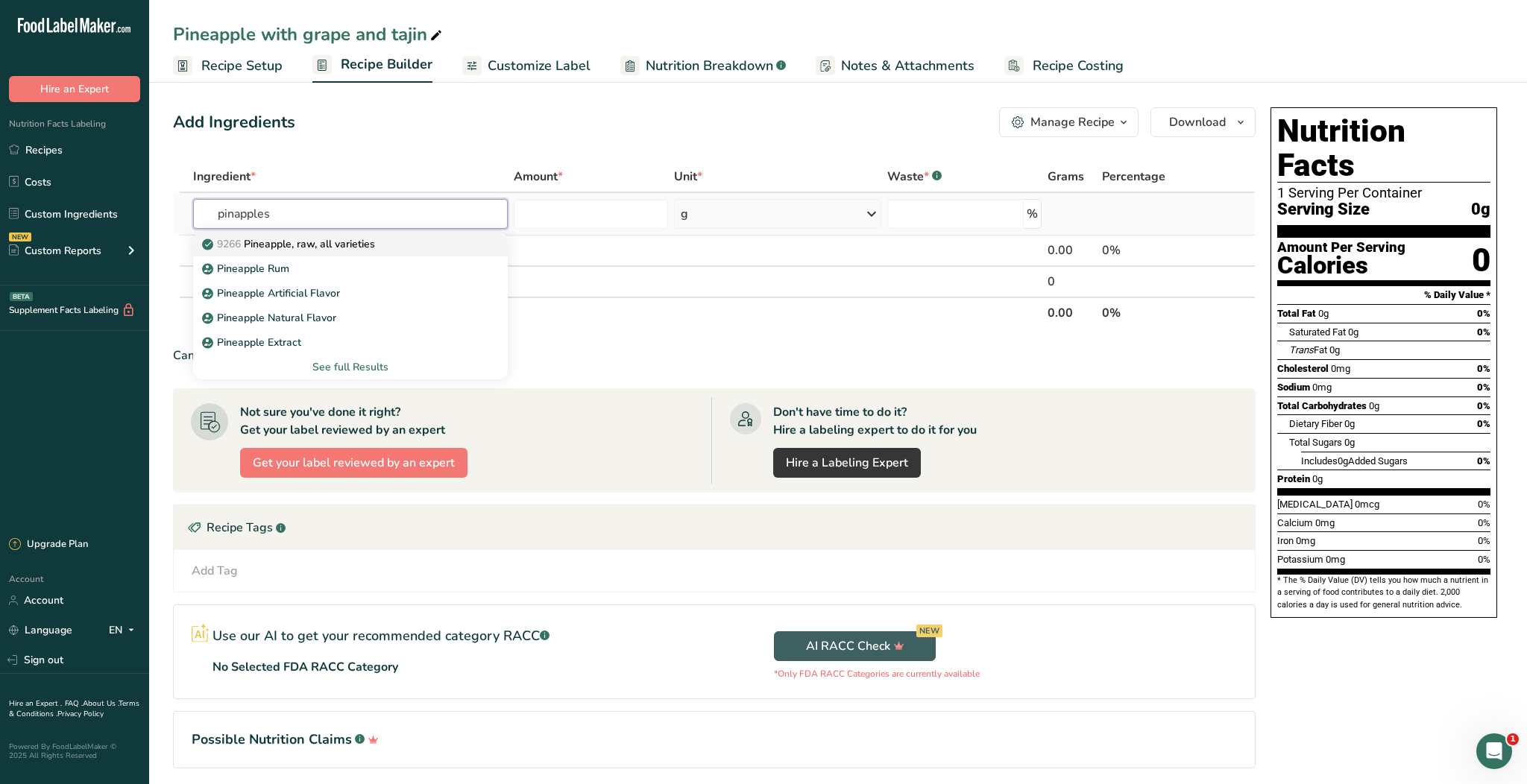
type input "pinapples"
click at [387, 249] on div "9266 Pineapple, raw, all varieties" at bounding box center [338, 244] width 267 height 16
type input "Pineapple, raw, all varieties"
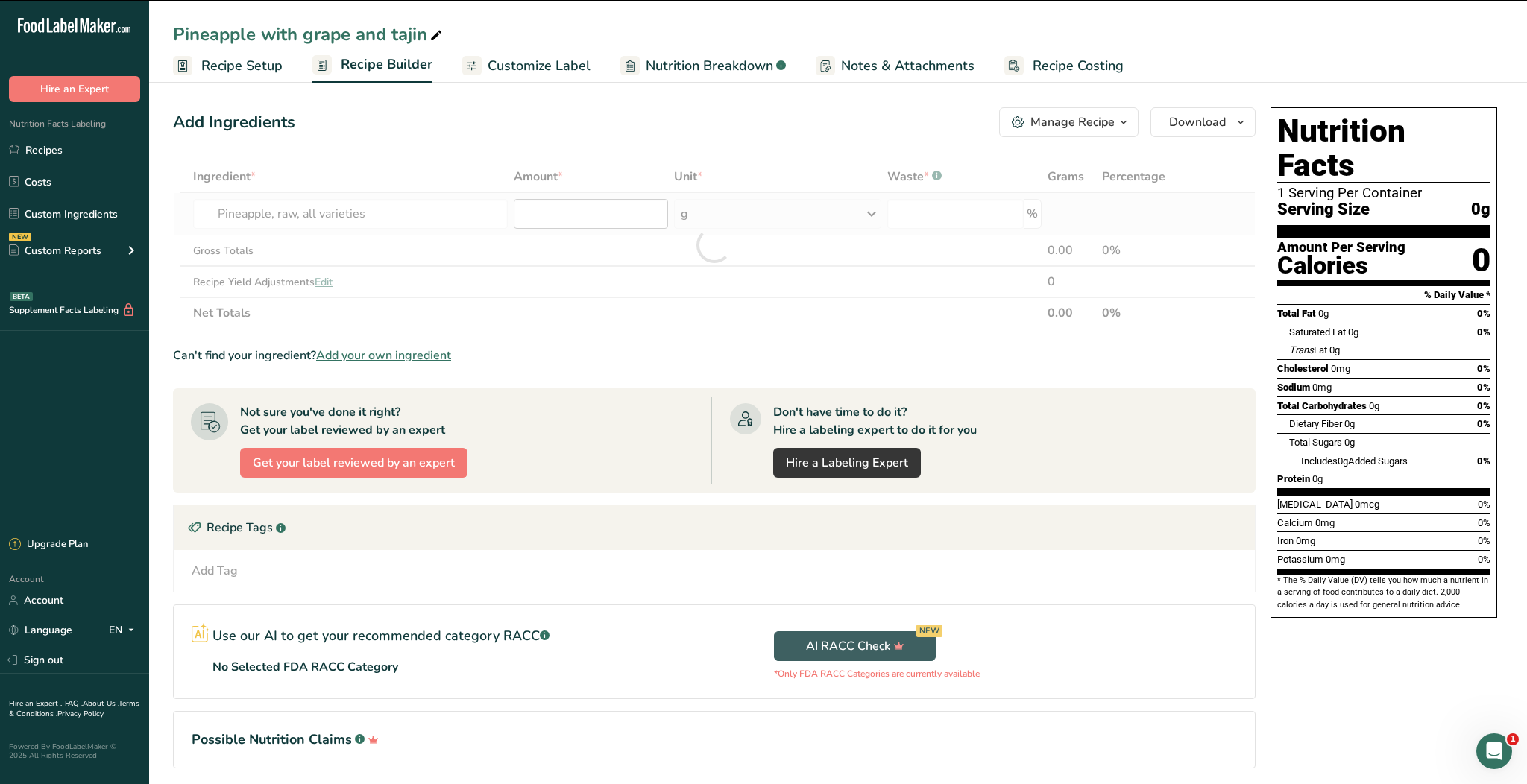
type input "0"
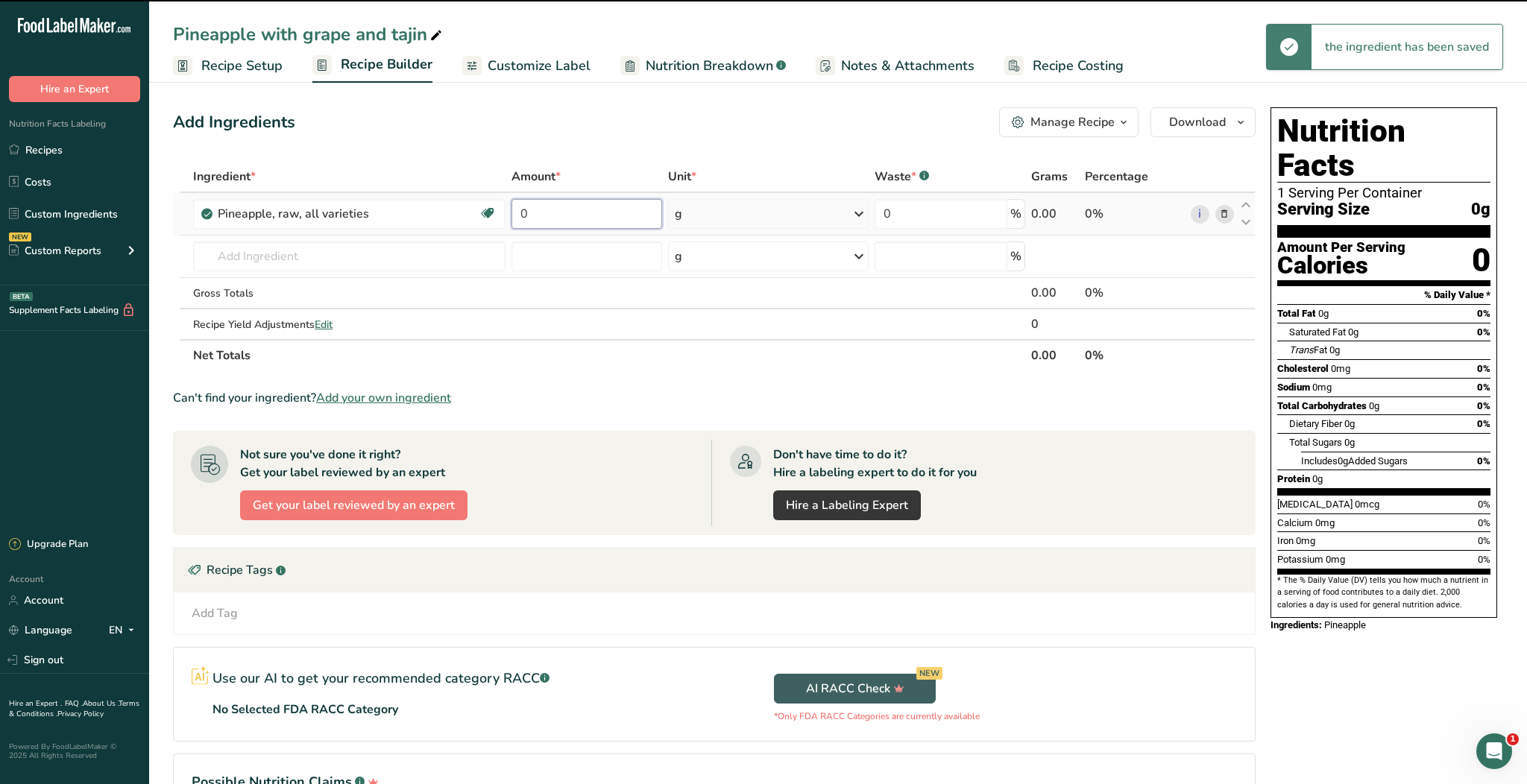
click at [573, 213] on input "0" at bounding box center [587, 214] width 151 height 30
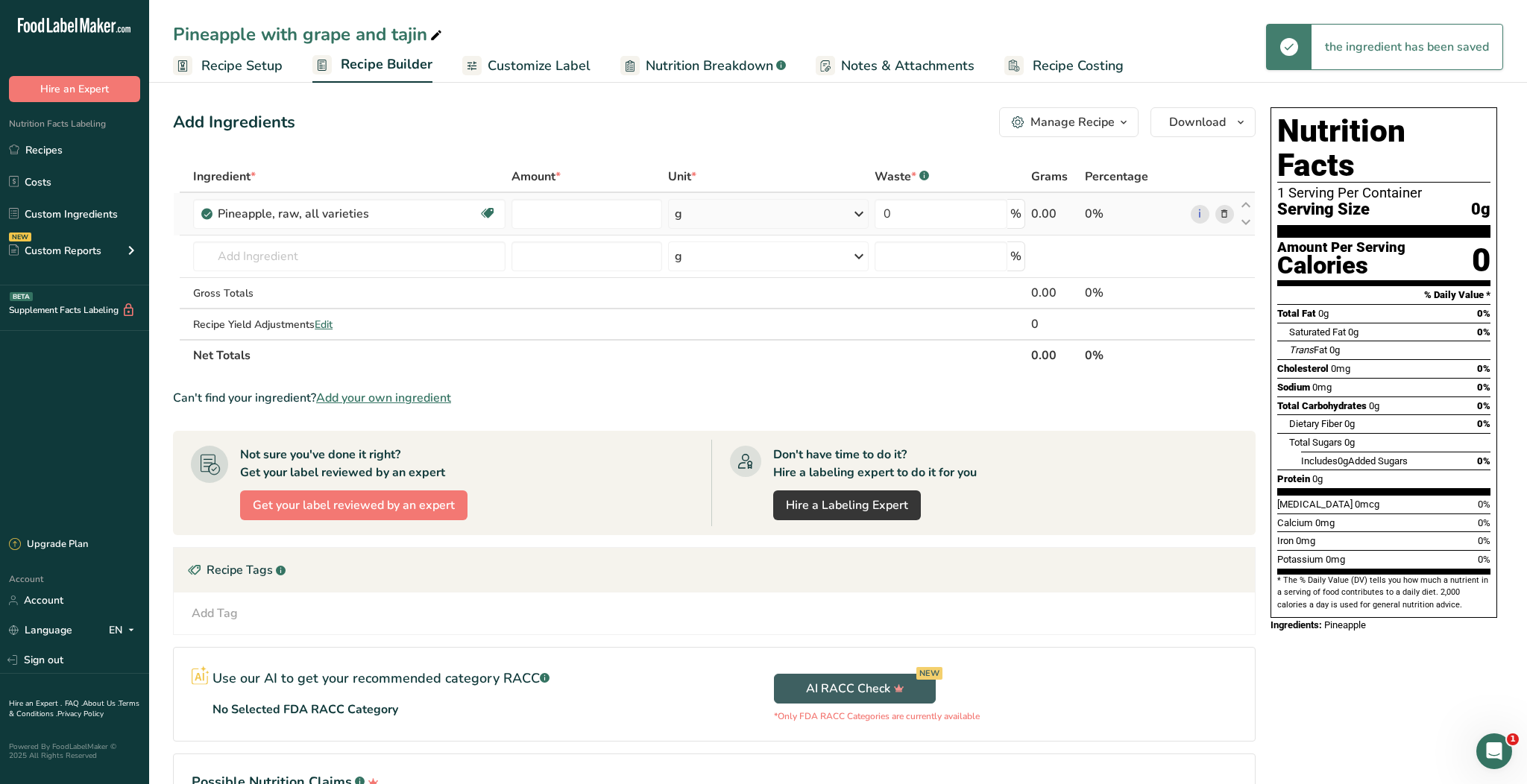
type input "0"
click at [698, 228] on div "Ingredient * Amount * Unit * Waste * .a-a{fill:#347362;}.b-a{fill:#fff;} Grams …" at bounding box center [714, 266] width 1082 height 210
click at [733, 212] on div "g" at bounding box center [769, 214] width 201 height 30
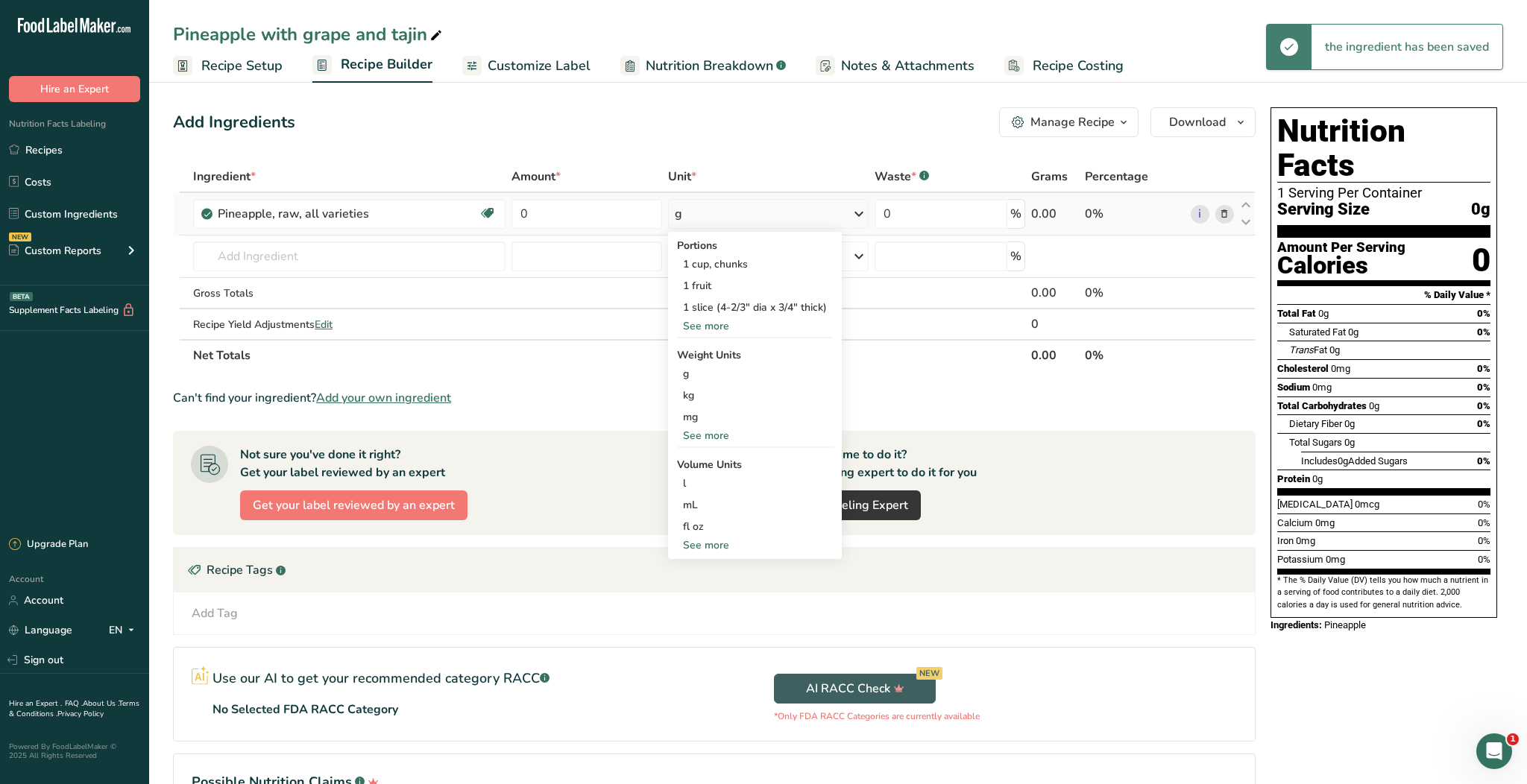
click at [704, 440] on div "See more" at bounding box center [754, 436] width 156 height 16
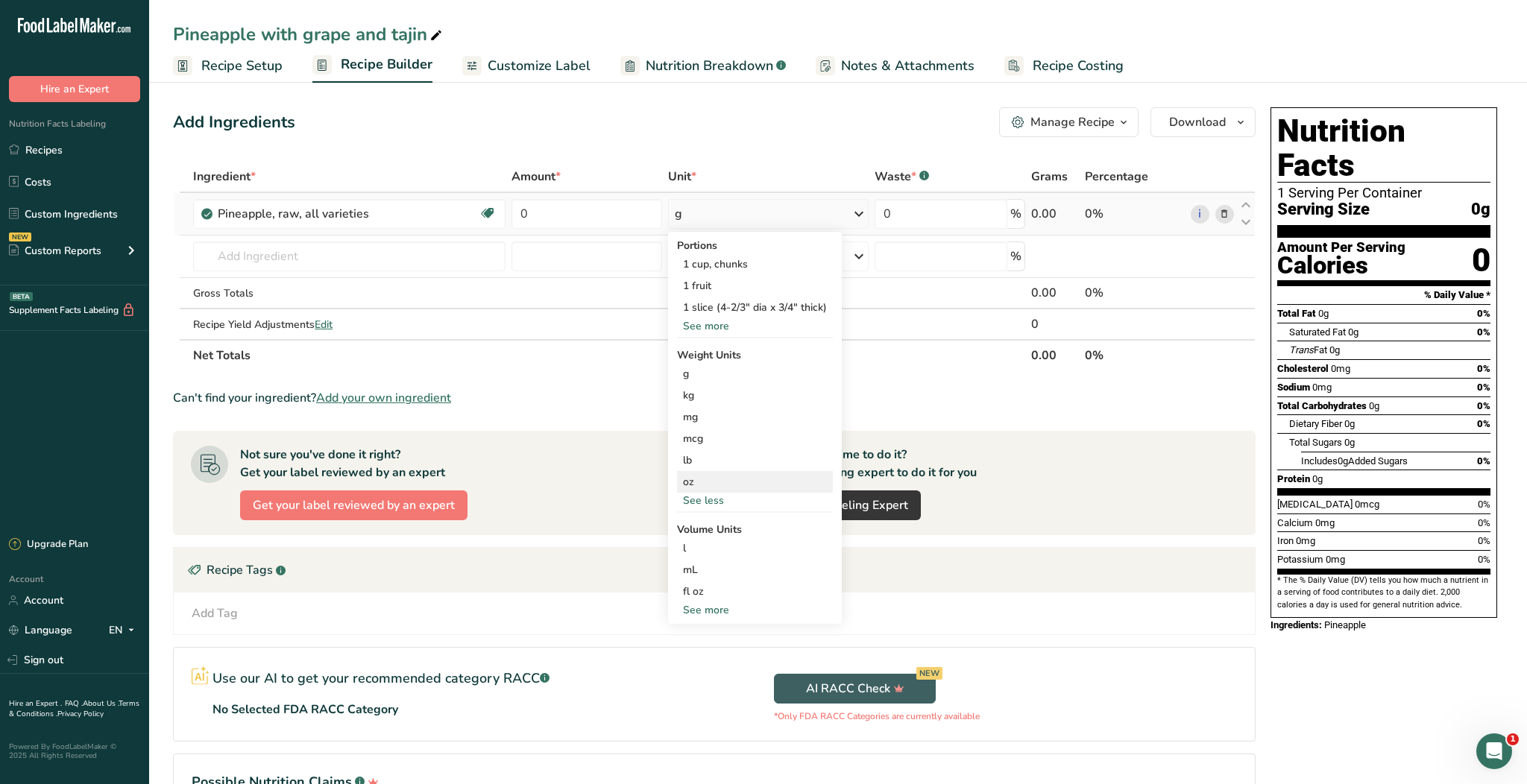
click at [700, 479] on div "oz" at bounding box center [754, 482] width 156 height 22
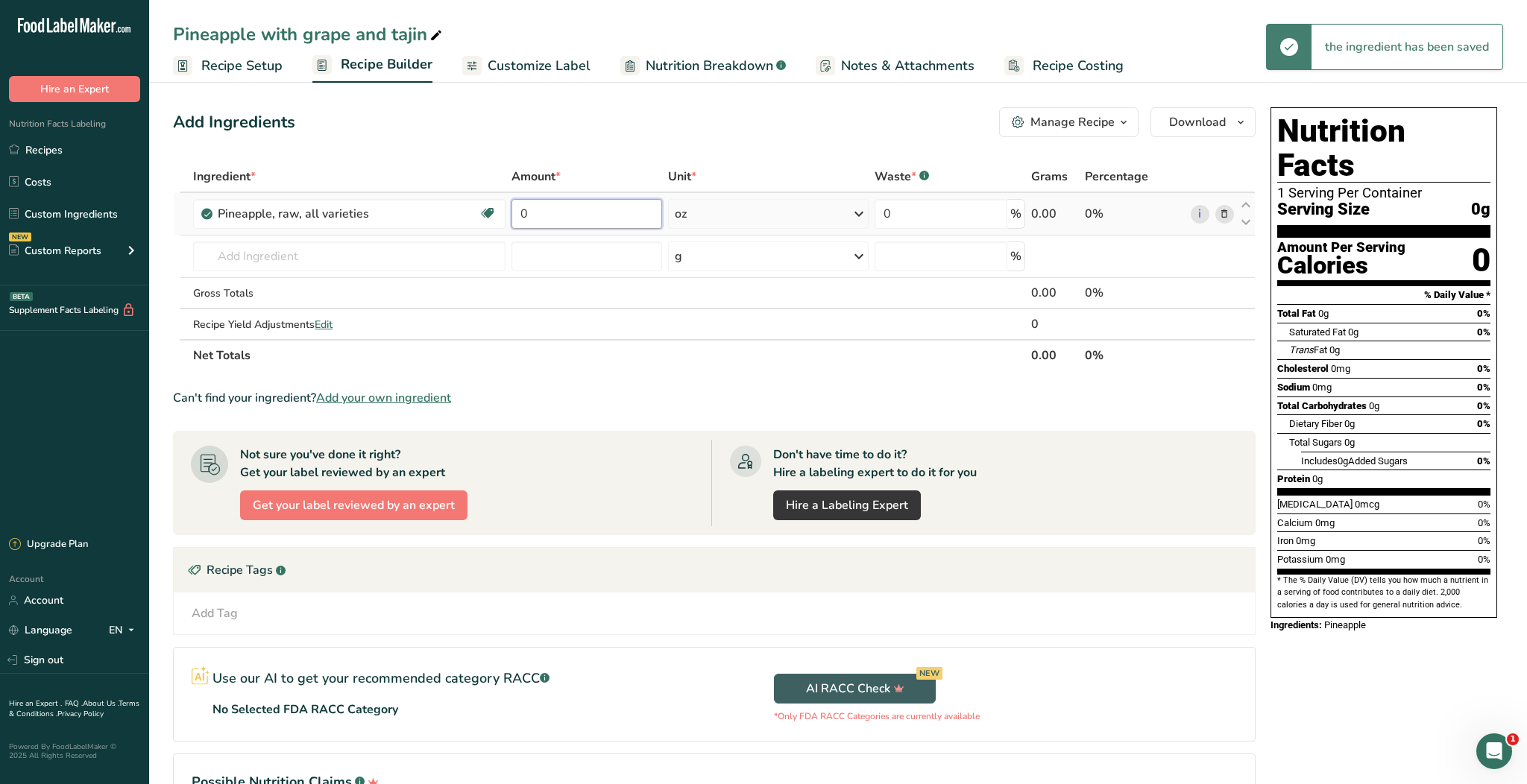
click at [555, 215] on input "0" at bounding box center [587, 214] width 151 height 30
type input "8"
click at [708, 145] on div "Add Ingredients Manage Recipe Delete Recipe Duplicate Recipe Scale Recipe Save …" at bounding box center [719, 480] width 1092 height 757
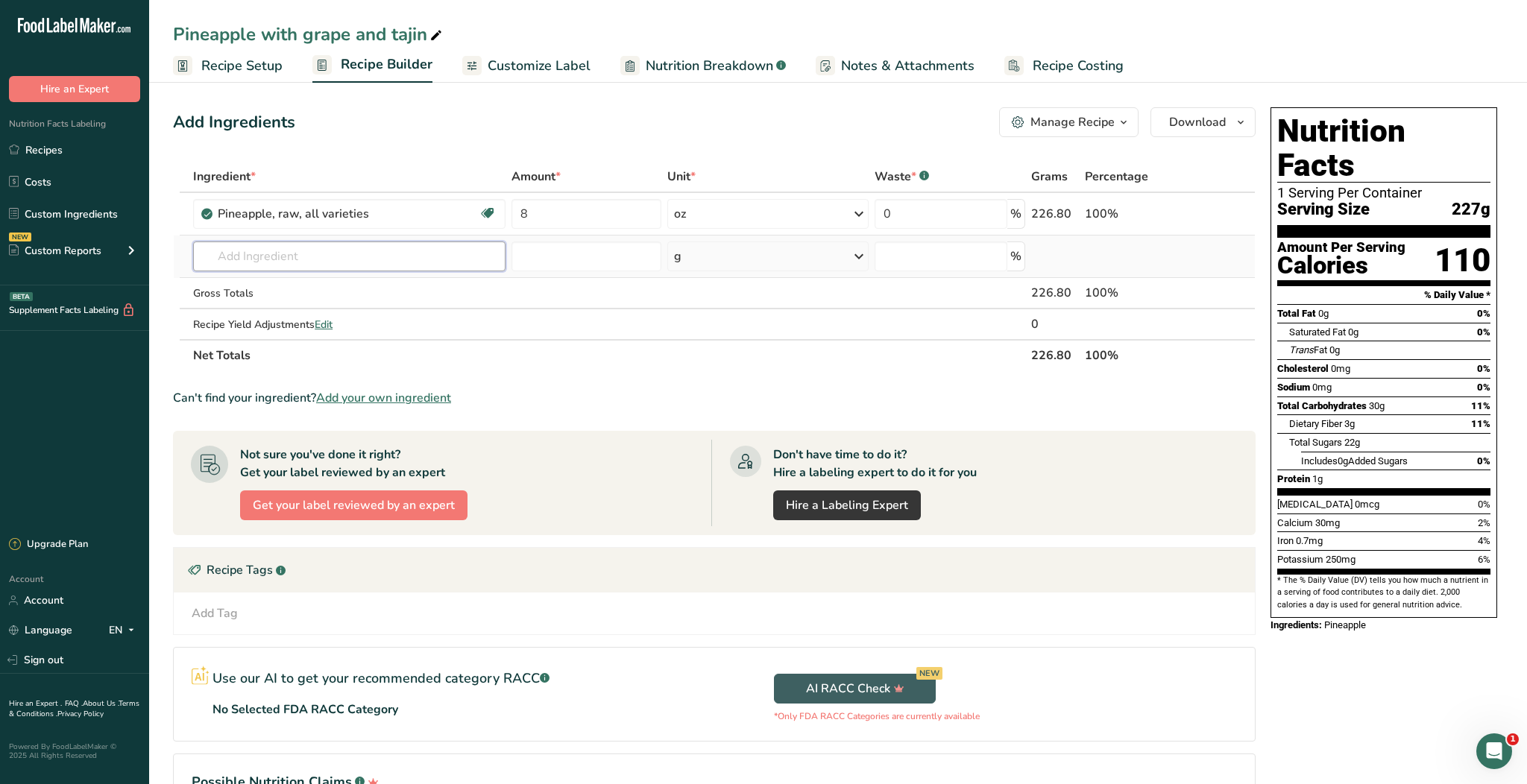
click at [392, 252] on input "text" at bounding box center [349, 256] width 312 height 30
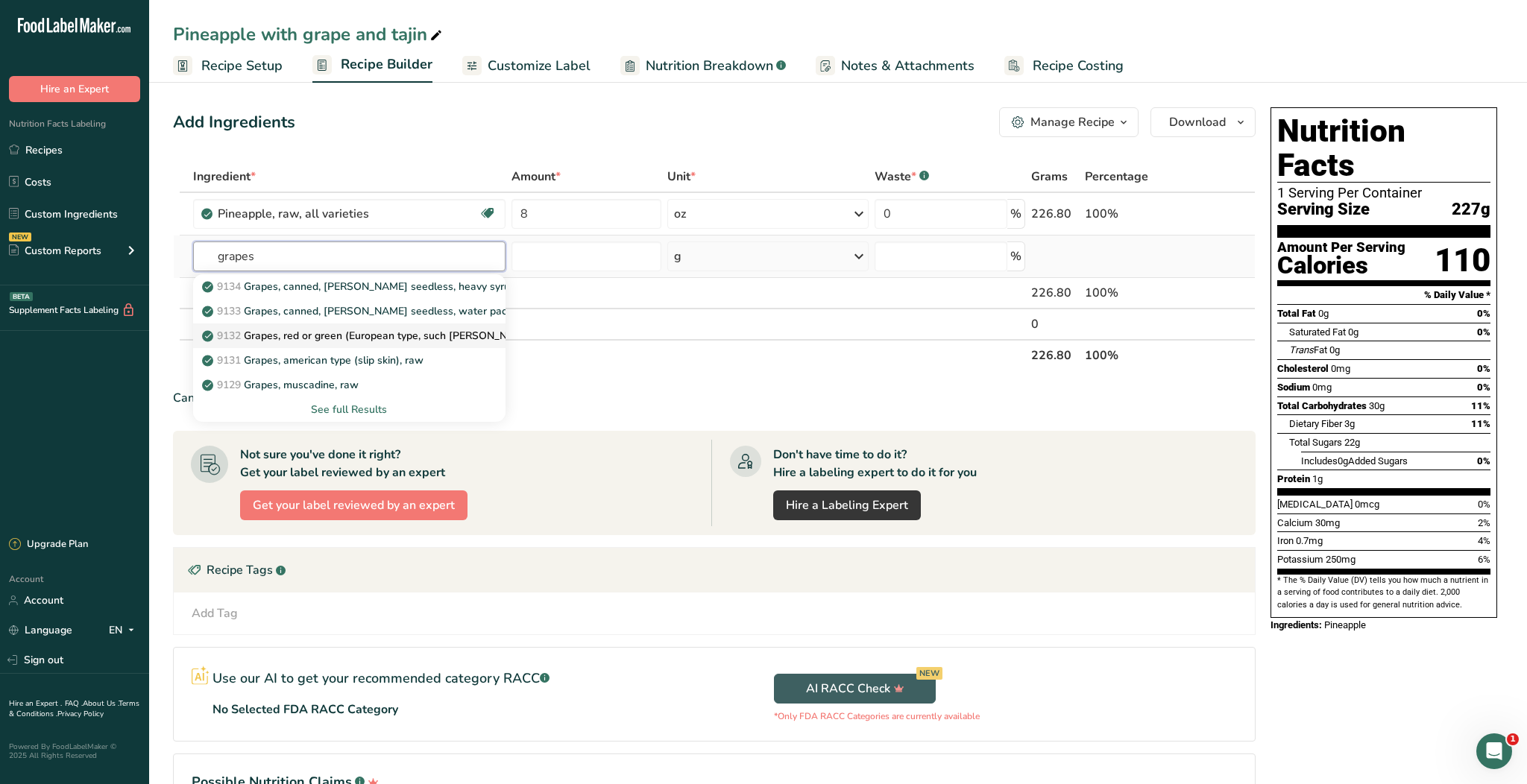
type input "grapes"
click at [419, 333] on p "9132 Grapes, red or green (European type, such [PERSON_NAME] seedless), raw" at bounding box center [405, 336] width 401 height 16
type input "Grapes, red or green (European type, such [PERSON_NAME] seedless), raw"
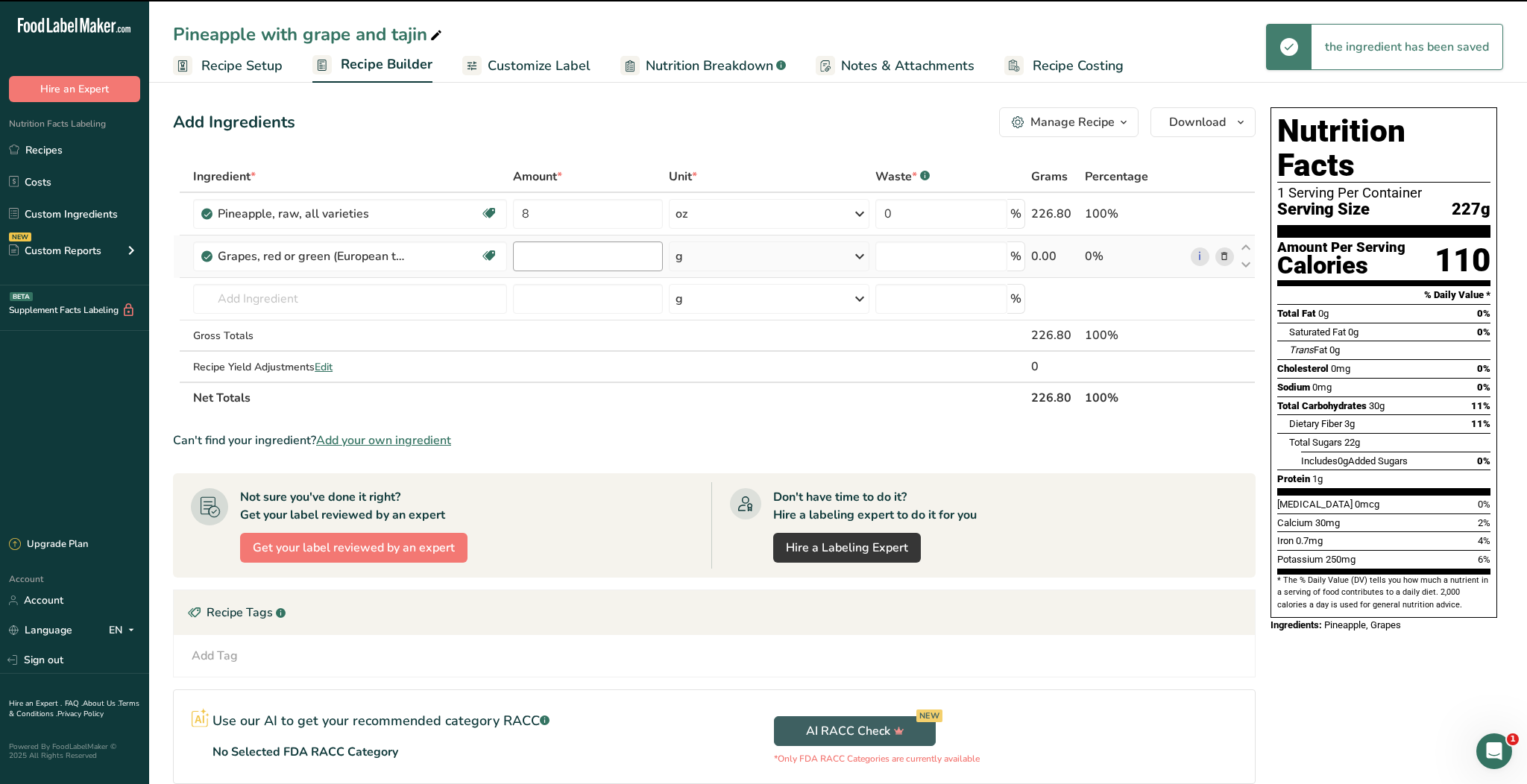
type input "0"
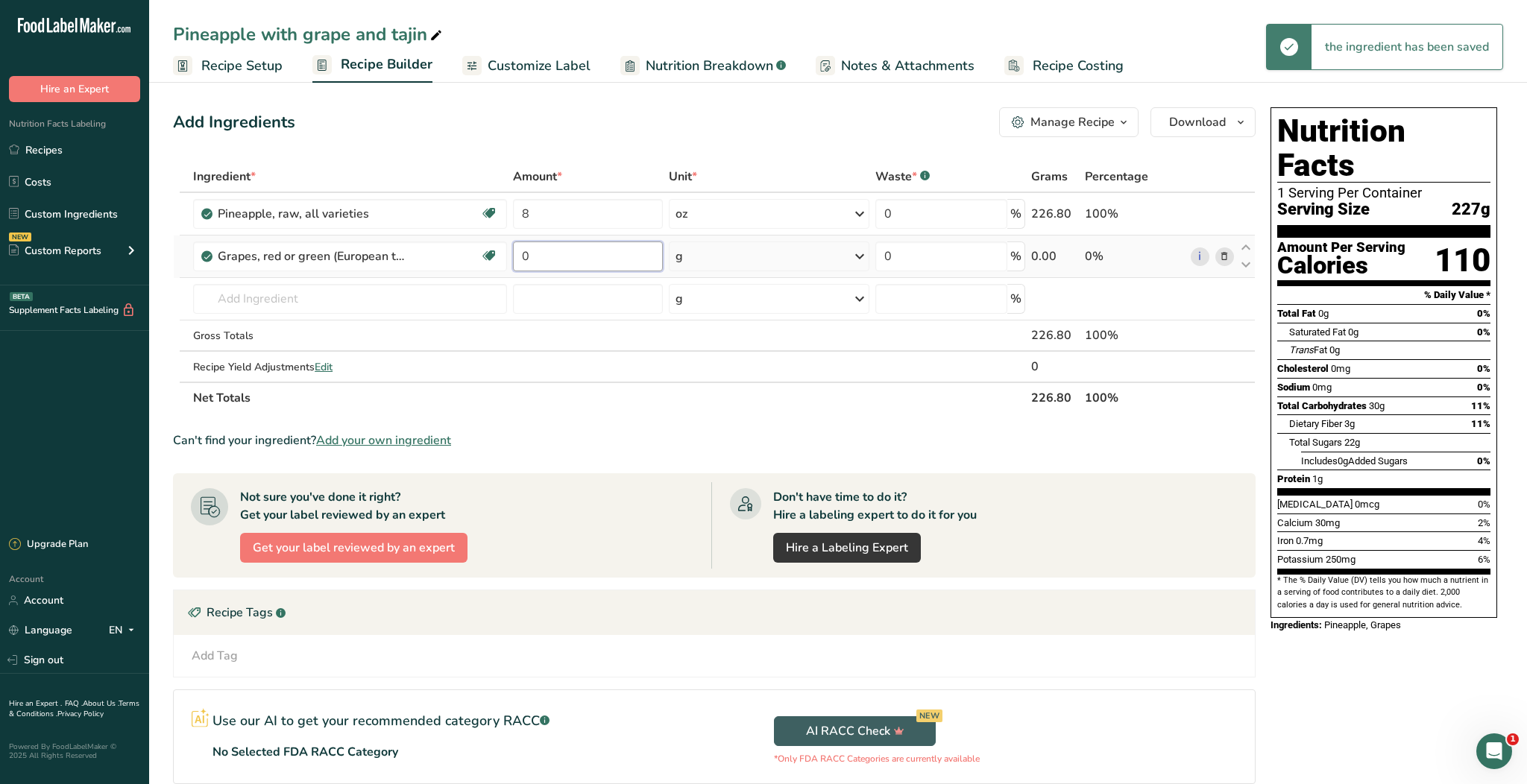
click at [544, 260] on input "0" at bounding box center [587, 256] width 150 height 30
type input "2"
click at [710, 263] on div "Ingredient * Amount * Unit * Waste * .a-a{fill:#347362;}.b-a{fill:#fff;} Grams …" at bounding box center [714, 287] width 1082 height 252
click at [693, 259] on div "g" at bounding box center [769, 256] width 201 height 30
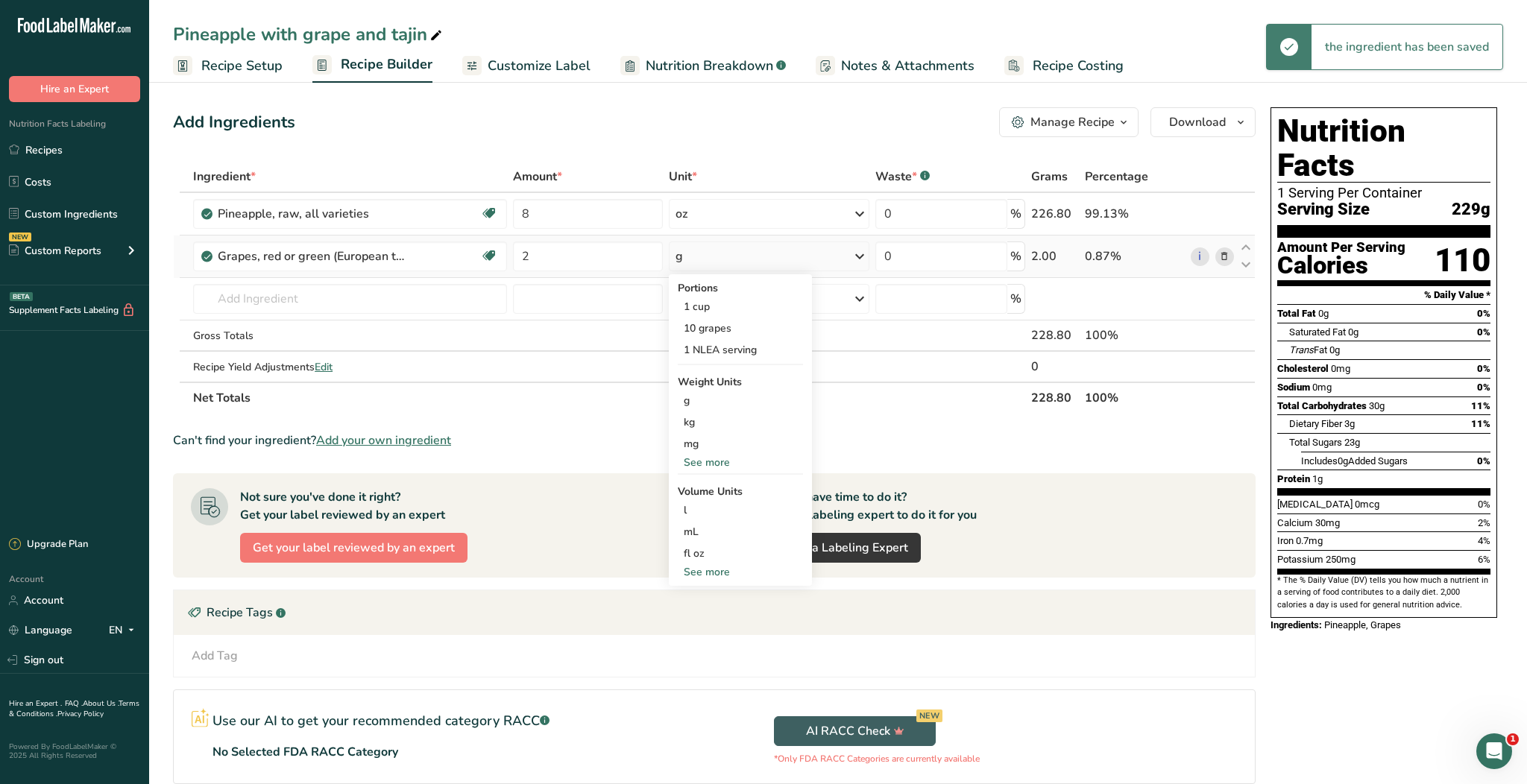
click at [706, 461] on div "See more" at bounding box center [740, 463] width 125 height 16
click at [706, 506] on div "oz" at bounding box center [740, 509] width 125 height 22
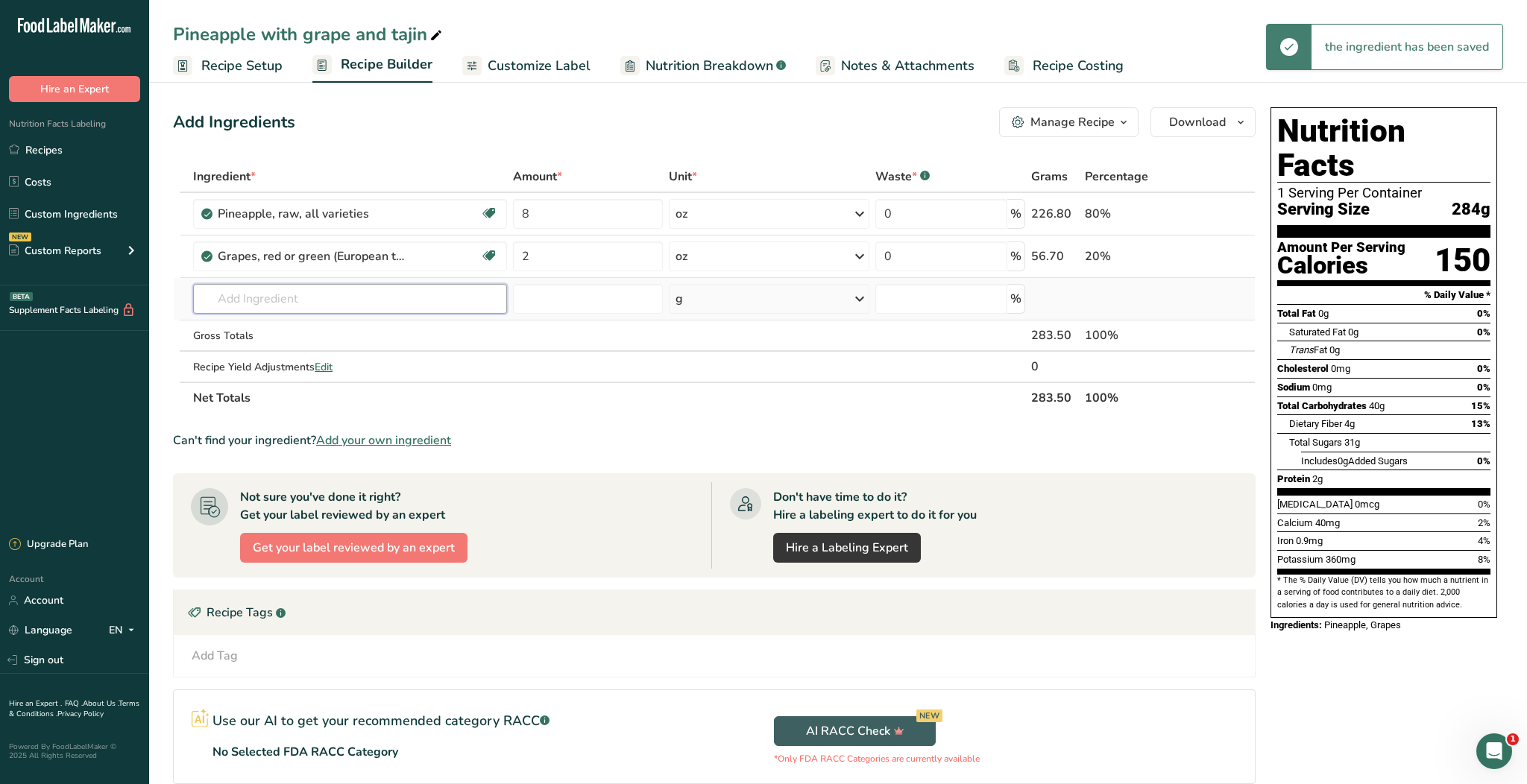
click at [376, 295] on input "text" at bounding box center [350, 299] width 314 height 30
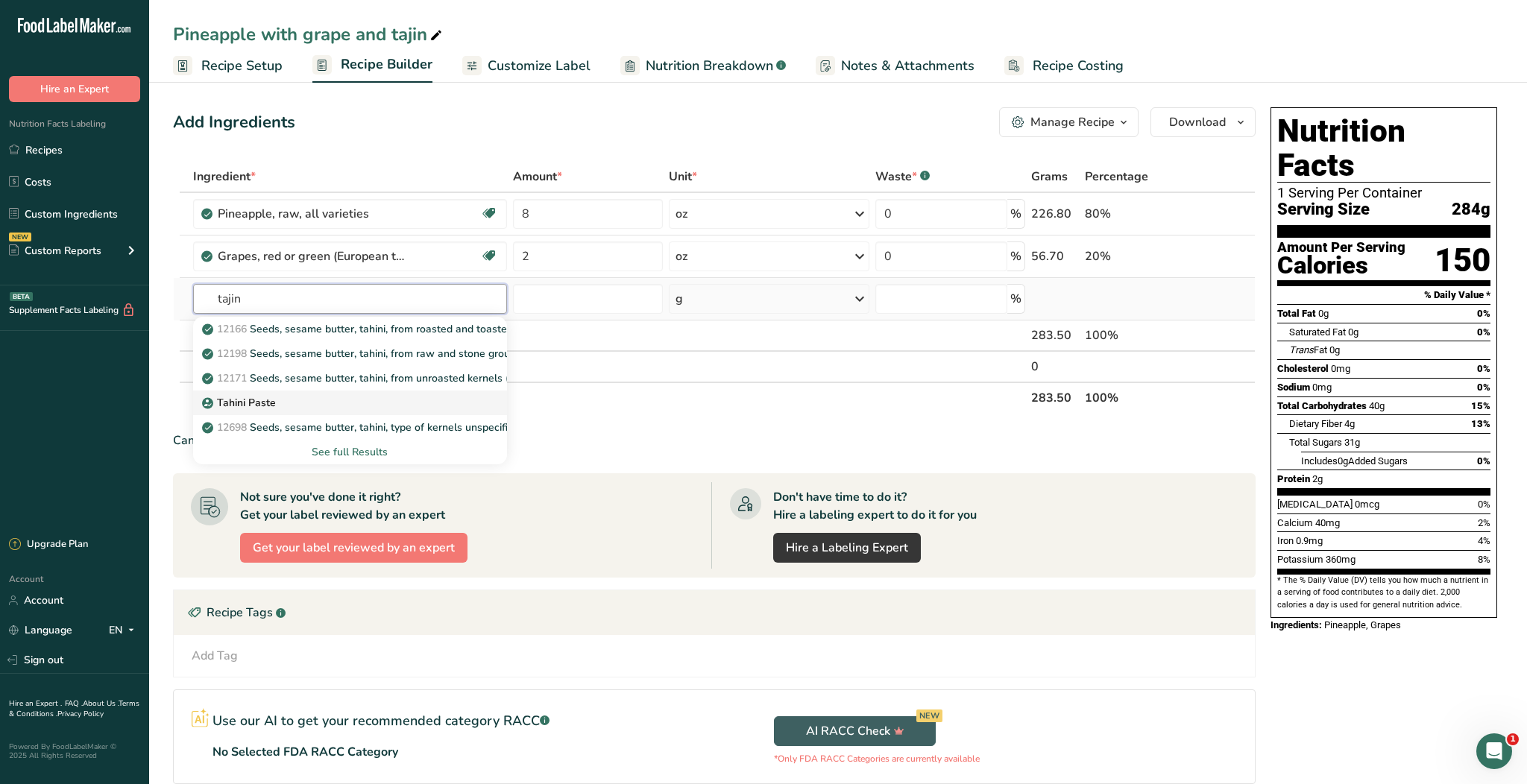
type input "tajin"
click at [380, 394] on link "Tahini Paste" at bounding box center [350, 402] width 314 height 24
type input "Tahini Paste"
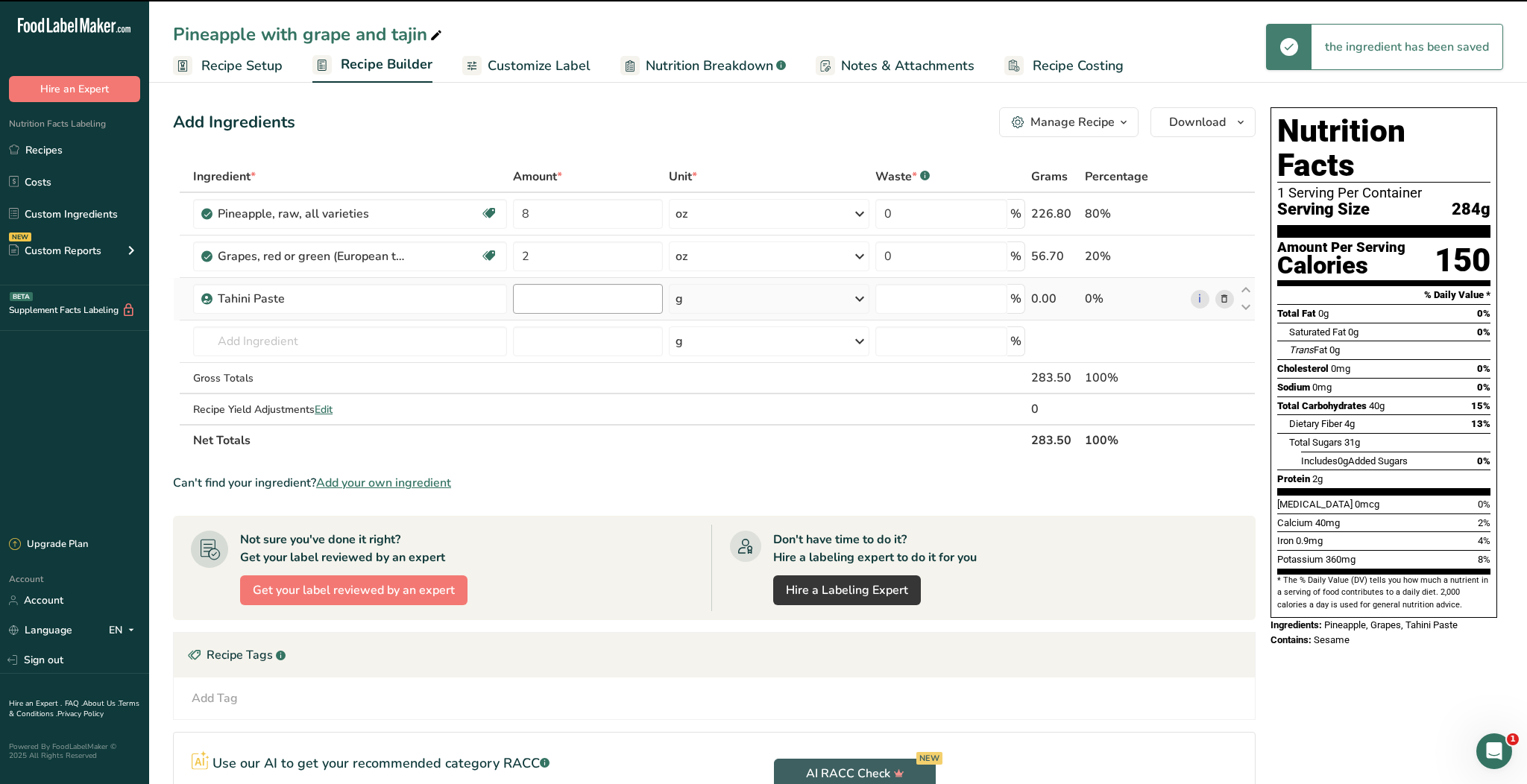
type input "0"
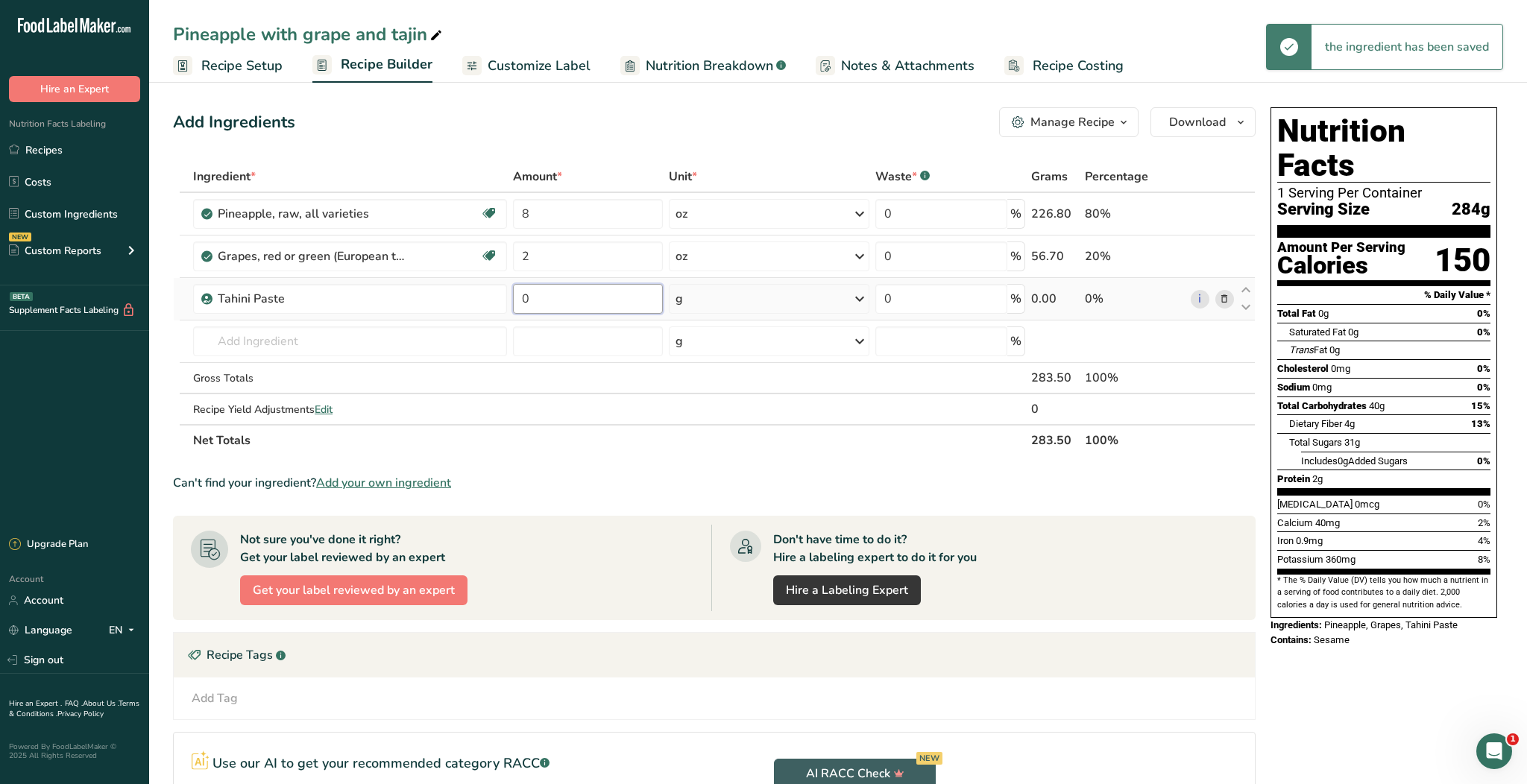
click at [566, 305] on input "0" at bounding box center [587, 299] width 150 height 30
type input "5"
click at [652, 434] on div "Ingredient * Amount * Unit * Waste * .a-a{fill:#347362;}.b-a{fill:#fff;} Grams …" at bounding box center [714, 308] width 1082 height 295
click at [550, 53] on link "Customize Label" at bounding box center [525, 66] width 128 height 34
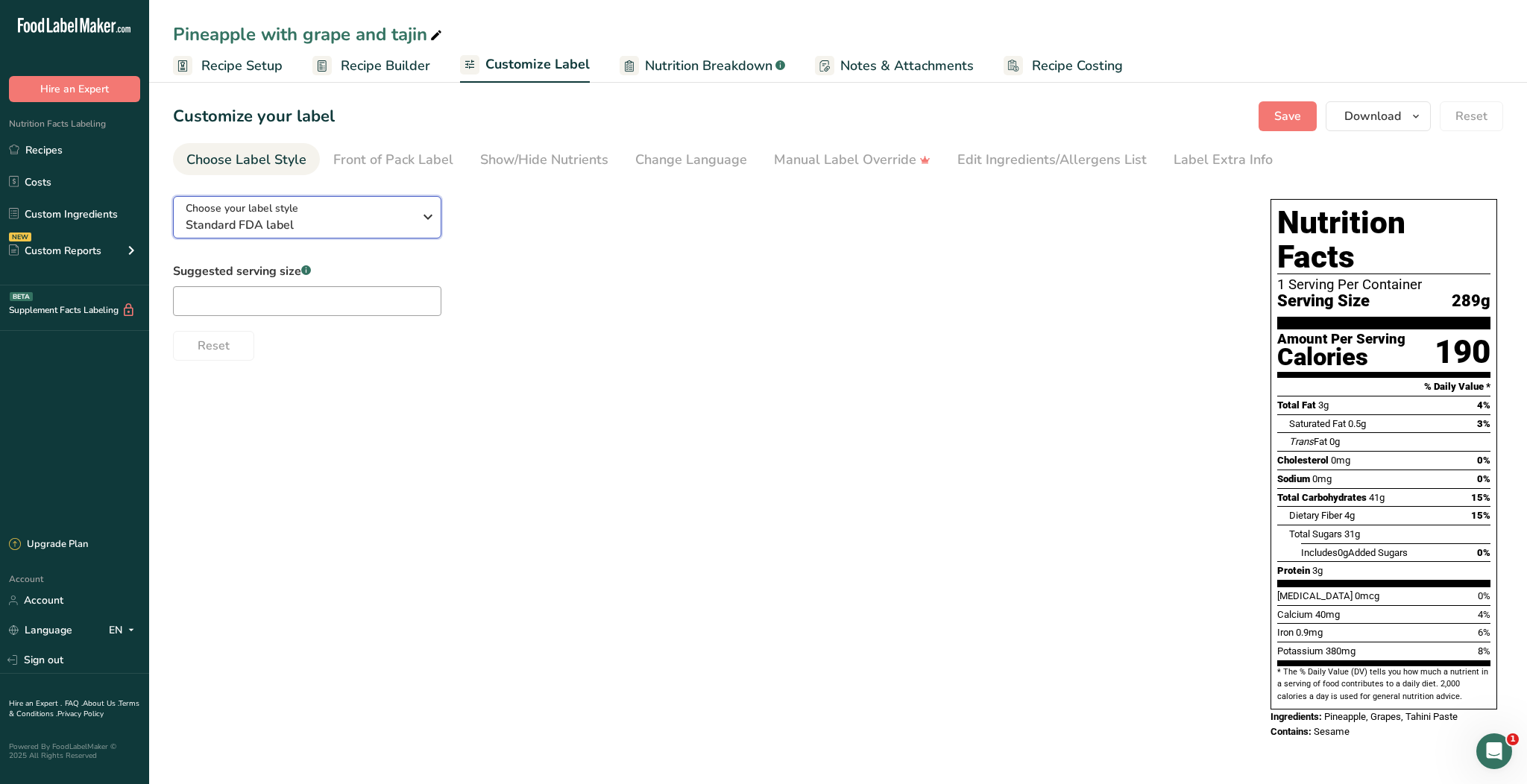
click at [381, 218] on span "Standard FDA label" at bounding box center [300, 225] width 227 height 18
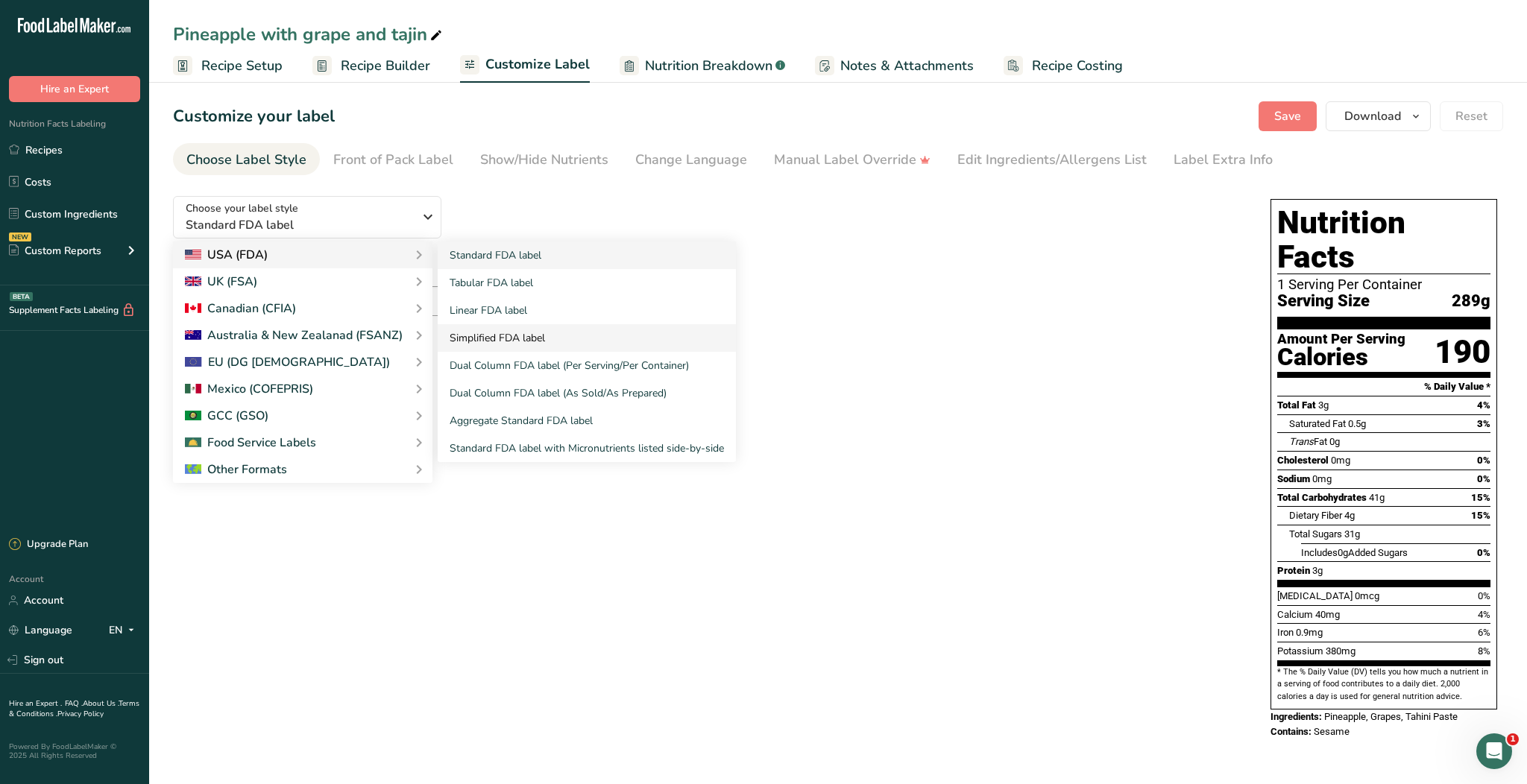
click at [478, 329] on link "Simplified FDA label" at bounding box center [587, 337] width 298 height 27
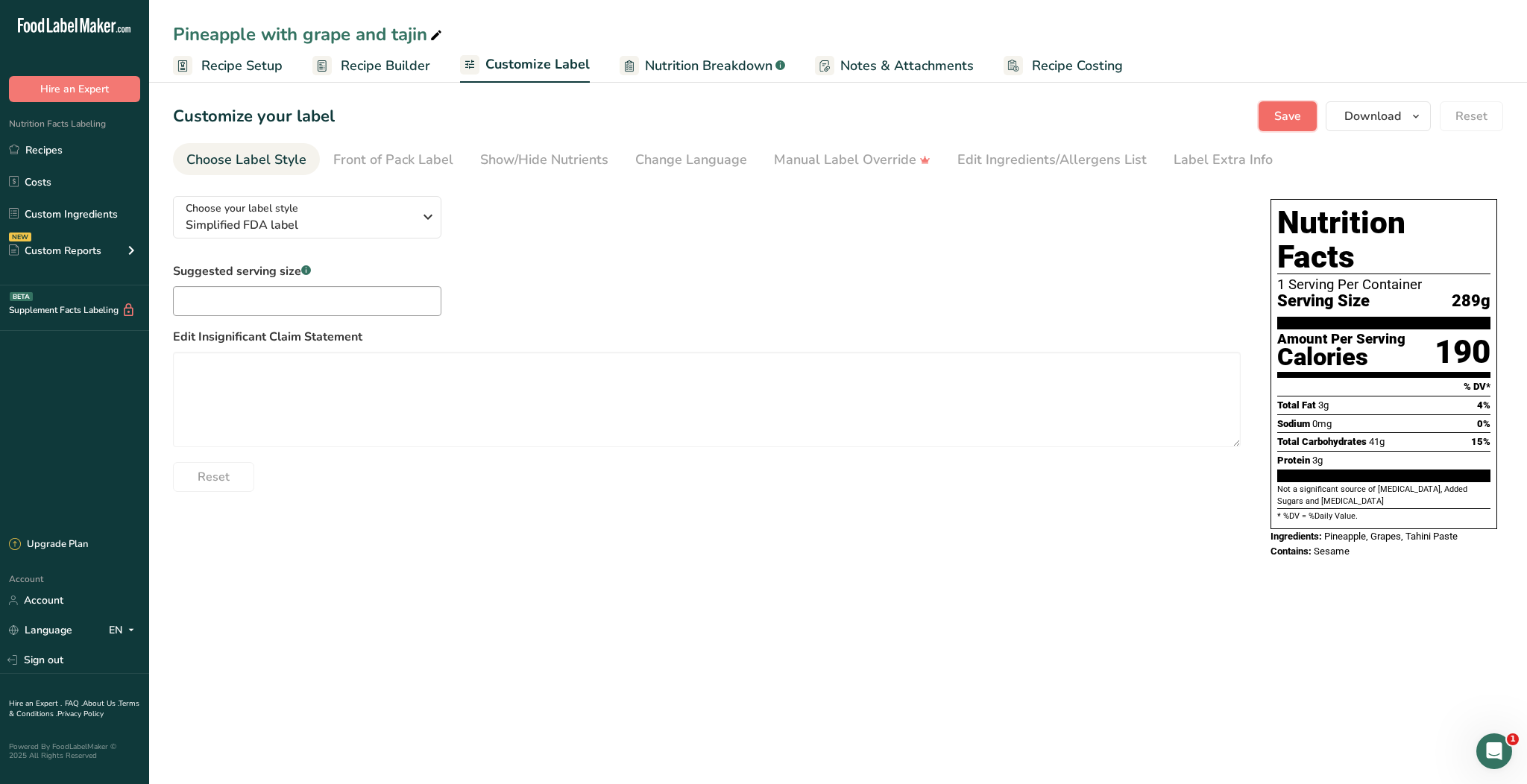
click at [1295, 106] on button "Save" at bounding box center [1287, 116] width 58 height 30
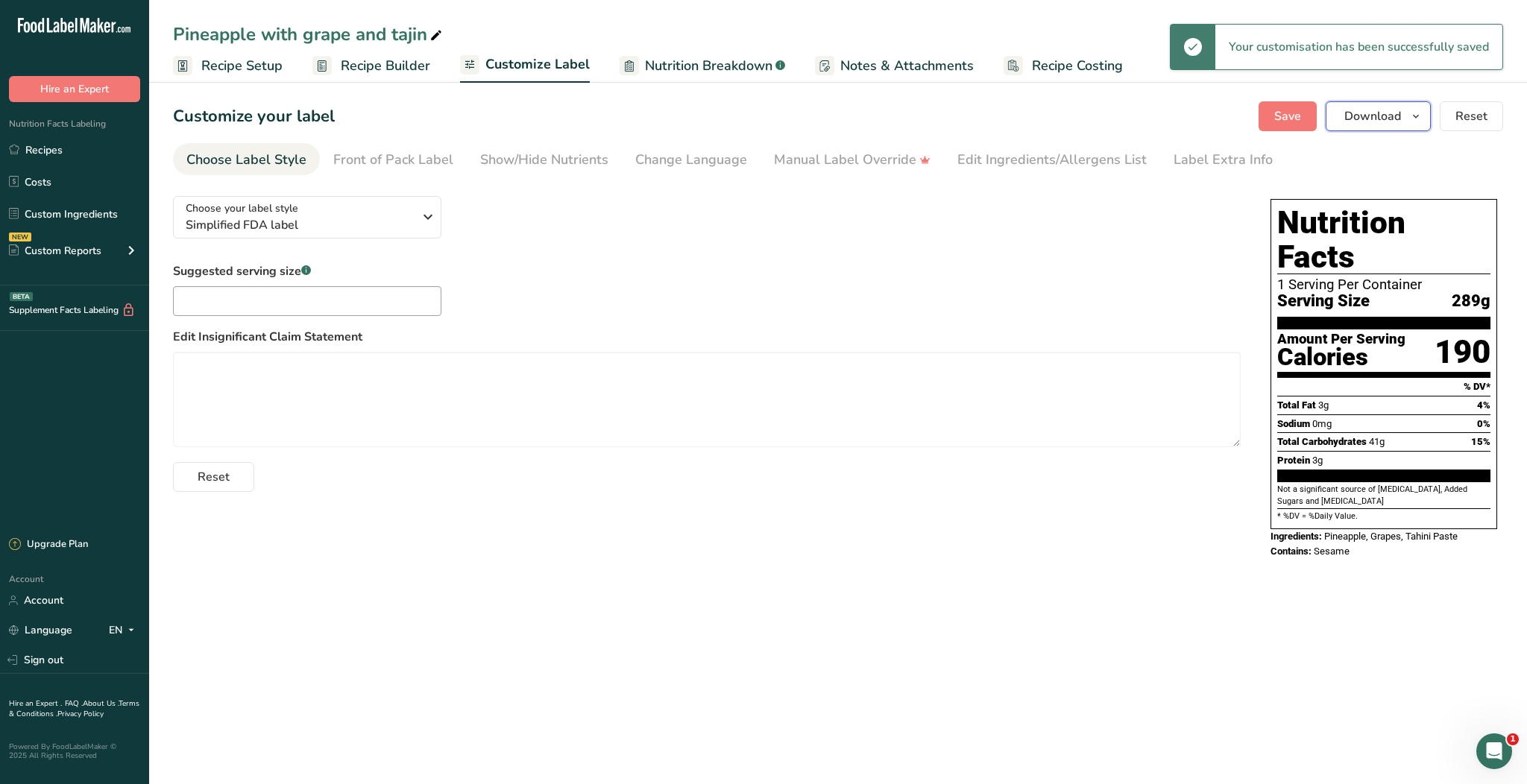
click at [1361, 129] on button "Download" at bounding box center [1378, 116] width 105 height 30
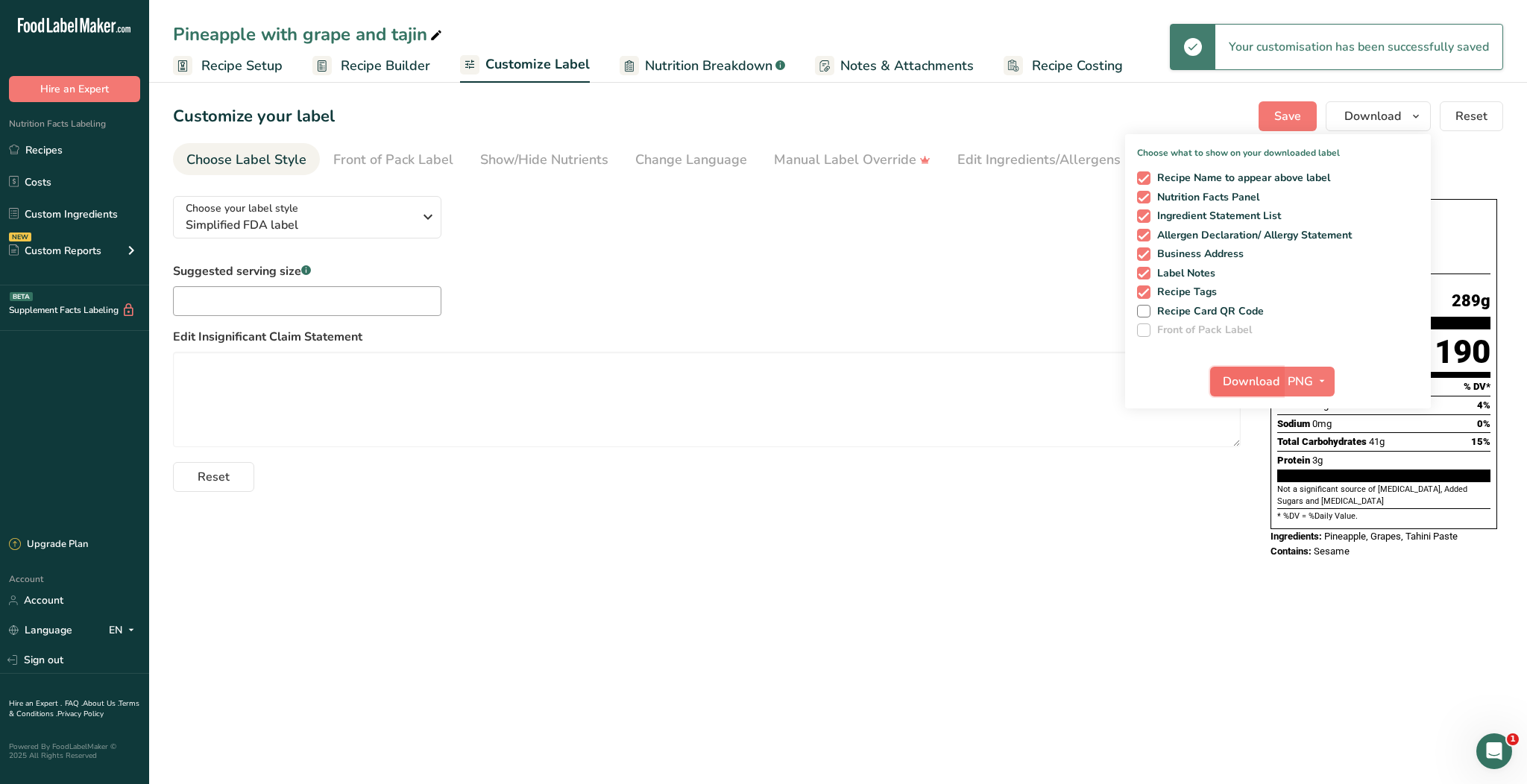
click at [1244, 376] on span "Download" at bounding box center [1251, 381] width 56 height 18
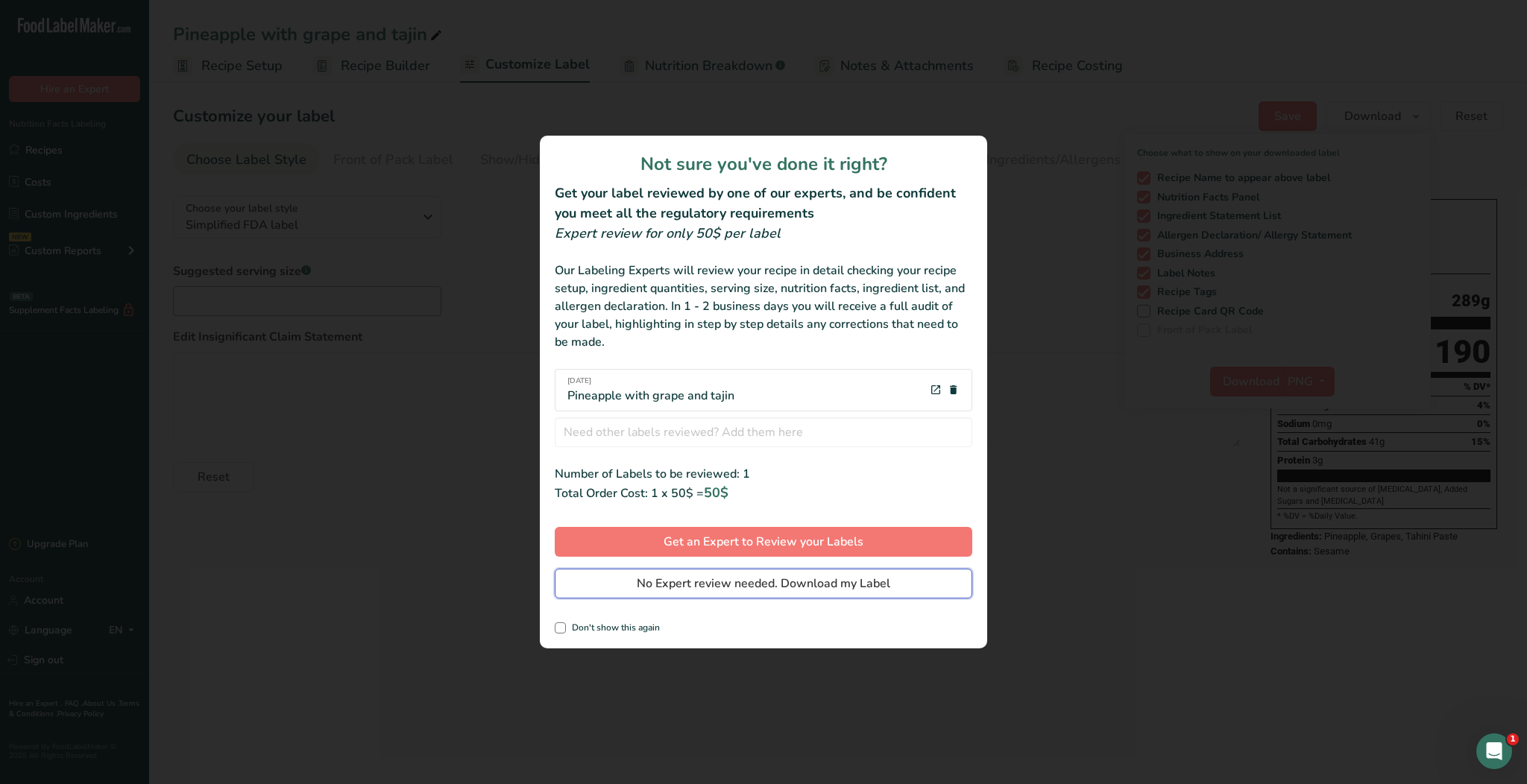
click at [749, 586] on span "No Expert review needed. Download my Label" at bounding box center [763, 583] width 253 height 18
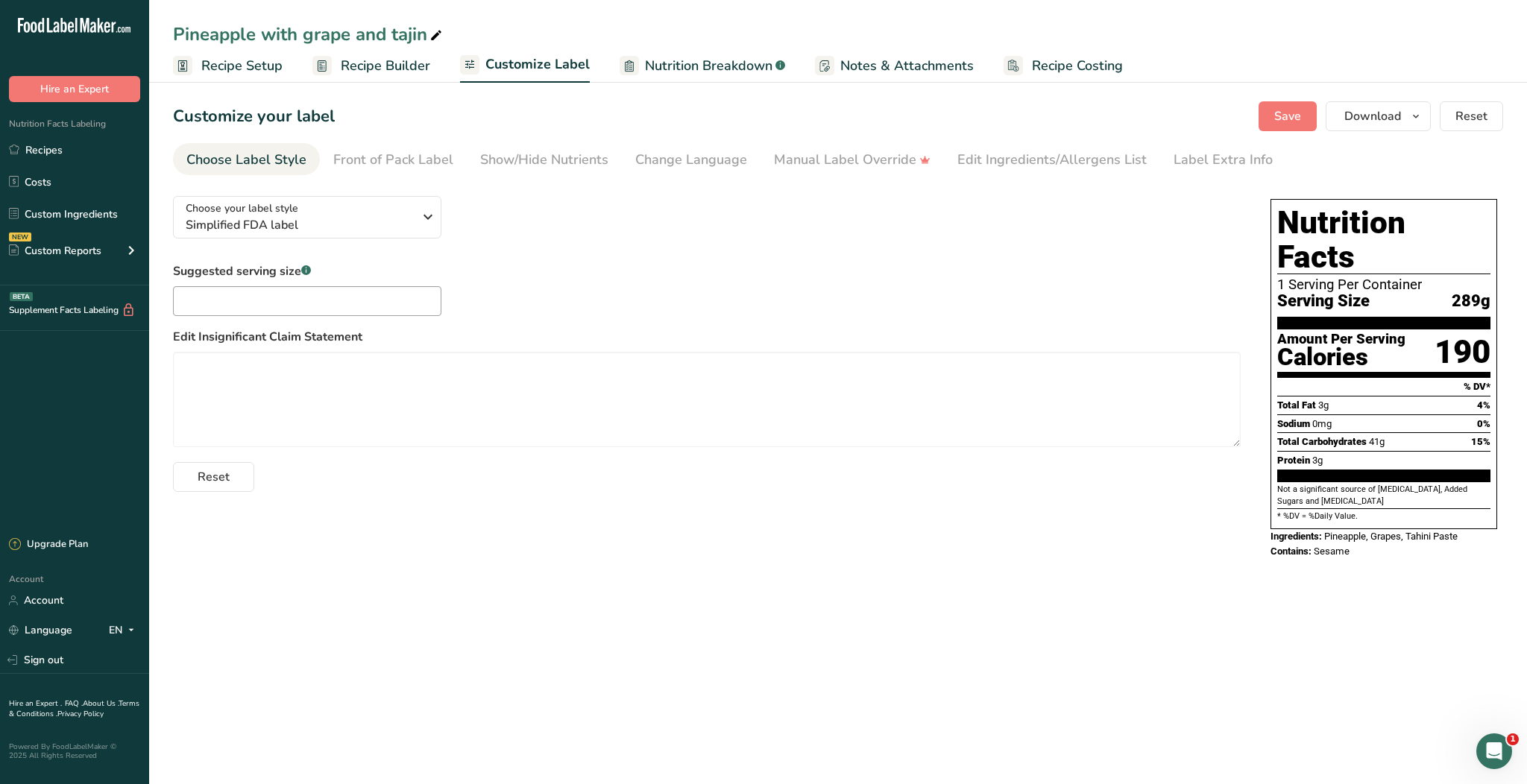
click at [843, 491] on div "Reset" at bounding box center [707, 474] width 1067 height 36
